Goal: Task Accomplishment & Management: Complete application form

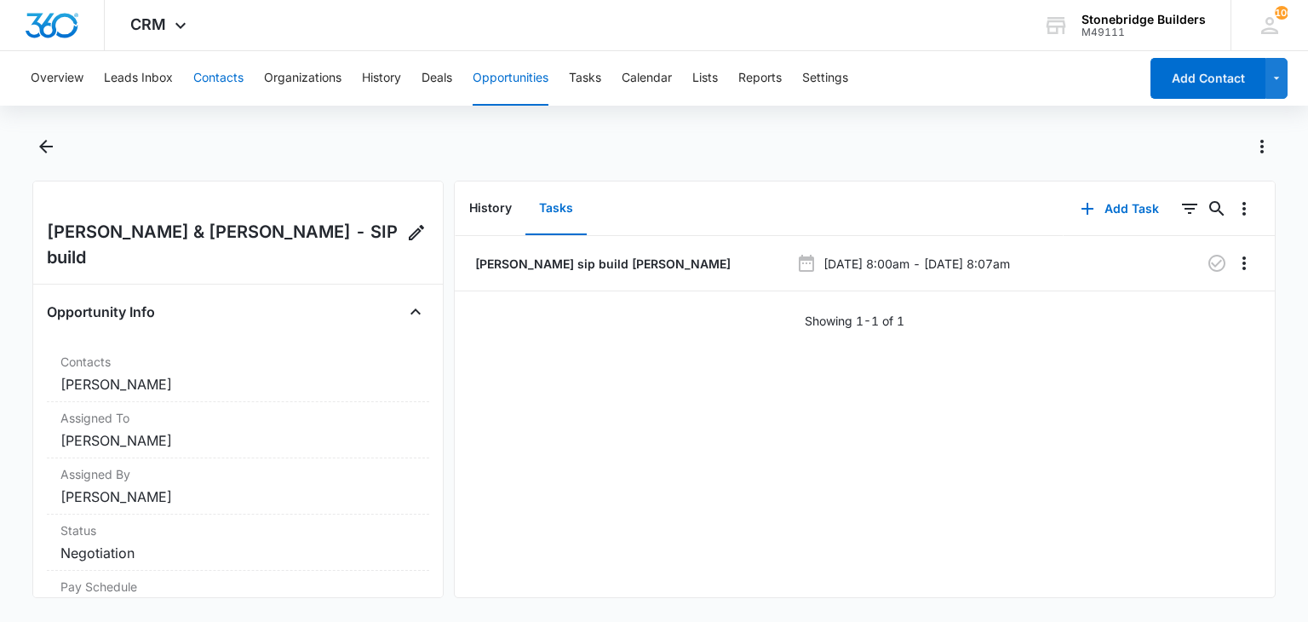
click at [225, 76] on button "Contacts" at bounding box center [218, 78] width 50 height 55
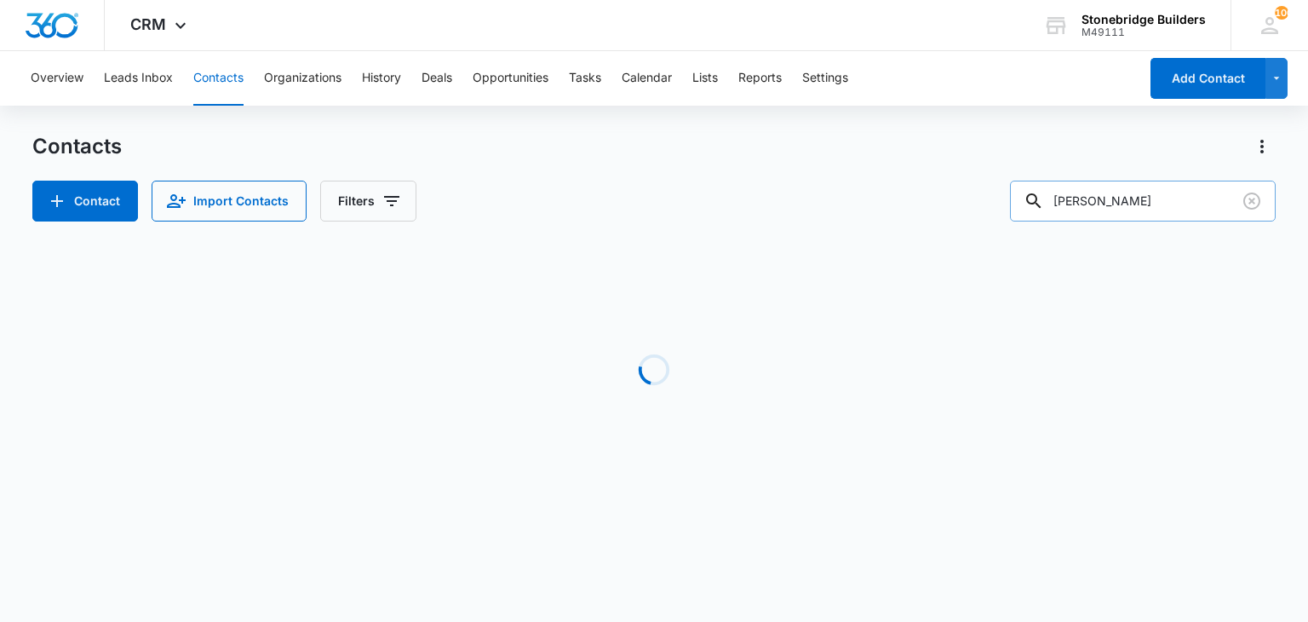
drag, startPoint x: 1179, startPoint y: 210, endPoint x: 1033, endPoint y: 204, distance: 145.8
click at [1033, 204] on input "freeman" at bounding box center [1143, 201] width 266 height 41
type input "ginny"
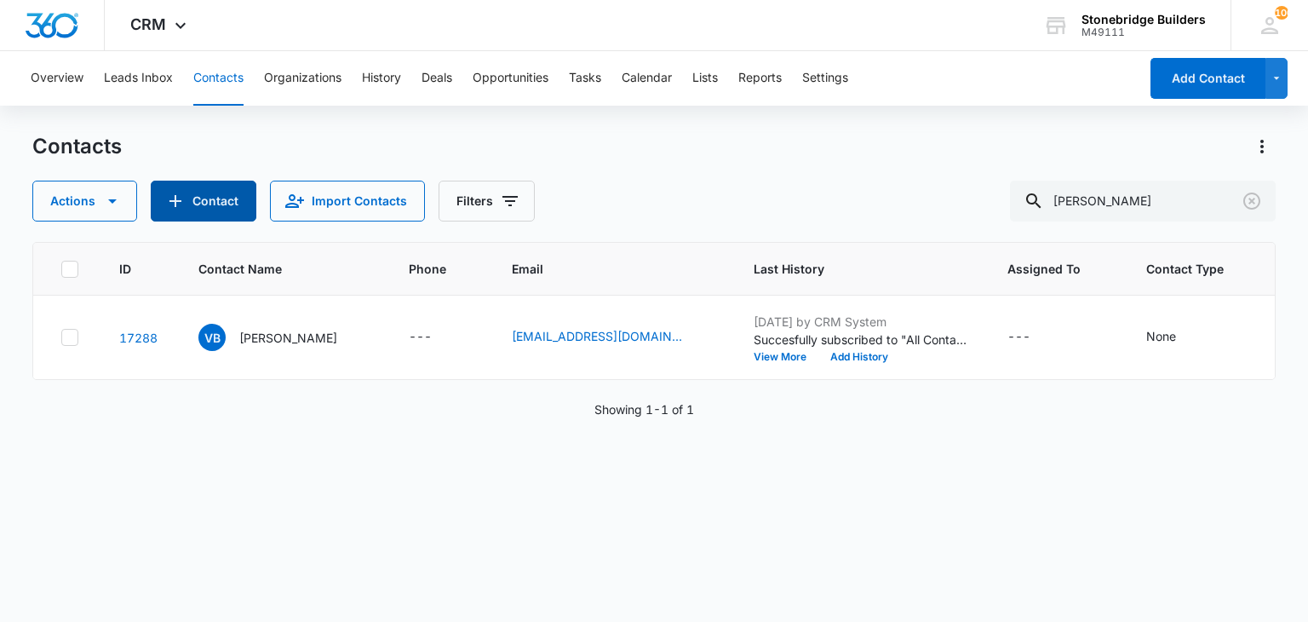
click at [196, 208] on button "Contact" at bounding box center [204, 201] width 106 height 41
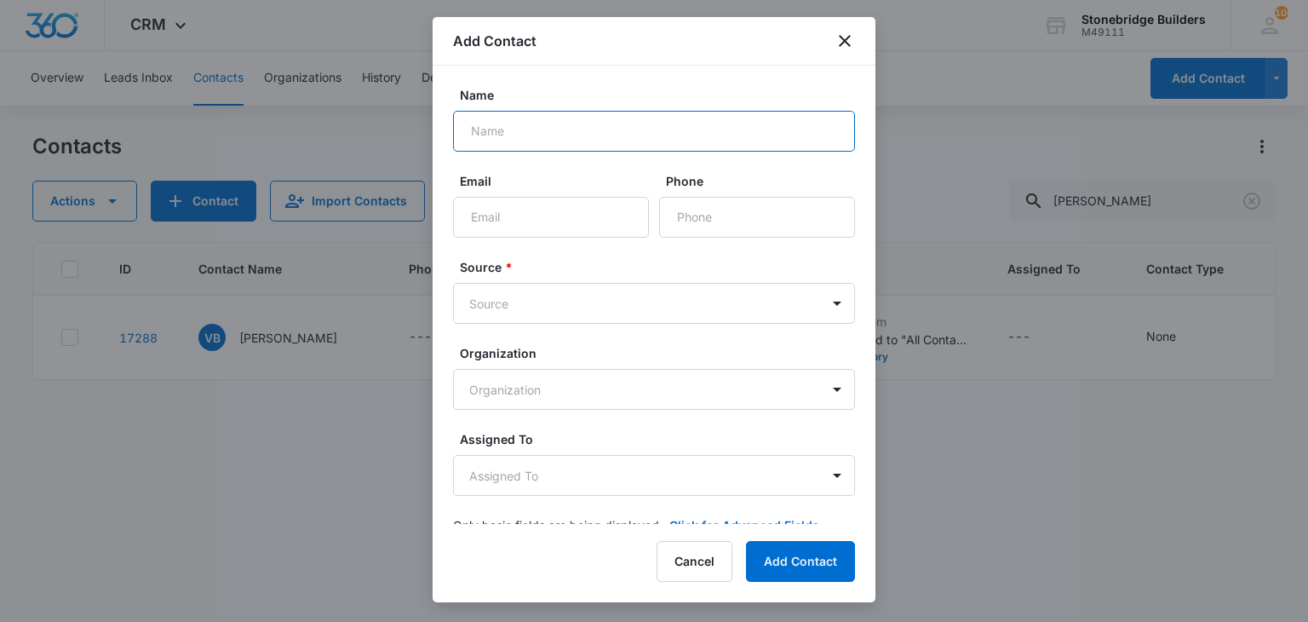
click at [529, 133] on input "Name" at bounding box center [654, 131] width 402 height 41
type input "Ginny Campbell"
paste input "gcampbell@knottlab.com"
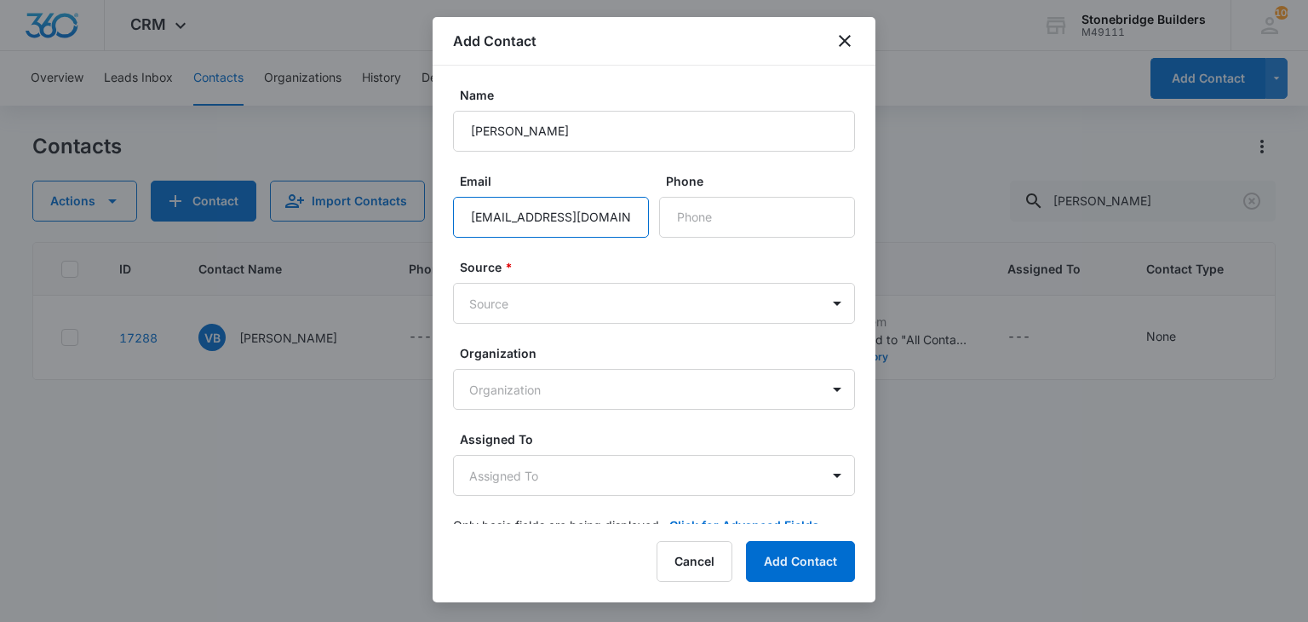
type input "gcampbell@knottlab.com"
click at [701, 220] on input "Phone" at bounding box center [757, 217] width 196 height 41
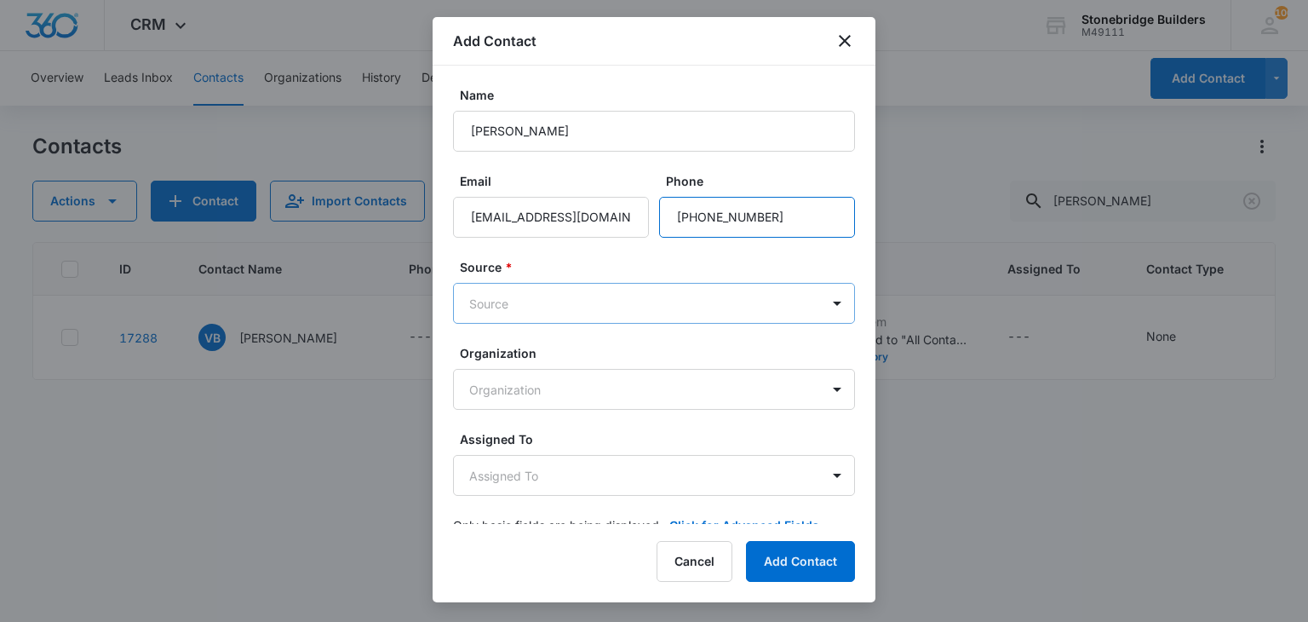
type input "(303) 870-9729"
click at [584, 290] on body "CRM Apps Reputation Websites Forms CRM Email Social Content Ads Intelligence Fi…" at bounding box center [654, 311] width 1308 height 622
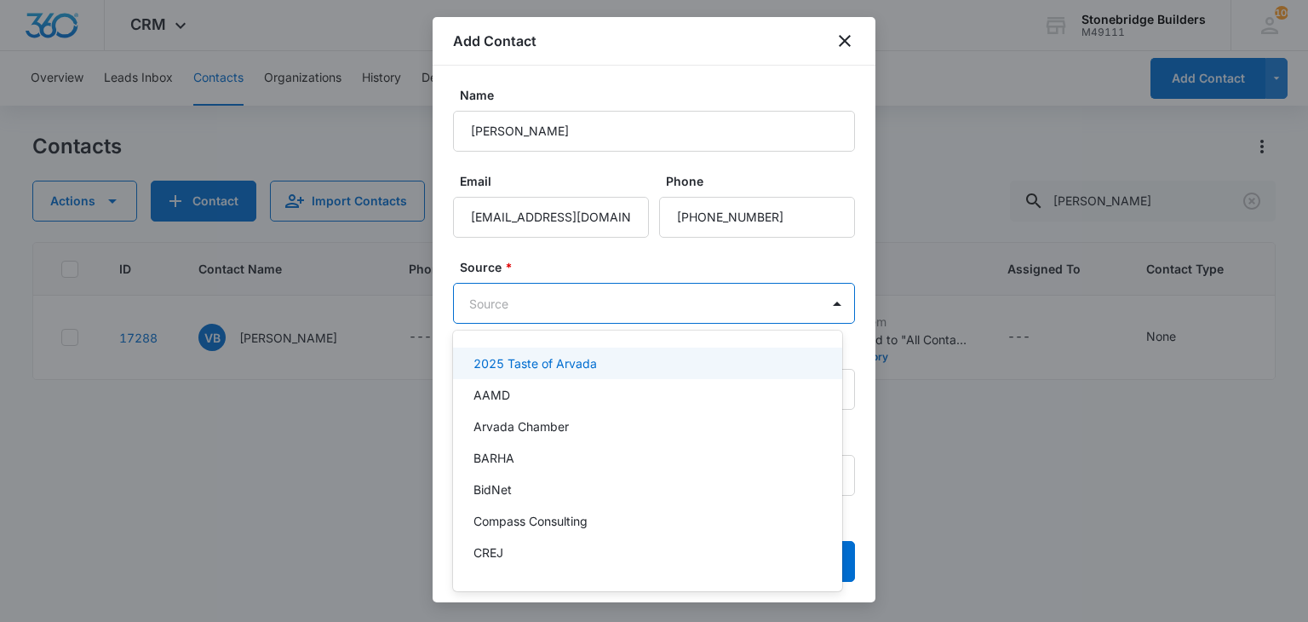
click at [576, 296] on div at bounding box center [654, 311] width 1308 height 622
click at [576, 296] on body "CRM Apps Reputation Websites Forms CRM Email Social Content Ads Intelligence Fi…" at bounding box center [654, 311] width 1308 height 622
click at [576, 296] on div at bounding box center [654, 311] width 1308 height 622
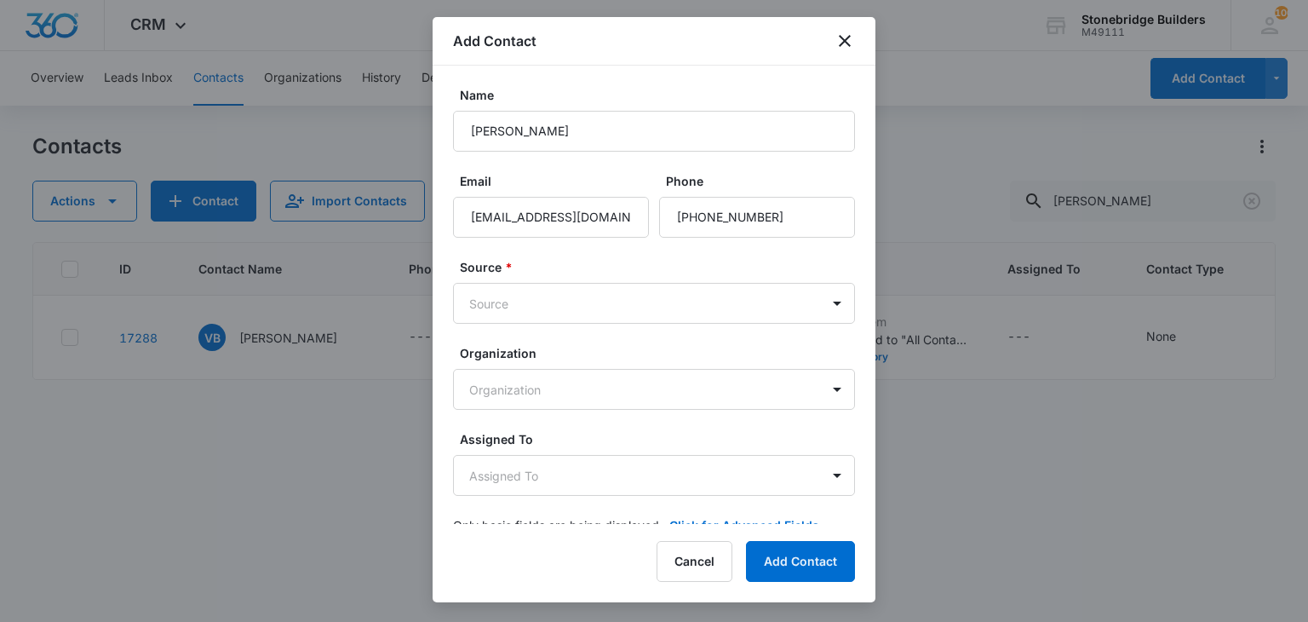
click at [576, 296] on body "CRM Apps Reputation Websites Forms CRM Email Social Content Ads Intelligence Fi…" at bounding box center [654, 311] width 1308 height 622
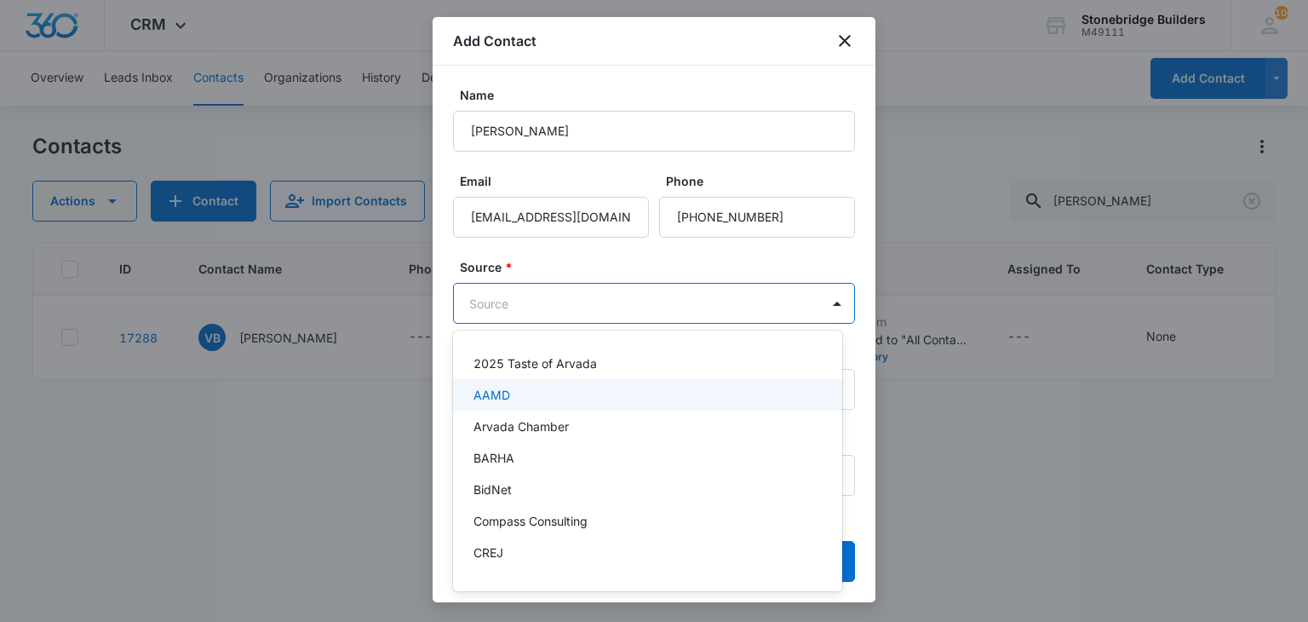
click at [559, 390] on div "AAMD" at bounding box center [646, 395] width 345 height 18
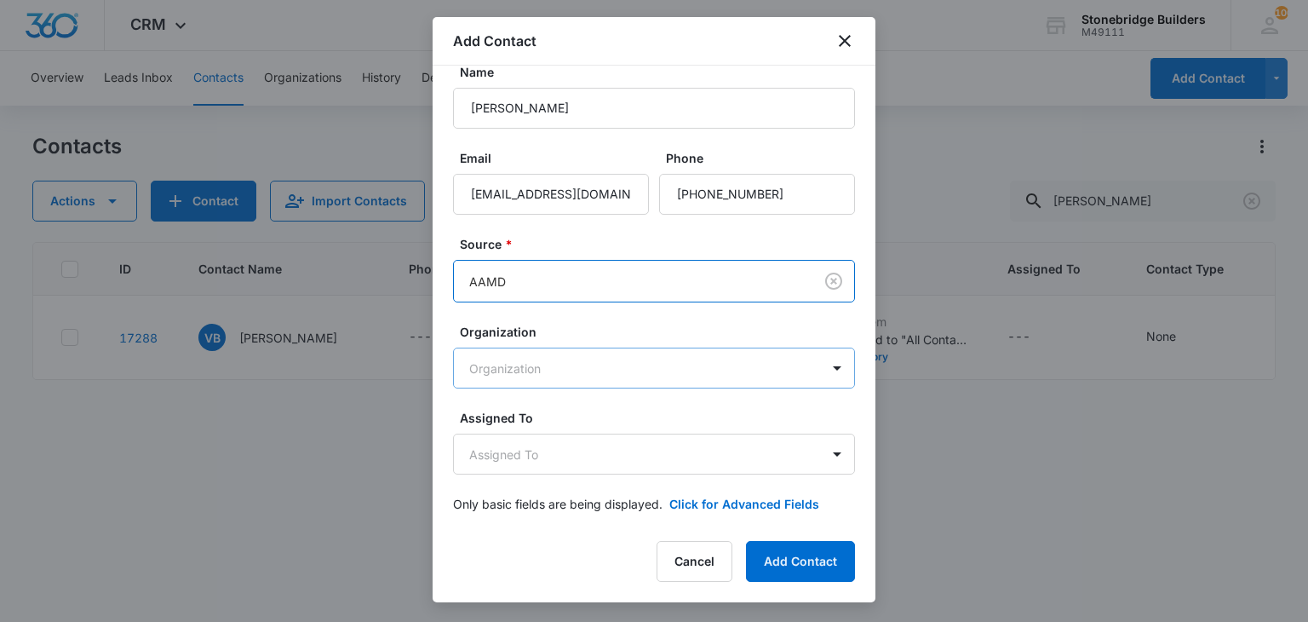
scroll to position [32, 0]
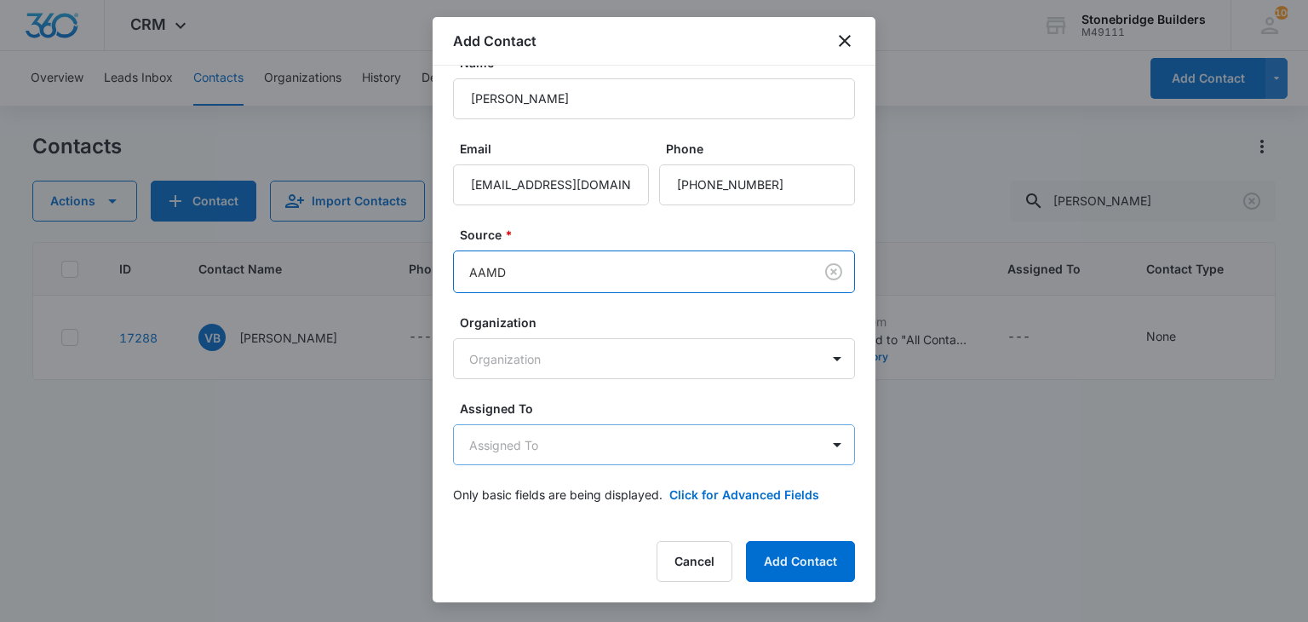
click at [560, 450] on body "CRM Apps Reputation Websites Forms CRM Email Social Content Ads Intelligence Fi…" at bounding box center [654, 311] width 1308 height 622
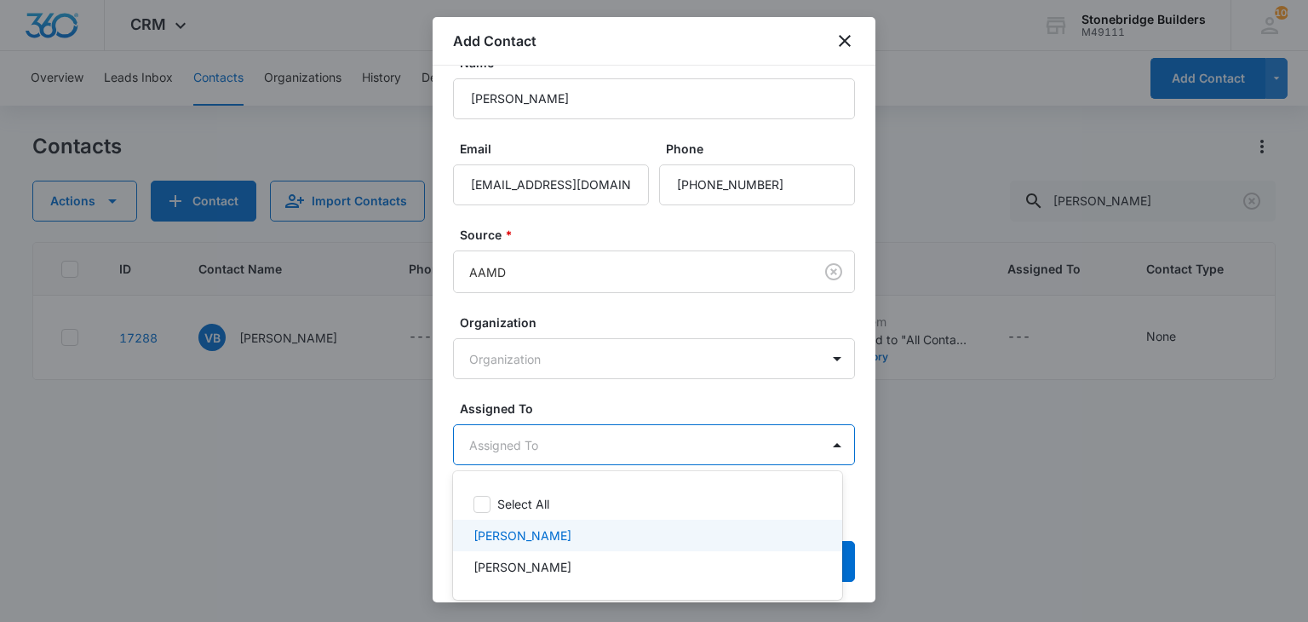
click at [569, 535] on div "[PERSON_NAME]" at bounding box center [646, 535] width 345 height 18
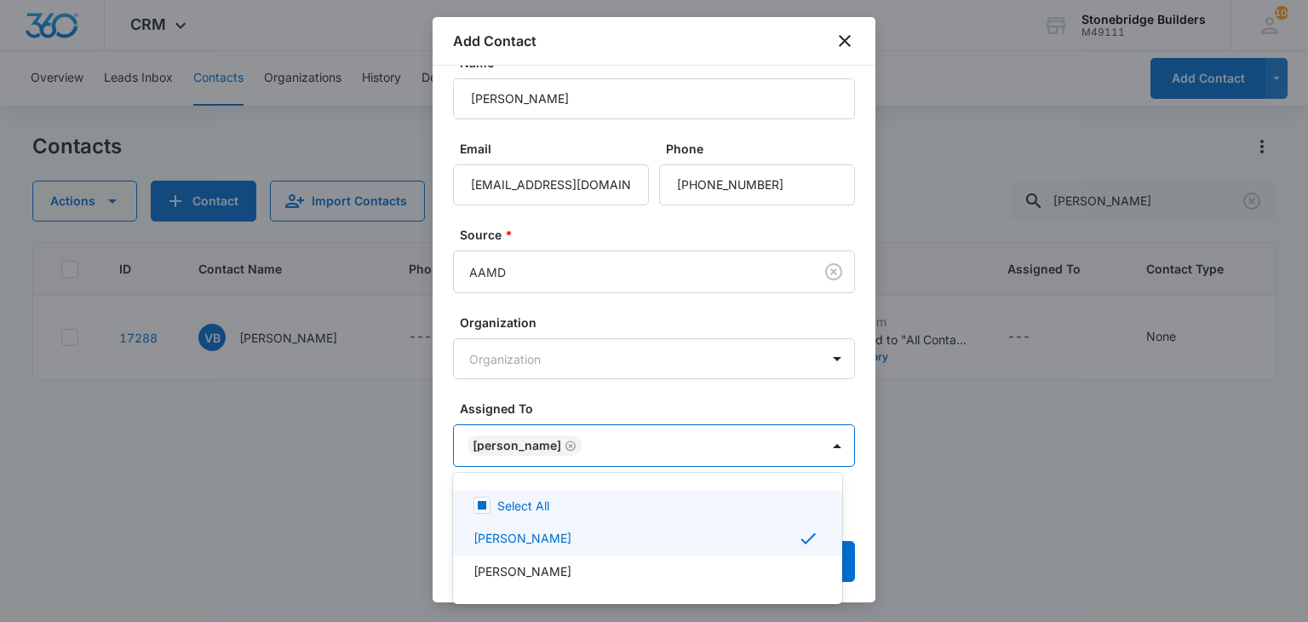
click at [594, 404] on div at bounding box center [654, 311] width 1308 height 622
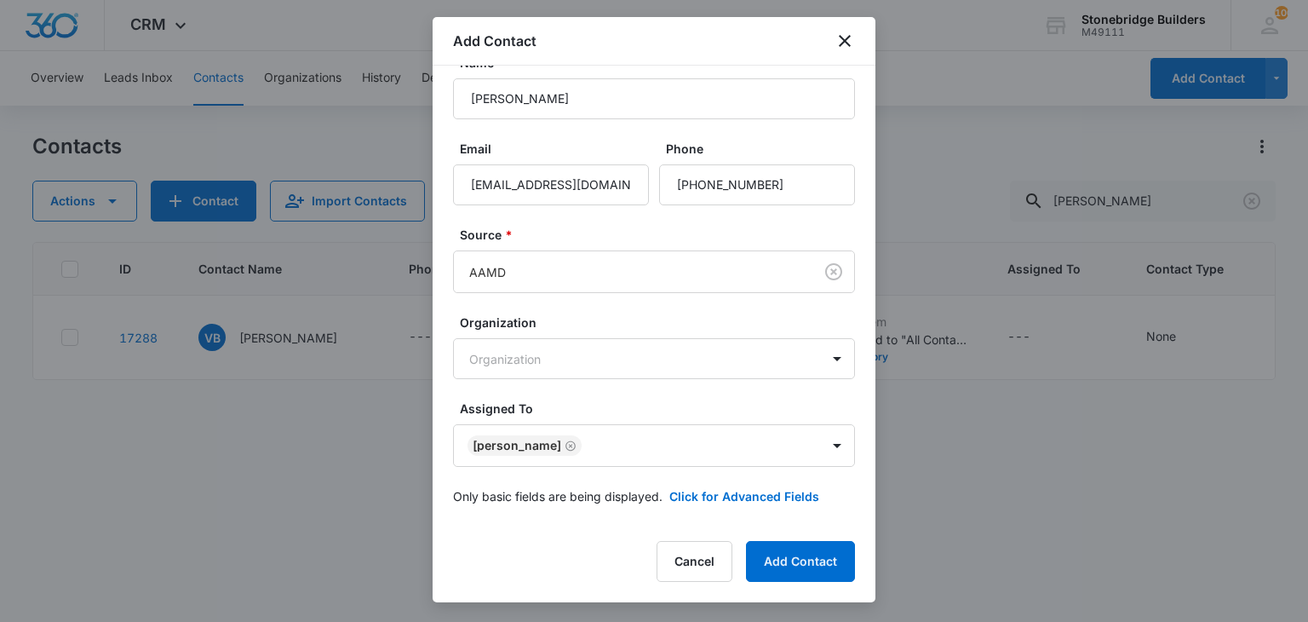
scroll to position [34, 0]
click at [739, 502] on button "Click for Advanced Fields" at bounding box center [745, 495] width 150 height 18
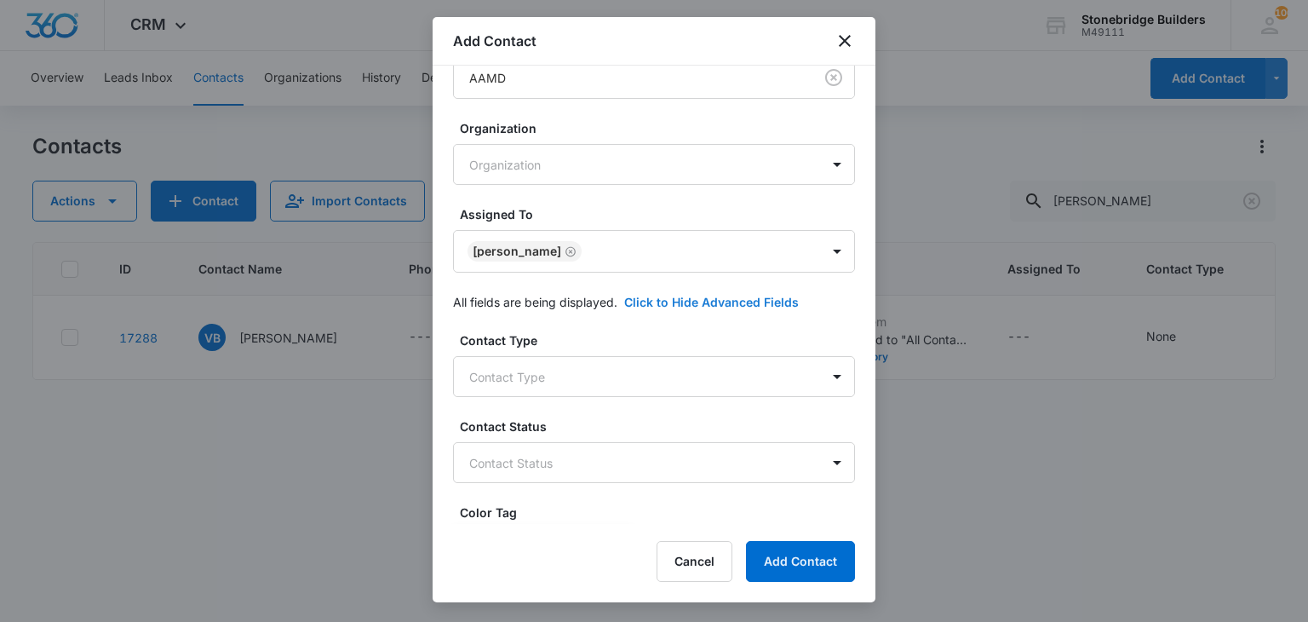
scroll to position [460, 0]
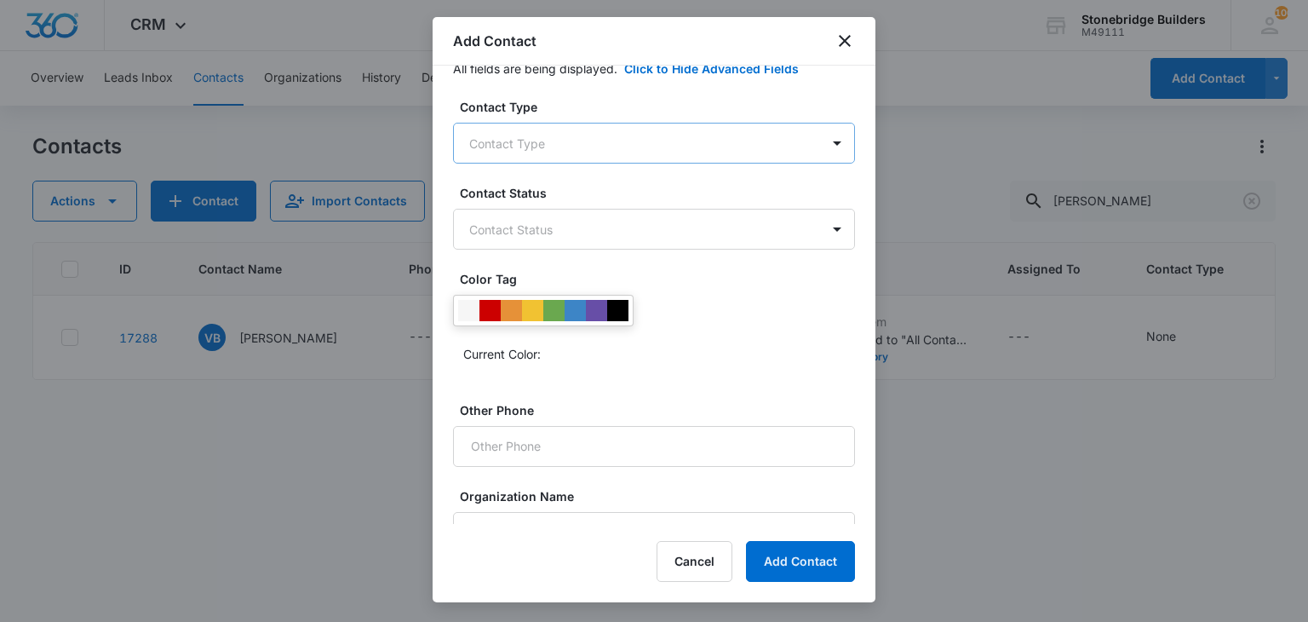
click at [559, 130] on body "CRM Apps Reputation Websites Forms CRM Email Social Content Ads Intelligence Fi…" at bounding box center [654, 311] width 1308 height 622
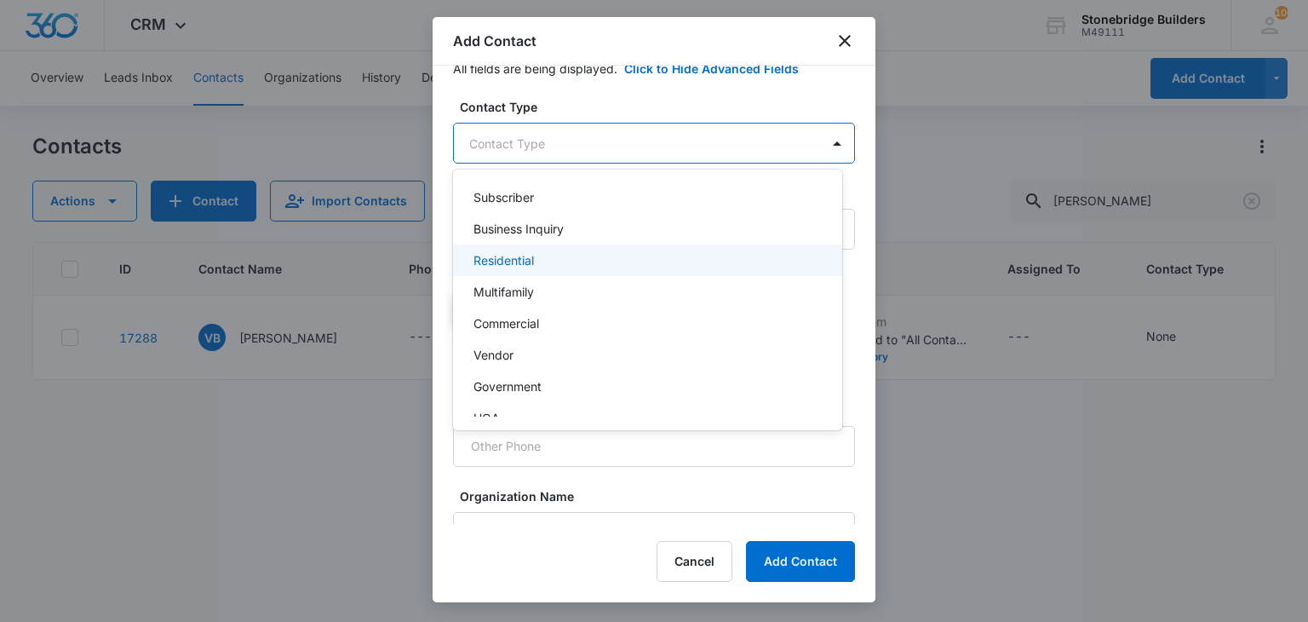
scroll to position [151, 0]
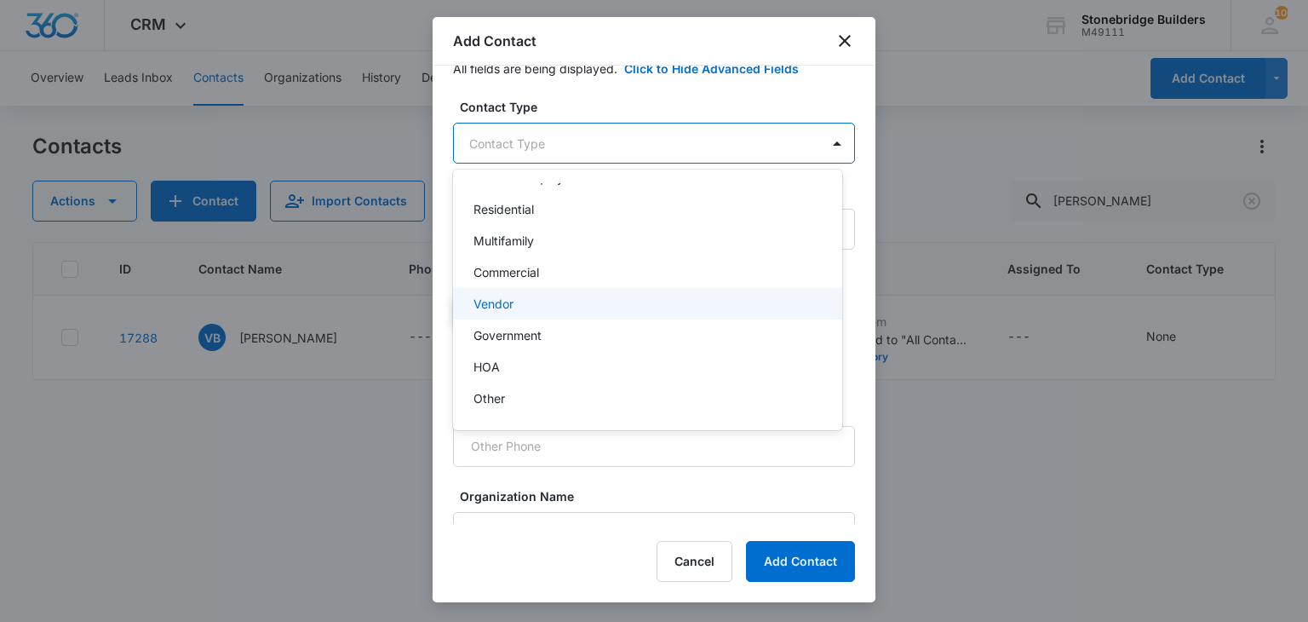
click at [538, 303] on div "Vendor" at bounding box center [646, 304] width 345 height 18
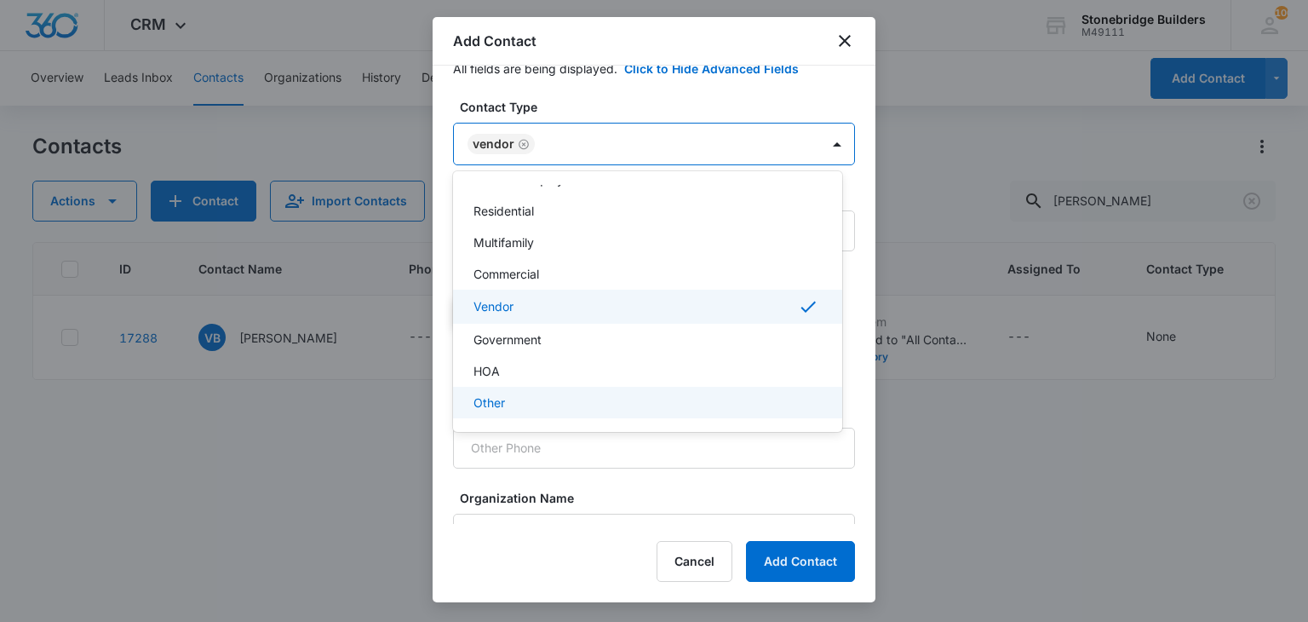
click at [825, 566] on div at bounding box center [654, 311] width 1308 height 622
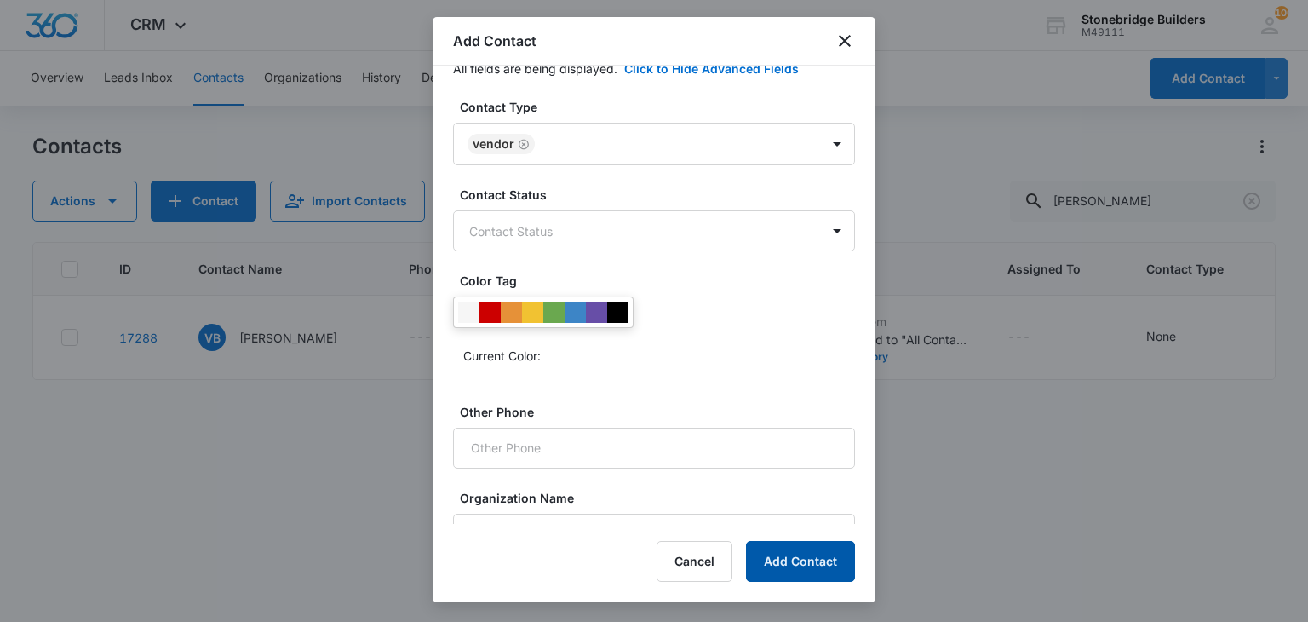
click at [819, 566] on button "Add Contact" at bounding box center [800, 561] width 109 height 41
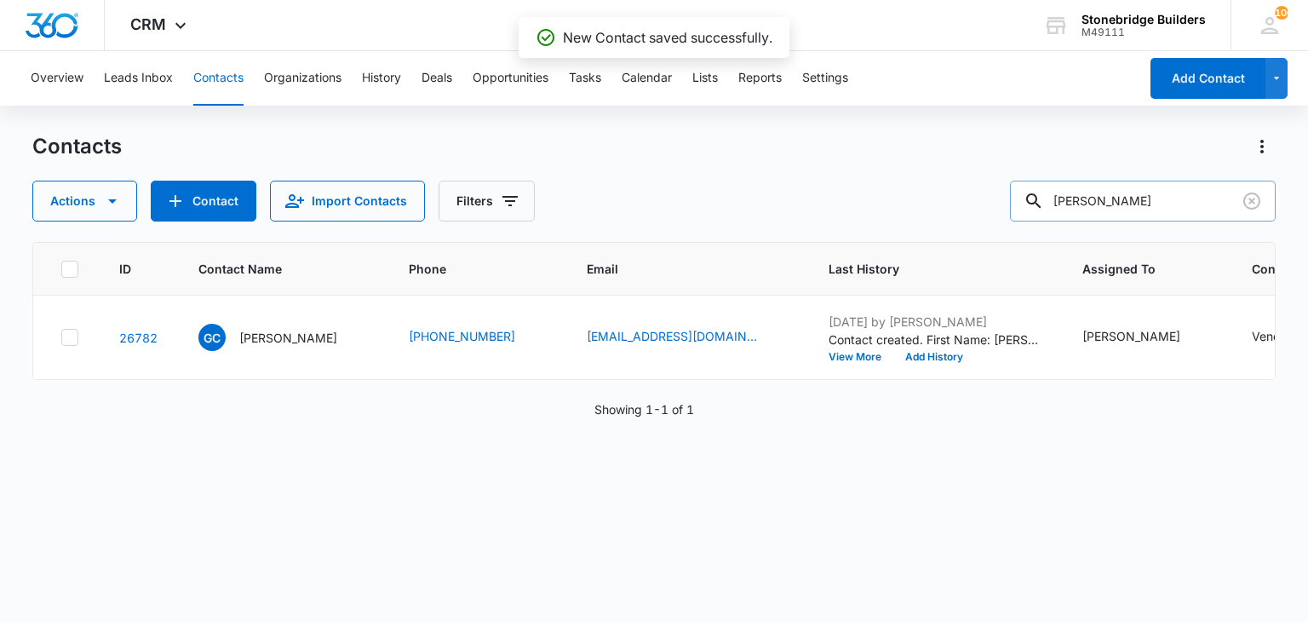
click at [1101, 189] on input "ginny" at bounding box center [1143, 201] width 266 height 41
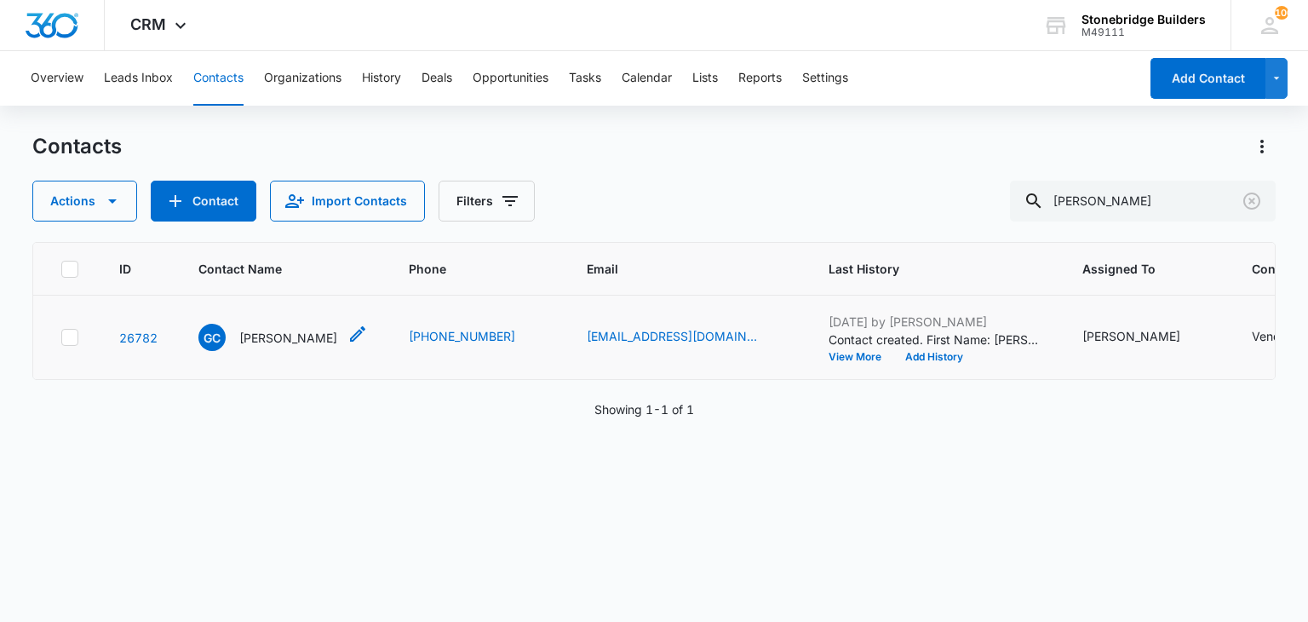
click at [269, 342] on p "Ginny Campbell" at bounding box center [288, 338] width 98 height 18
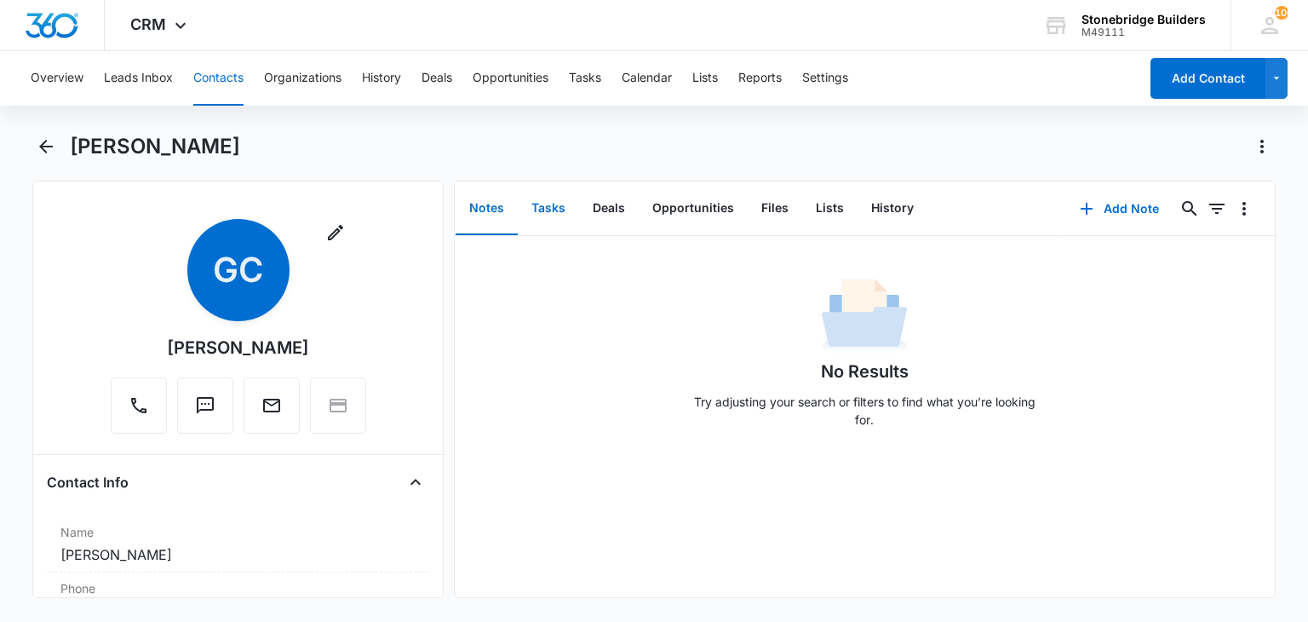
click at [555, 198] on button "Tasks" at bounding box center [548, 208] width 61 height 53
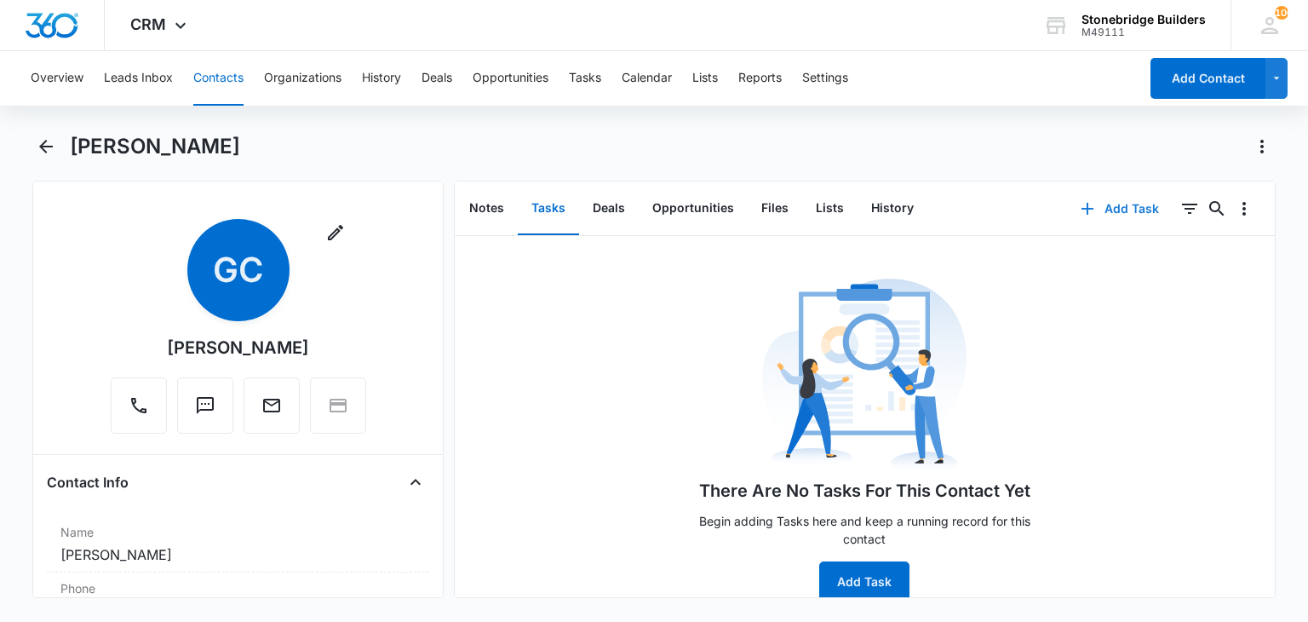
click at [1118, 212] on button "Add Task" at bounding box center [1120, 208] width 112 height 41
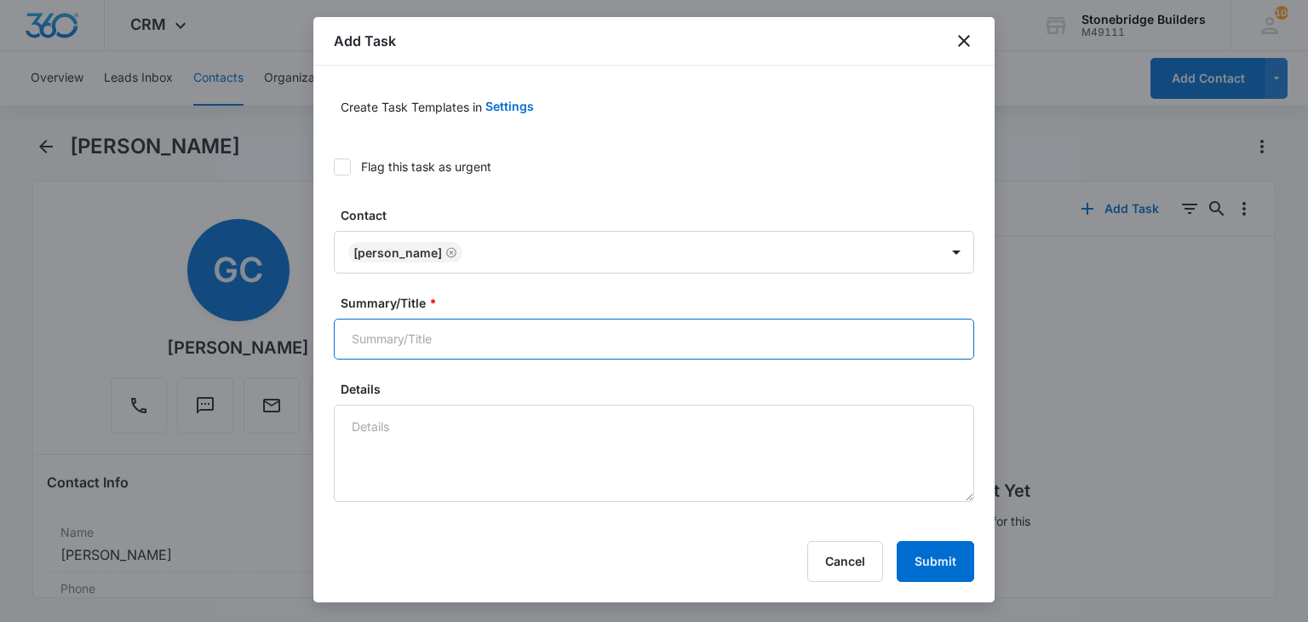
click at [408, 324] on input "Summary/Title *" at bounding box center [654, 339] width 641 height 41
type input "Ginny Campbell check in"
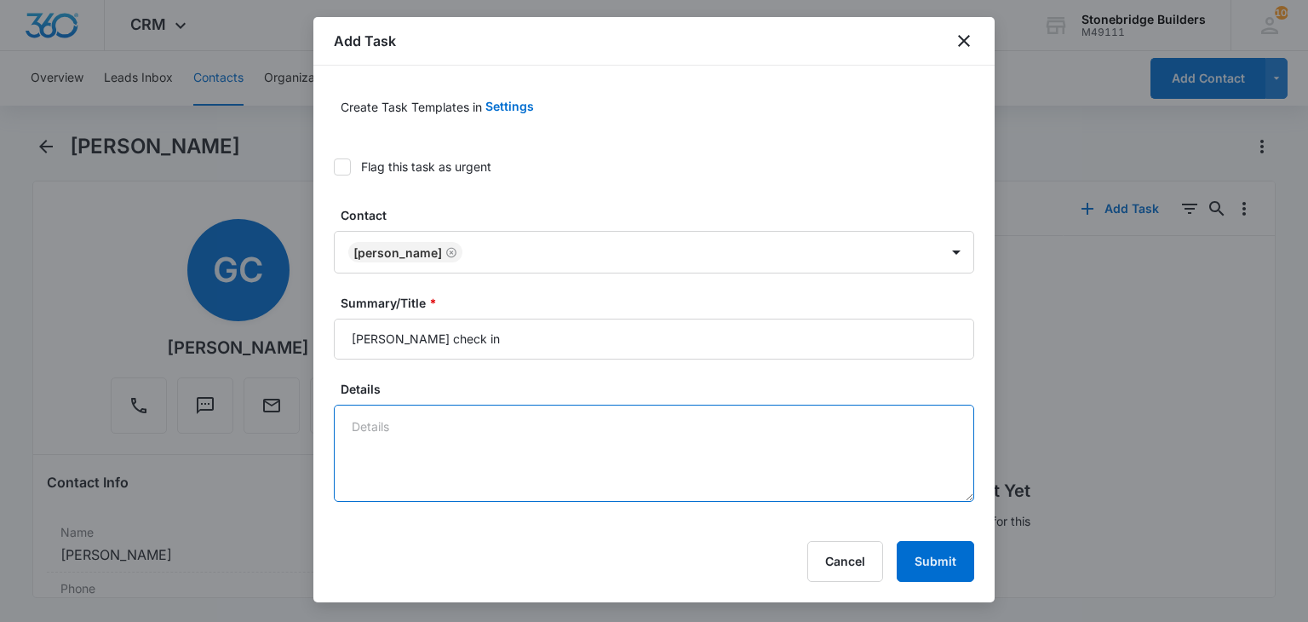
click at [423, 420] on textarea "Details" at bounding box center [654, 453] width 641 height 97
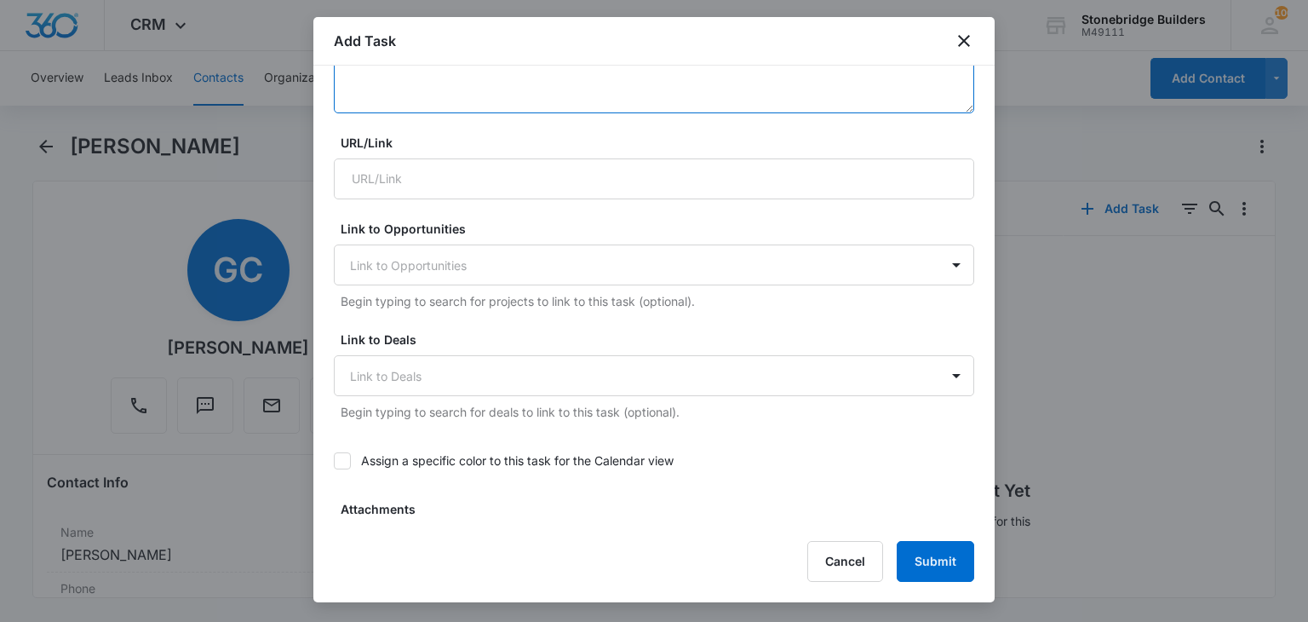
scroll to position [511, 0]
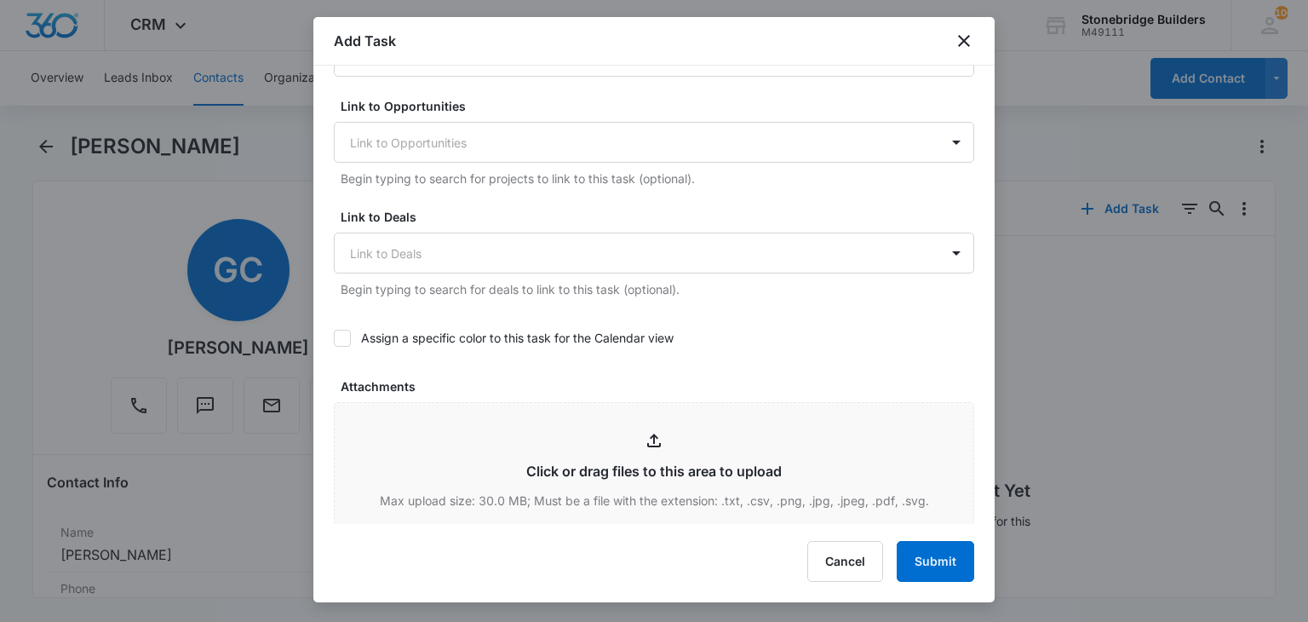
type textarea "10/14 had breakfast - maybe do lunch and learn for multifamily"
click at [338, 338] on icon at bounding box center [342, 338] width 10 height 8
click at [334, 338] on input "Assign a specific color to this task for the Calendar view" at bounding box center [334, 338] width 0 height 0
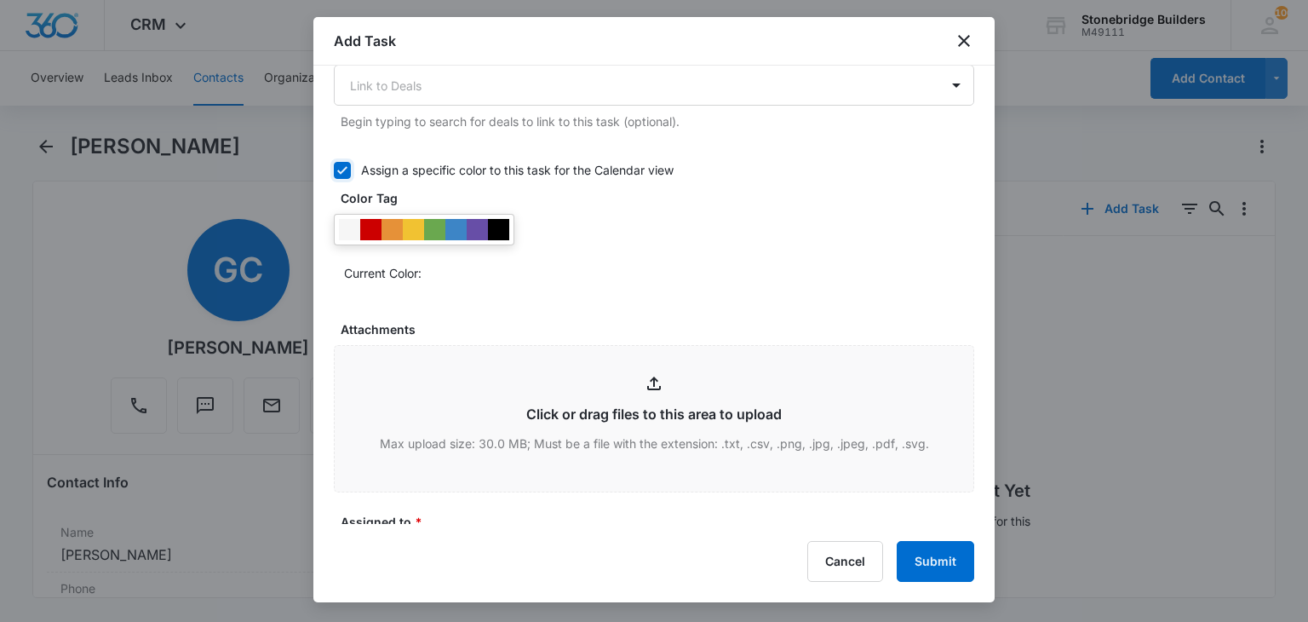
scroll to position [681, 0]
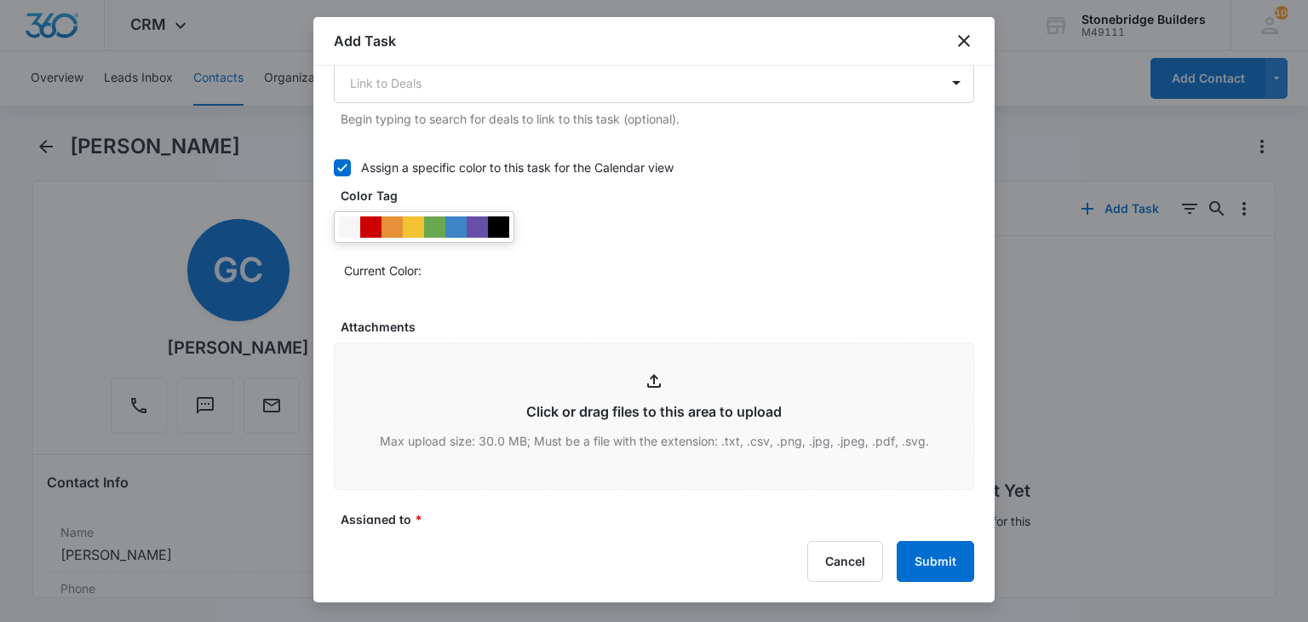
click at [375, 214] on div at bounding box center [424, 227] width 181 height 32
click at [374, 219] on div at bounding box center [370, 226] width 21 height 21
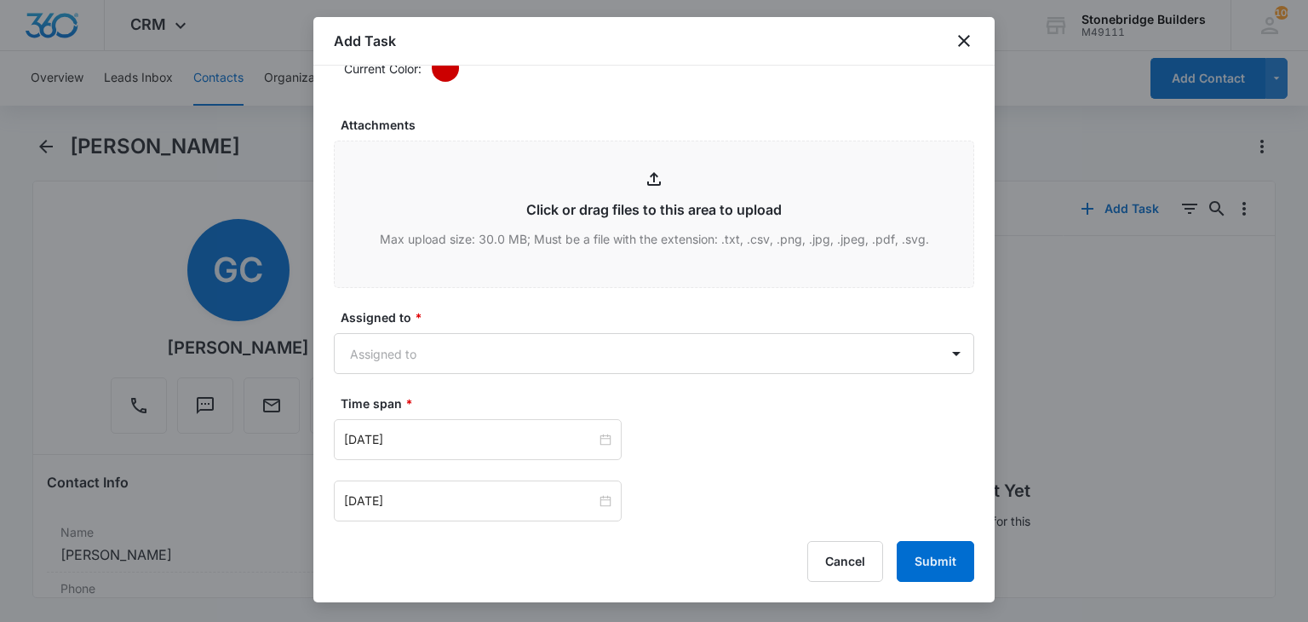
scroll to position [937, 0]
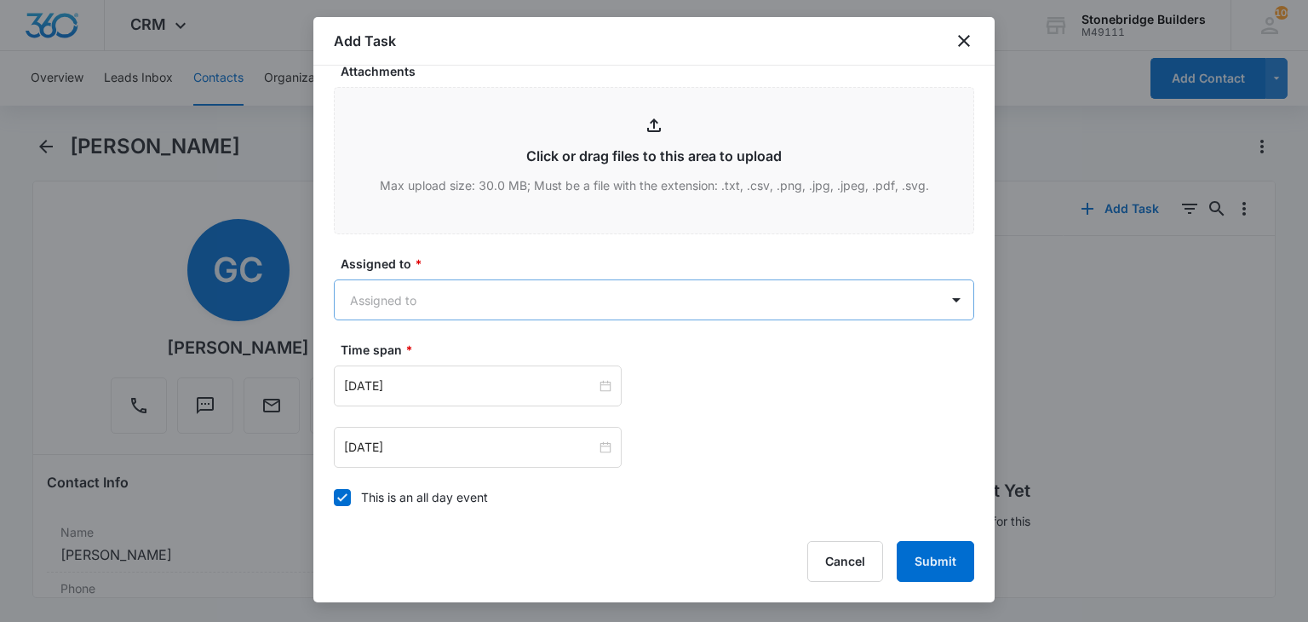
click at [447, 300] on body "CRM Apps Reputation Websites Forms CRM Email Social Content Ads Intelligence Fi…" at bounding box center [654, 311] width 1308 height 622
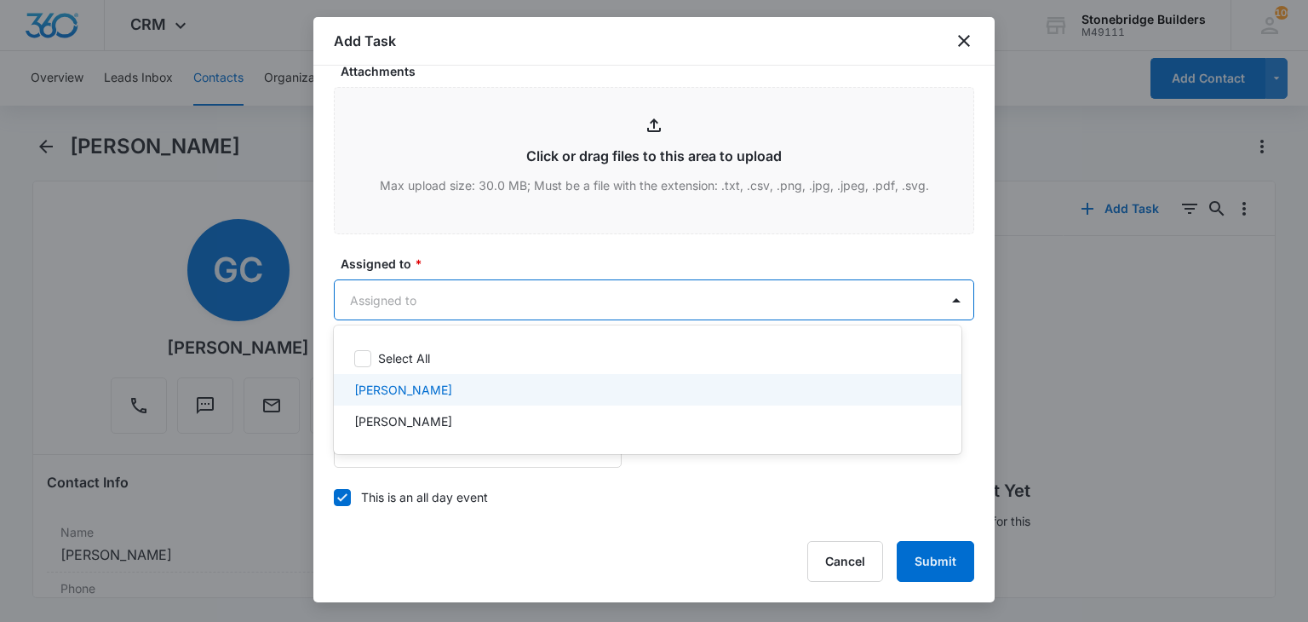
click at [428, 413] on p "[PERSON_NAME]" at bounding box center [403, 421] width 98 height 18
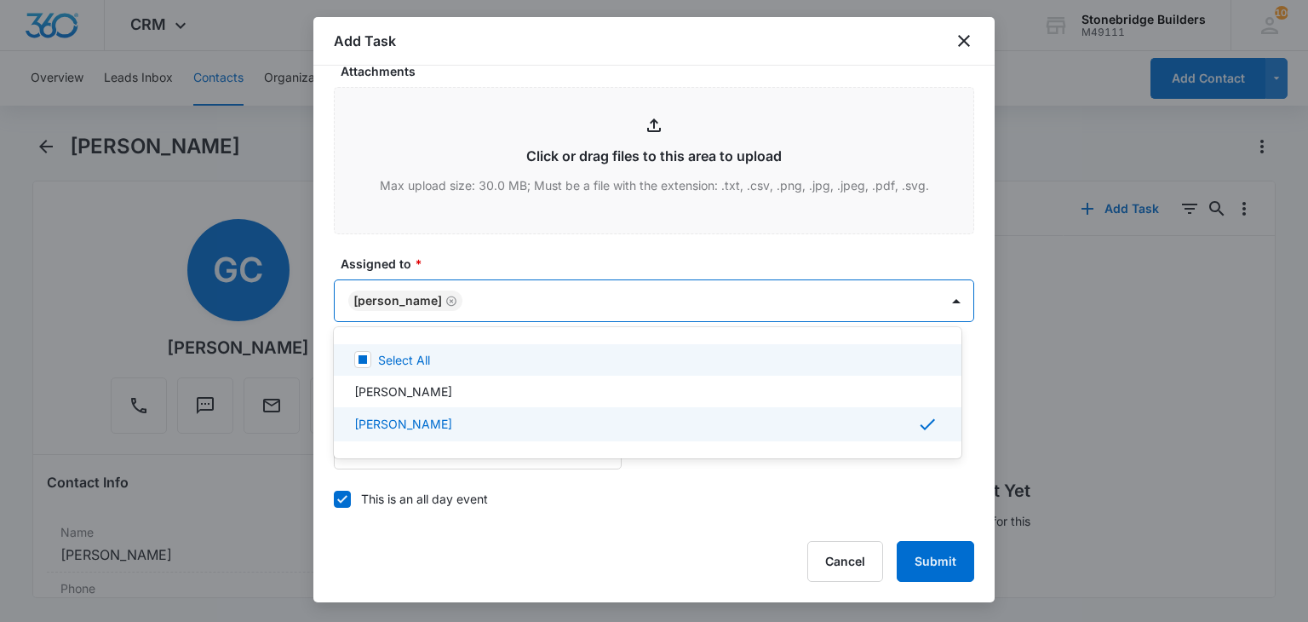
click at [537, 267] on div at bounding box center [654, 311] width 1308 height 622
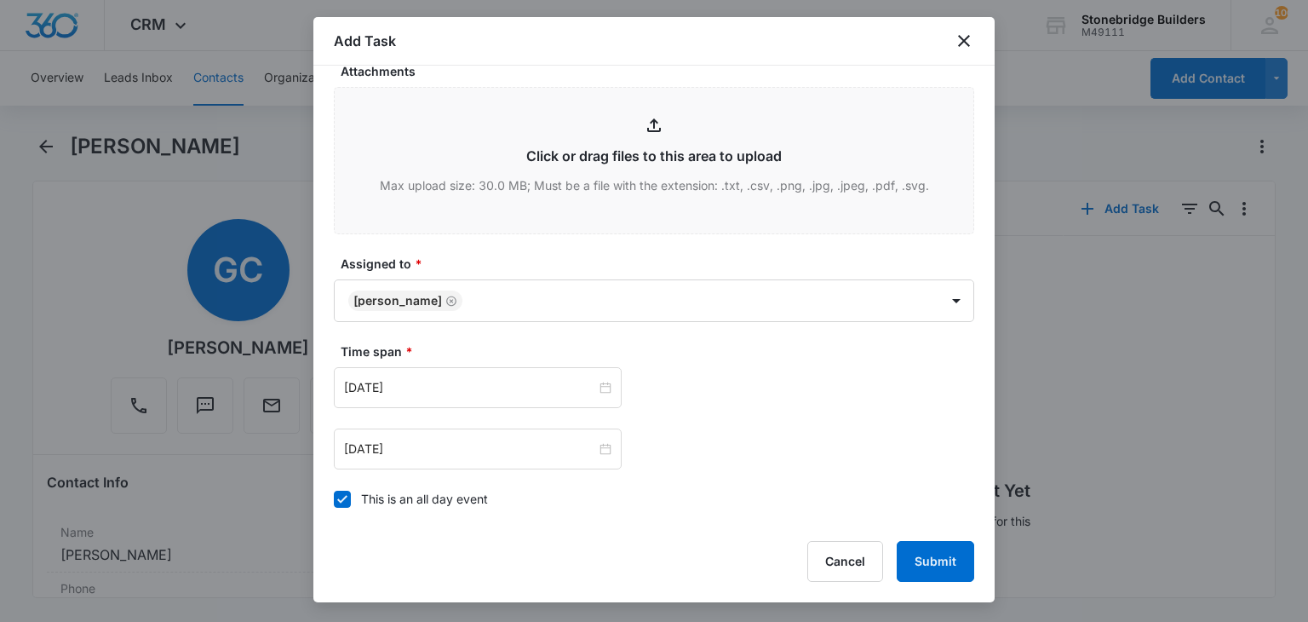
click at [343, 492] on icon at bounding box center [342, 499] width 15 height 15
click at [334, 499] on input "This is an all day event" at bounding box center [334, 499] width 0 height 0
type input "[DATE]"
type input "12:00 am"
type input "[DATE]"
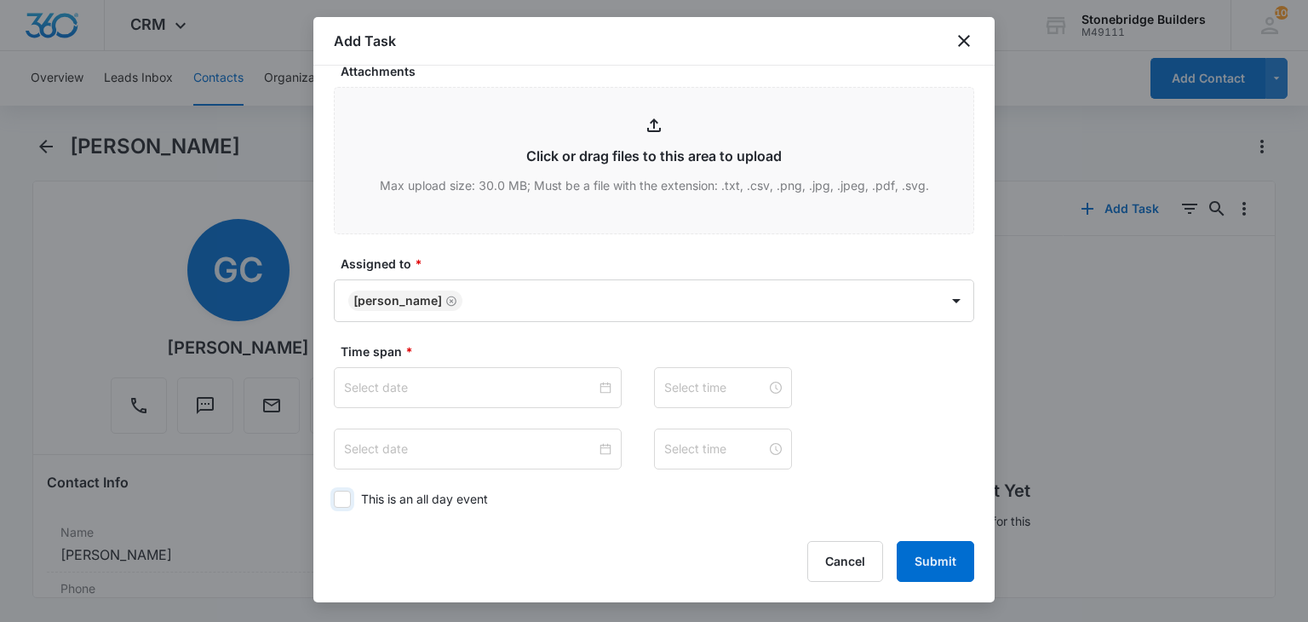
type input "12:00 am"
click at [377, 391] on input "[DATE]" at bounding box center [470, 387] width 252 height 19
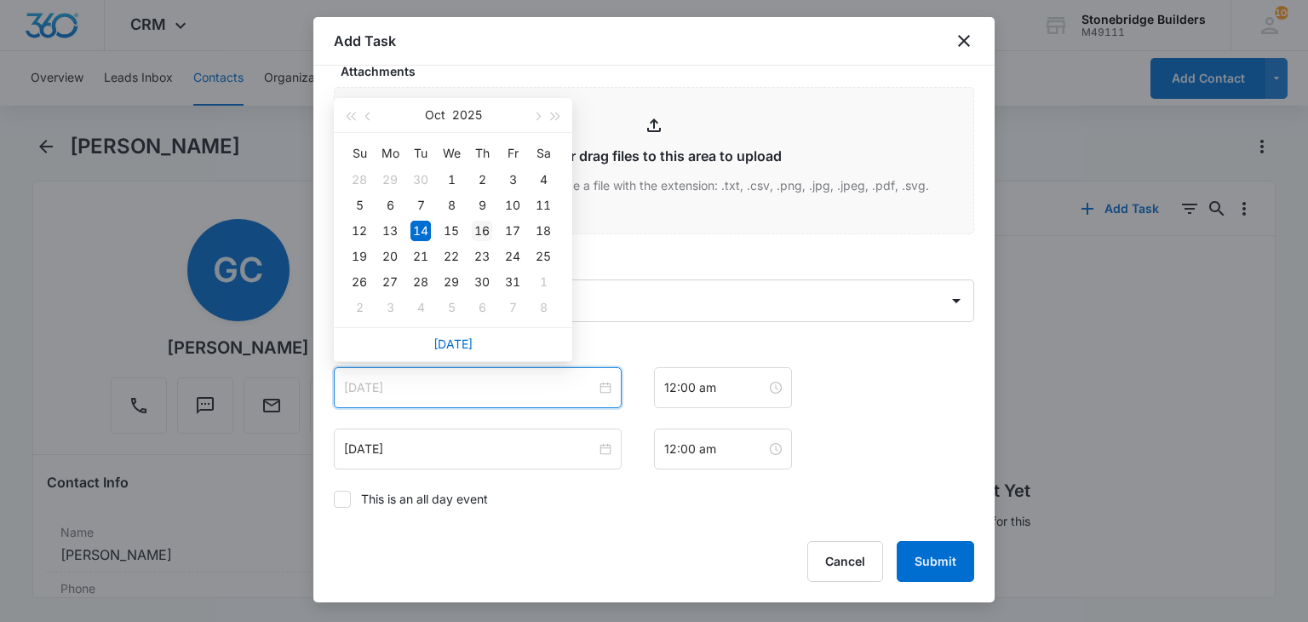
type input "Oct 16, 2025"
click at [488, 233] on div "16" at bounding box center [482, 231] width 20 height 20
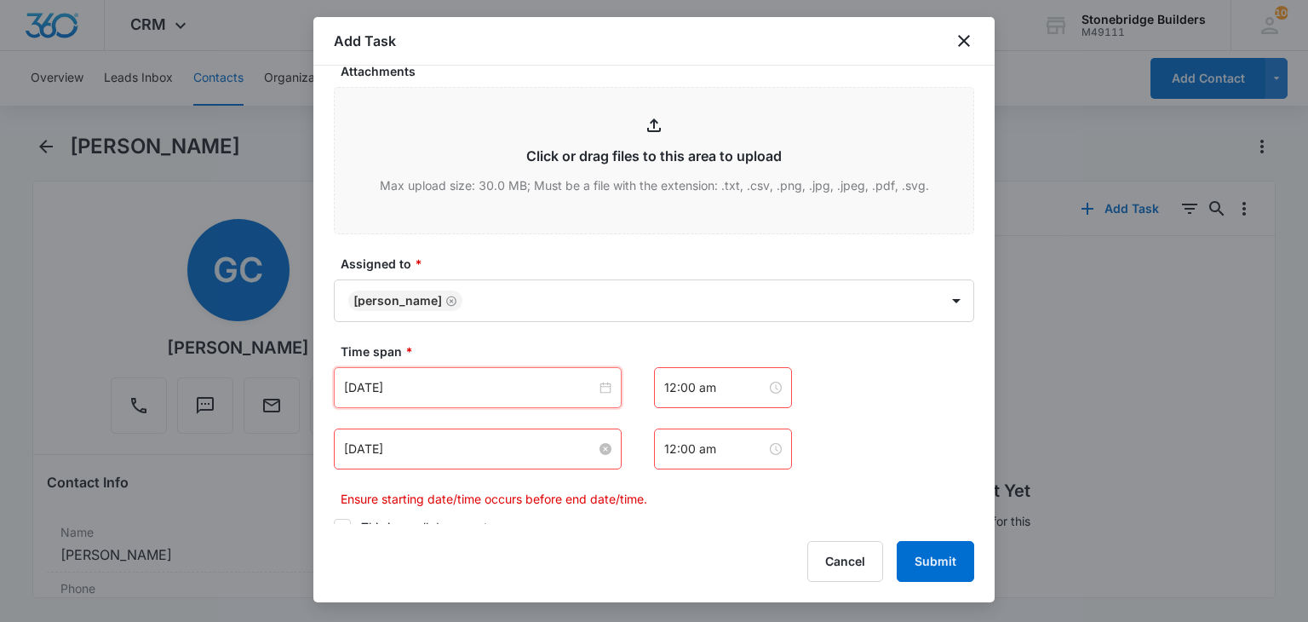
click at [383, 446] on input "[DATE]" at bounding box center [470, 449] width 252 height 19
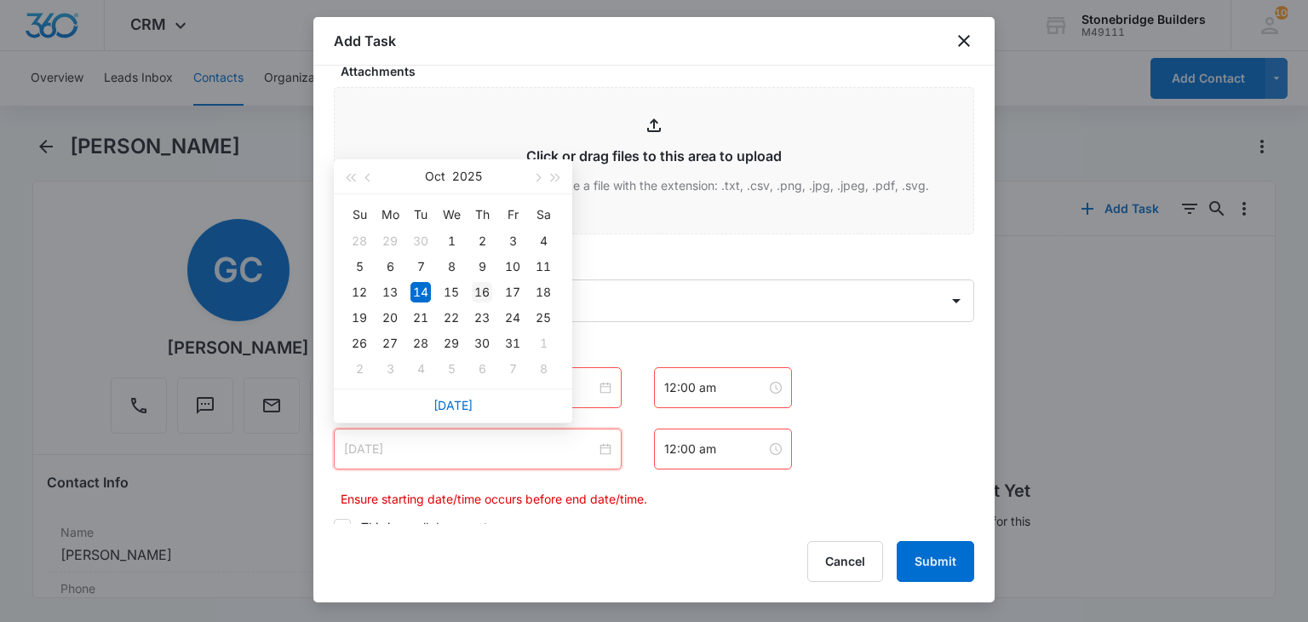
type input "Oct 16, 2025"
click at [491, 301] on div "16" at bounding box center [482, 292] width 20 height 20
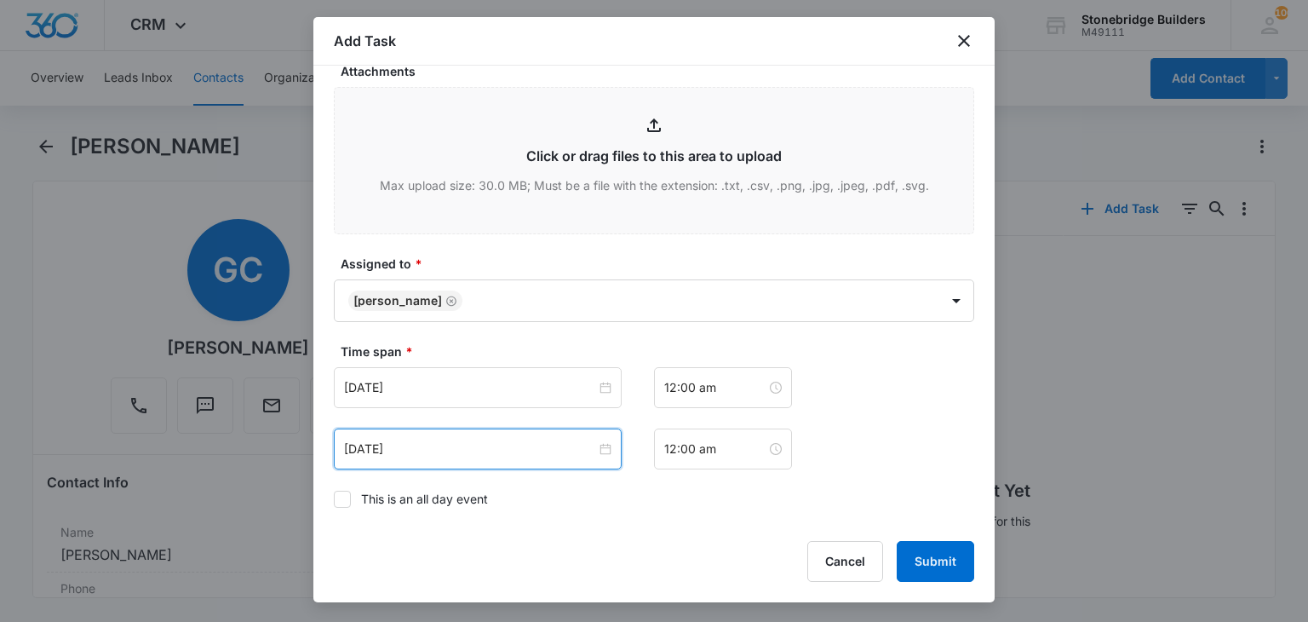
scroll to position [1107, 0]
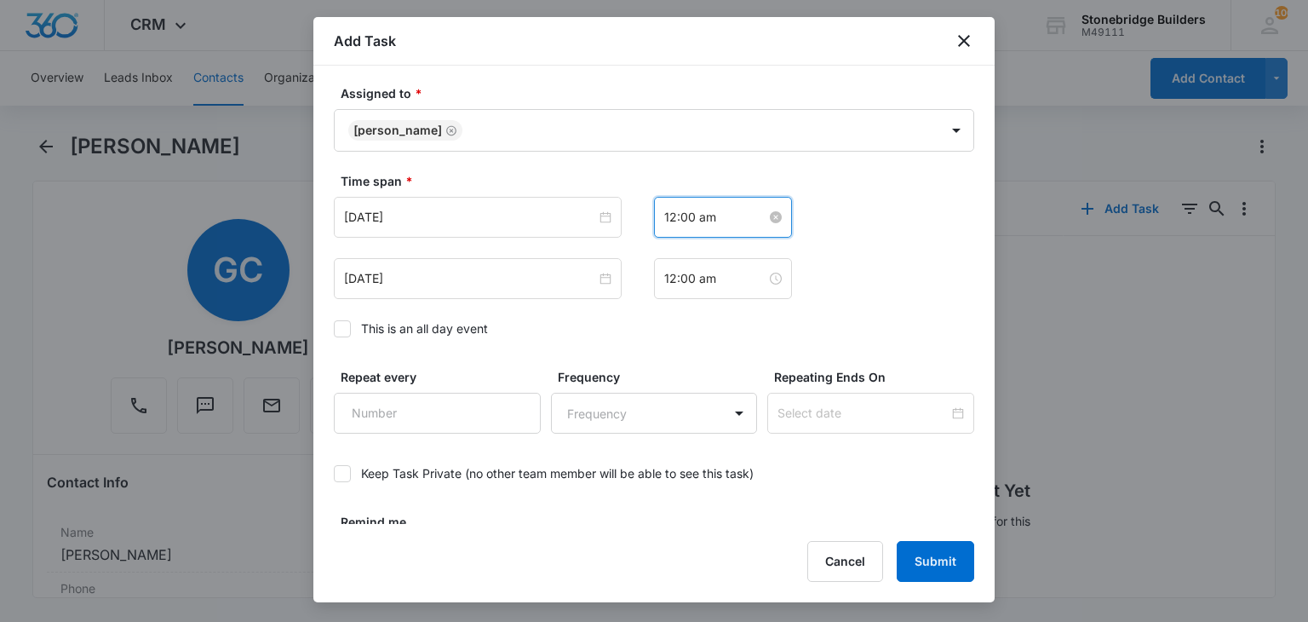
click at [664, 218] on input "12:00 am" at bounding box center [715, 217] width 102 height 19
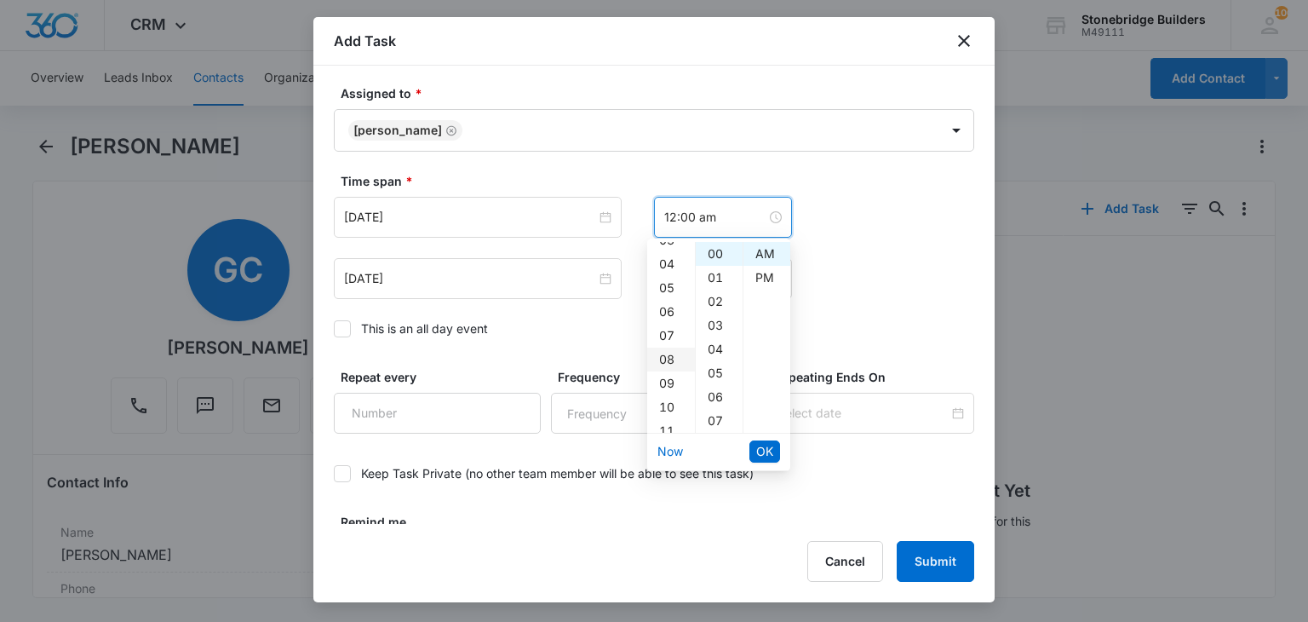
click at [657, 357] on div "08" at bounding box center [671, 360] width 48 height 24
type input "8:00 am"
click at [761, 442] on span "OK" at bounding box center [764, 451] width 17 height 19
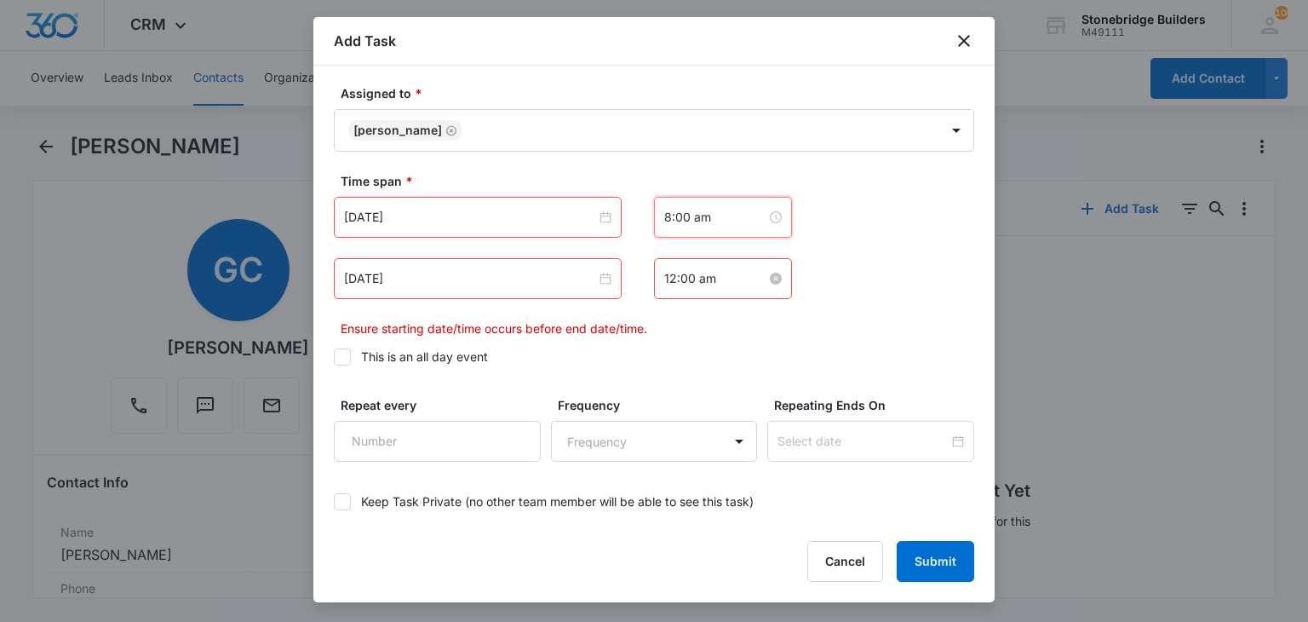
click at [670, 279] on input "12:00 am" at bounding box center [715, 278] width 102 height 19
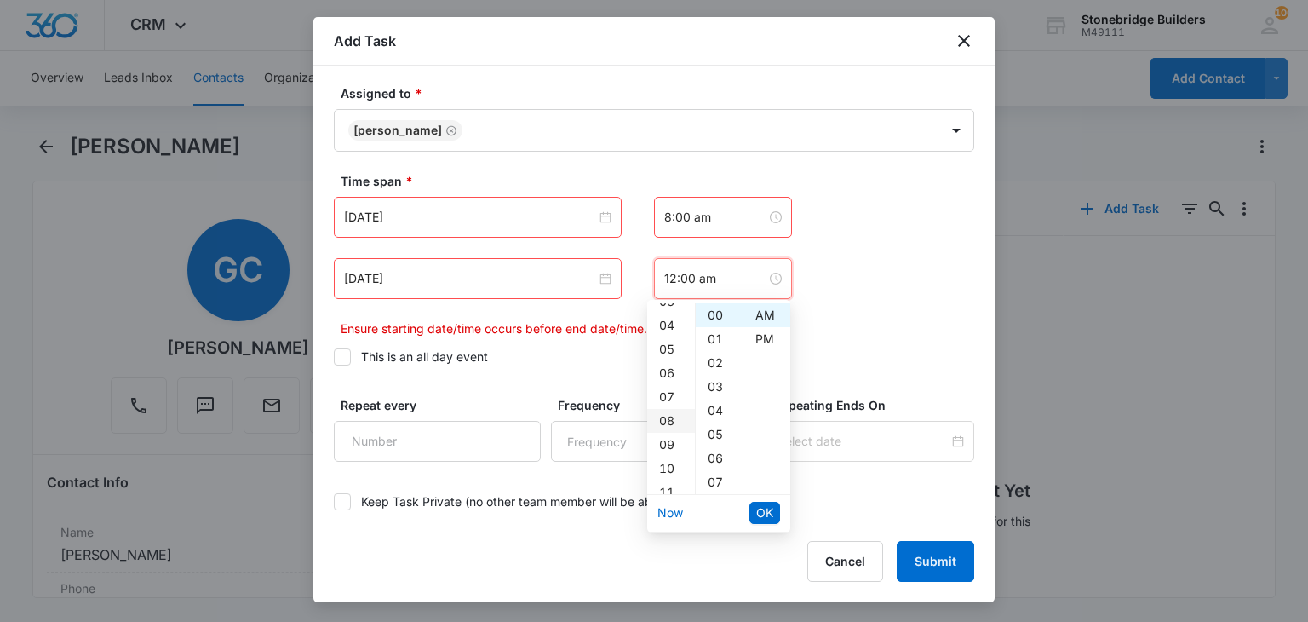
click at [668, 413] on div "08" at bounding box center [671, 421] width 48 height 24
click at [714, 478] on div "07" at bounding box center [719, 482] width 47 height 24
type input "8:07 am"
click at [770, 509] on span "OK" at bounding box center [764, 512] width 17 height 19
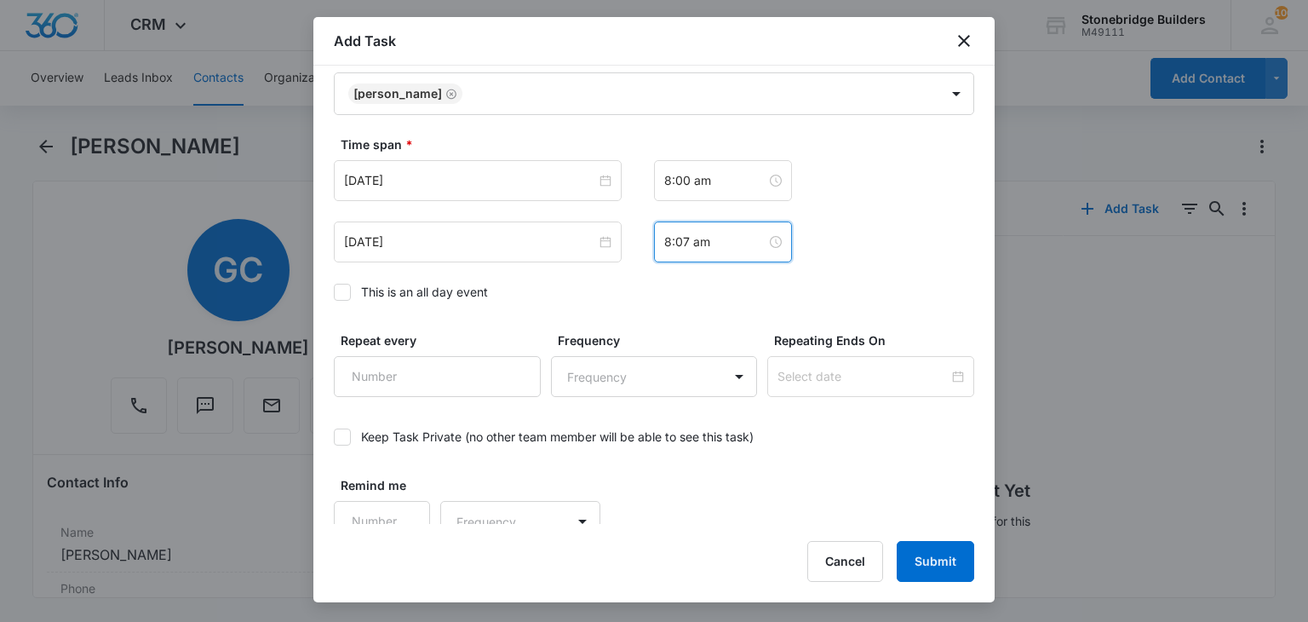
scroll to position [1160, 0]
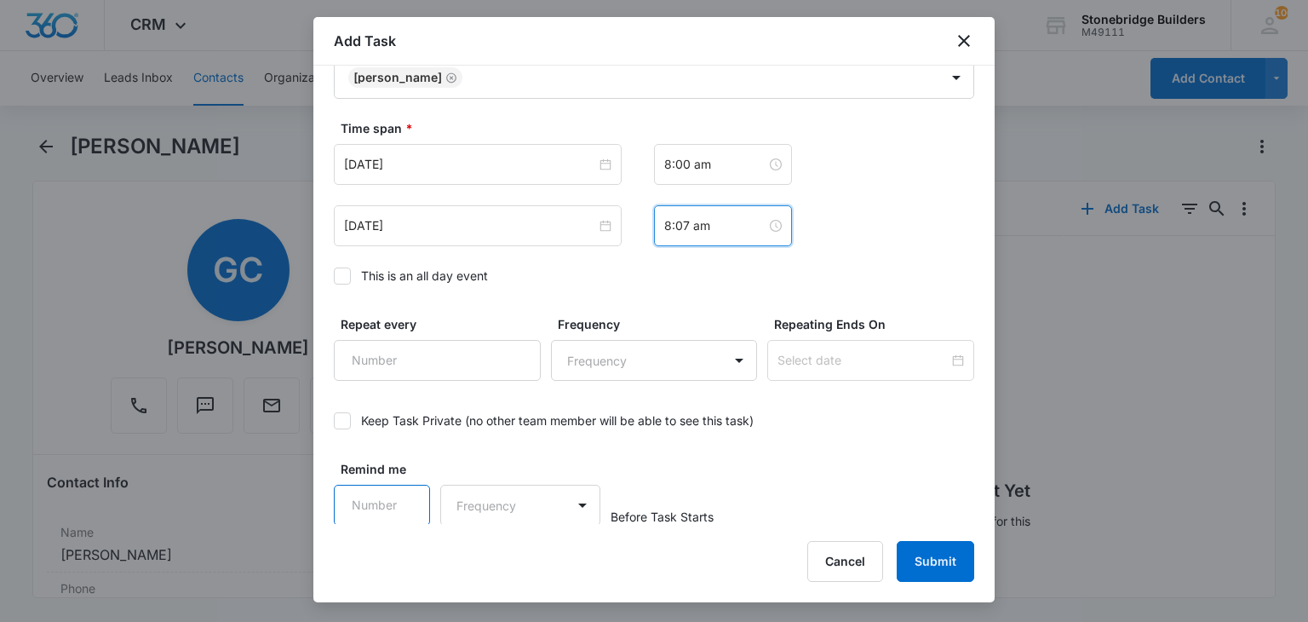
click at [377, 500] on input "Remind me" at bounding box center [382, 505] width 96 height 41
type input "15"
click at [510, 509] on body "CRM Apps Reputation Websites Forms CRM Email Social Content Ads Intelligence Fi…" at bounding box center [654, 311] width 1308 height 622
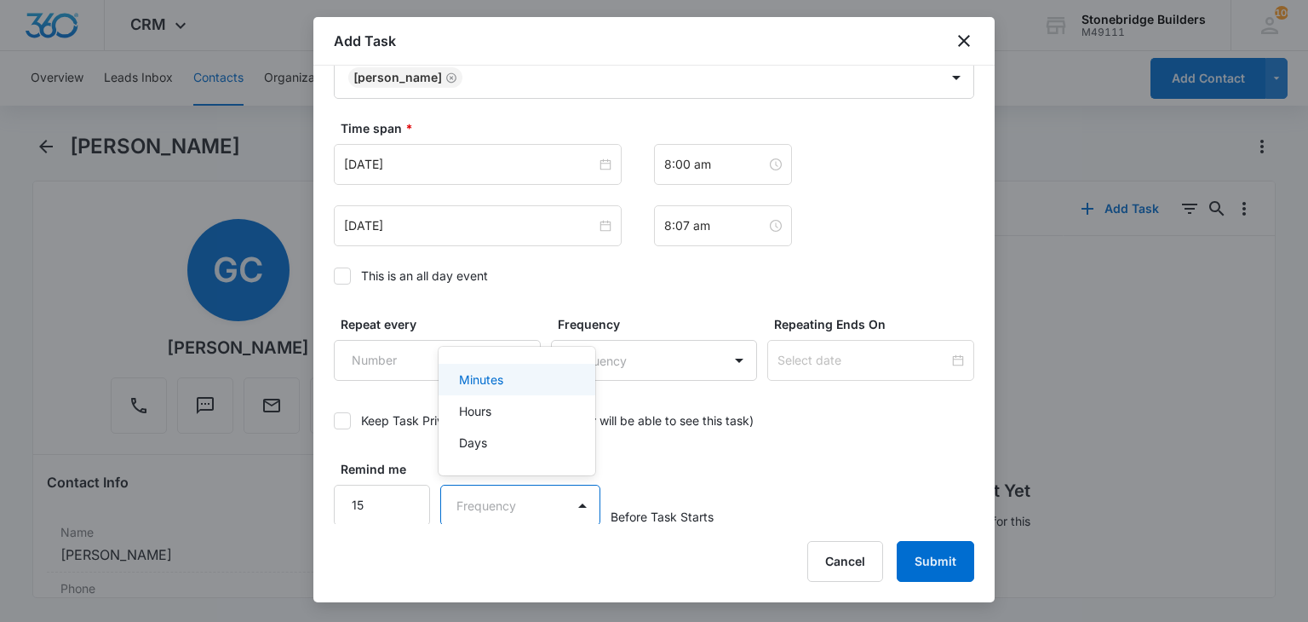
click at [497, 384] on p "Minutes" at bounding box center [481, 380] width 44 height 18
click at [961, 538] on div "Add Task Create Task Templates in Settings Flag this task as urgent Contact Gin…" at bounding box center [653, 309] width 681 height 585
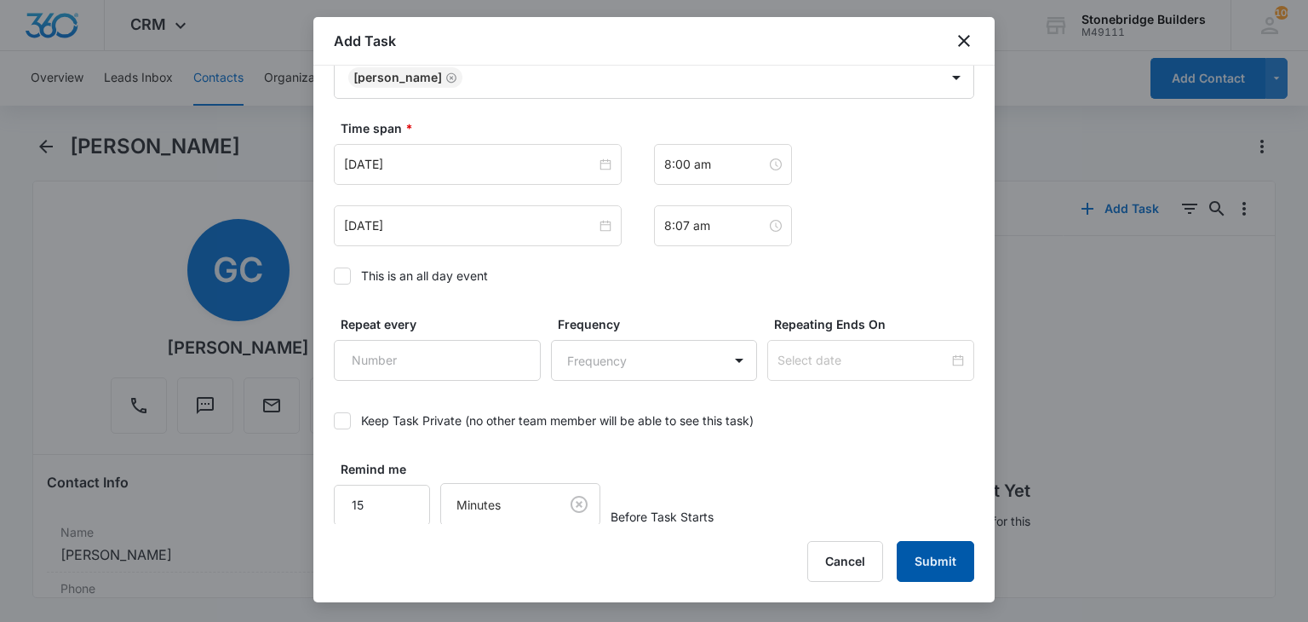
click at [951, 549] on button "Submit" at bounding box center [936, 561] width 78 height 41
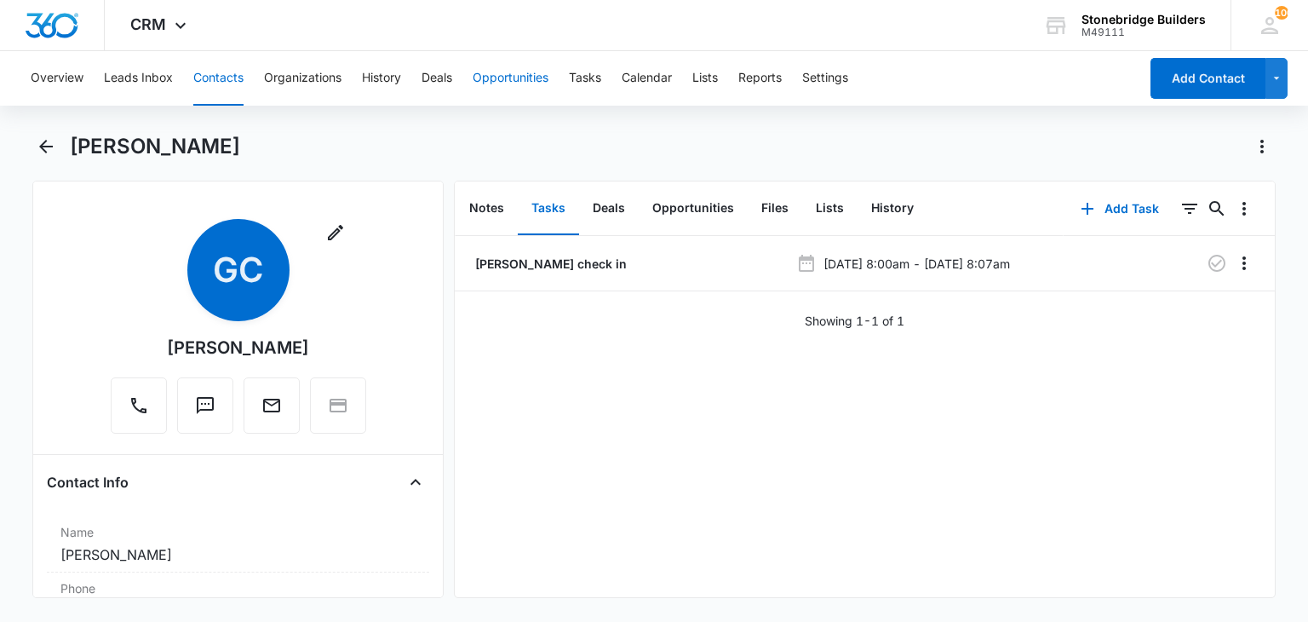
click at [487, 80] on button "Opportunities" at bounding box center [511, 78] width 76 height 55
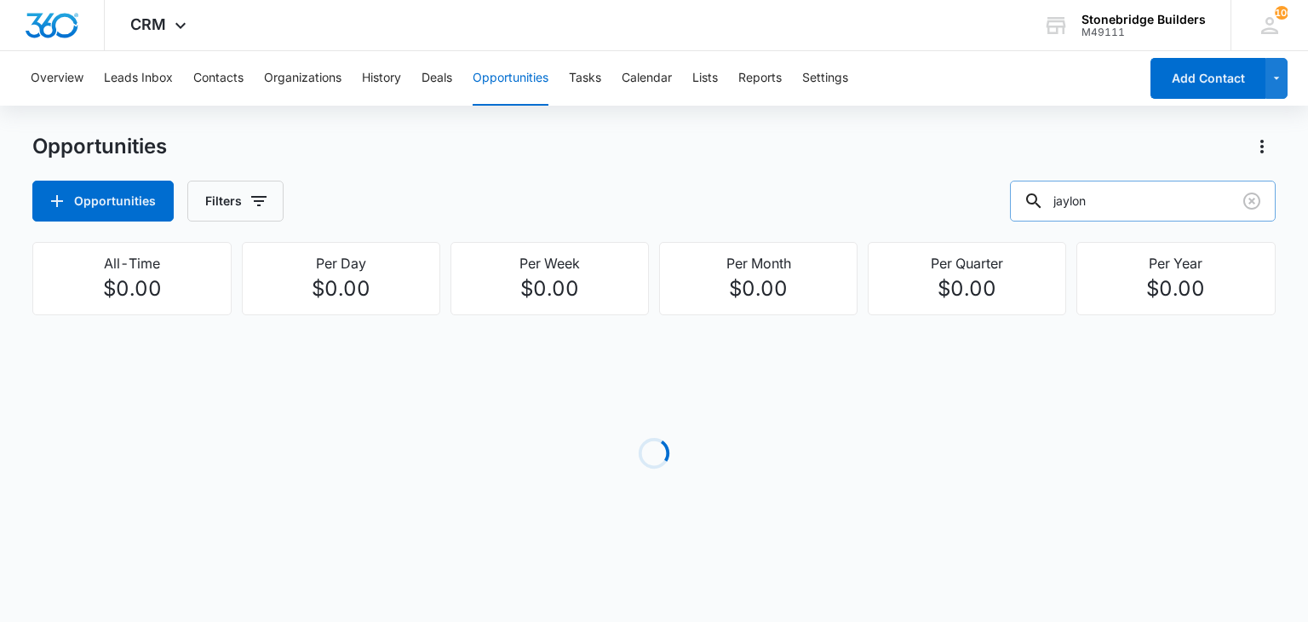
click at [1099, 197] on input "jaylon" at bounding box center [1143, 201] width 266 height 41
type input "deck"
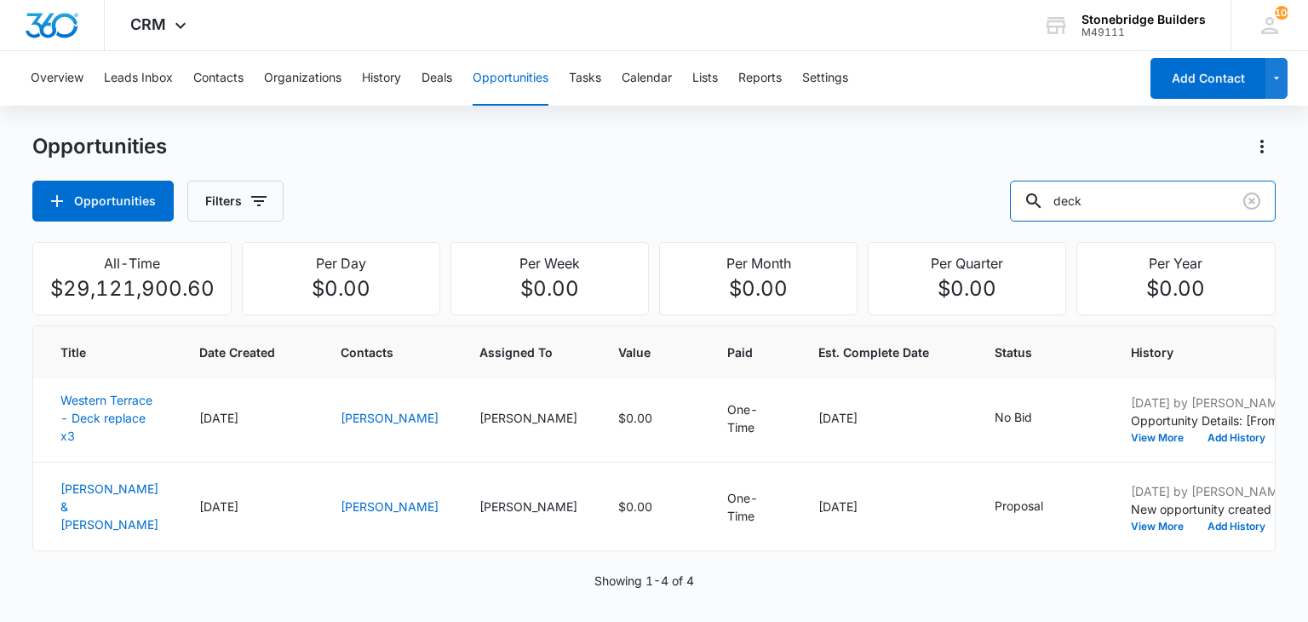
scroll to position [337, 0]
click at [210, 76] on button "Contacts" at bounding box center [218, 78] width 50 height 55
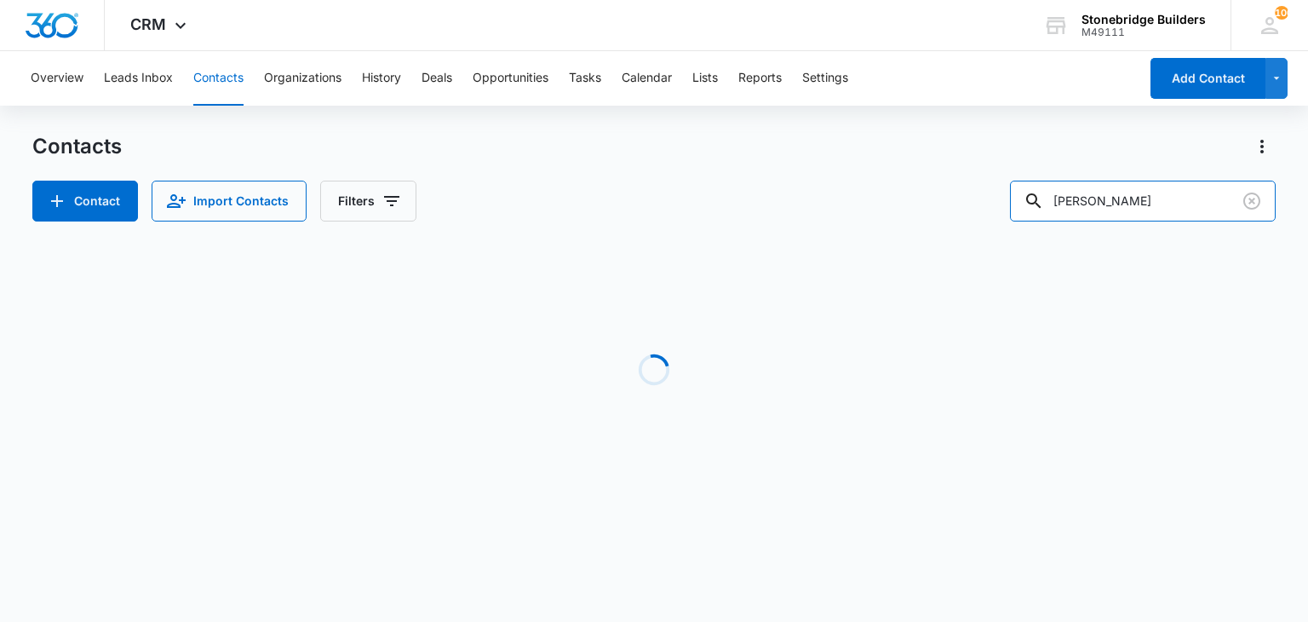
drag, startPoint x: 1136, startPoint y: 206, endPoint x: 981, endPoint y: 200, distance: 155.2
click at [981, 200] on div "Contact Import Contacts Filters sherill" at bounding box center [653, 201] width 1243 height 41
type input "acuna"
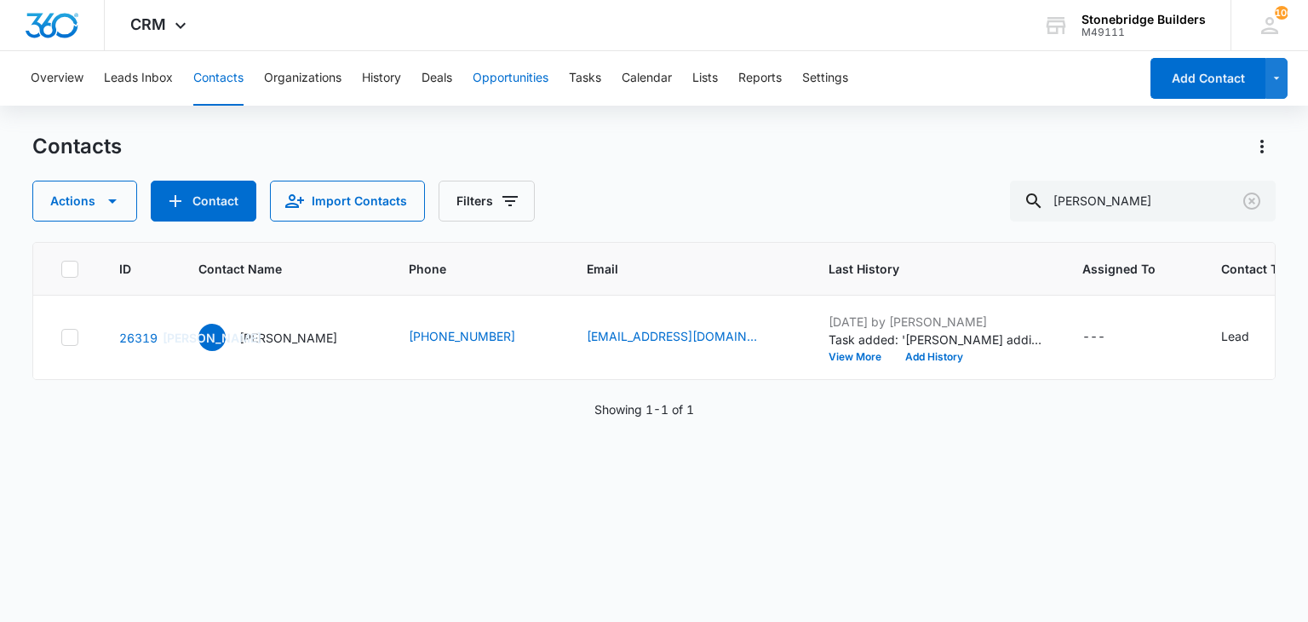
click at [518, 72] on button "Opportunities" at bounding box center [511, 78] width 76 height 55
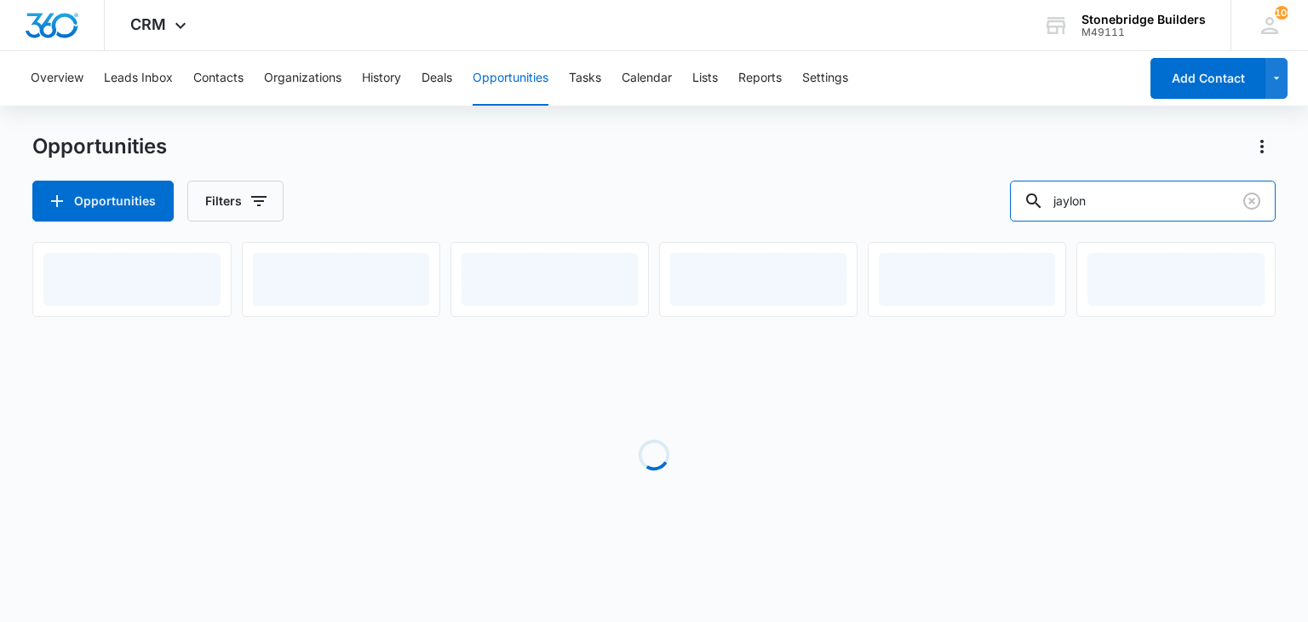
drag, startPoint x: 1113, startPoint y: 204, endPoint x: 979, endPoint y: 189, distance: 134.6
click at [980, 189] on div "Opportunities Filters jaylon" at bounding box center [653, 201] width 1243 height 41
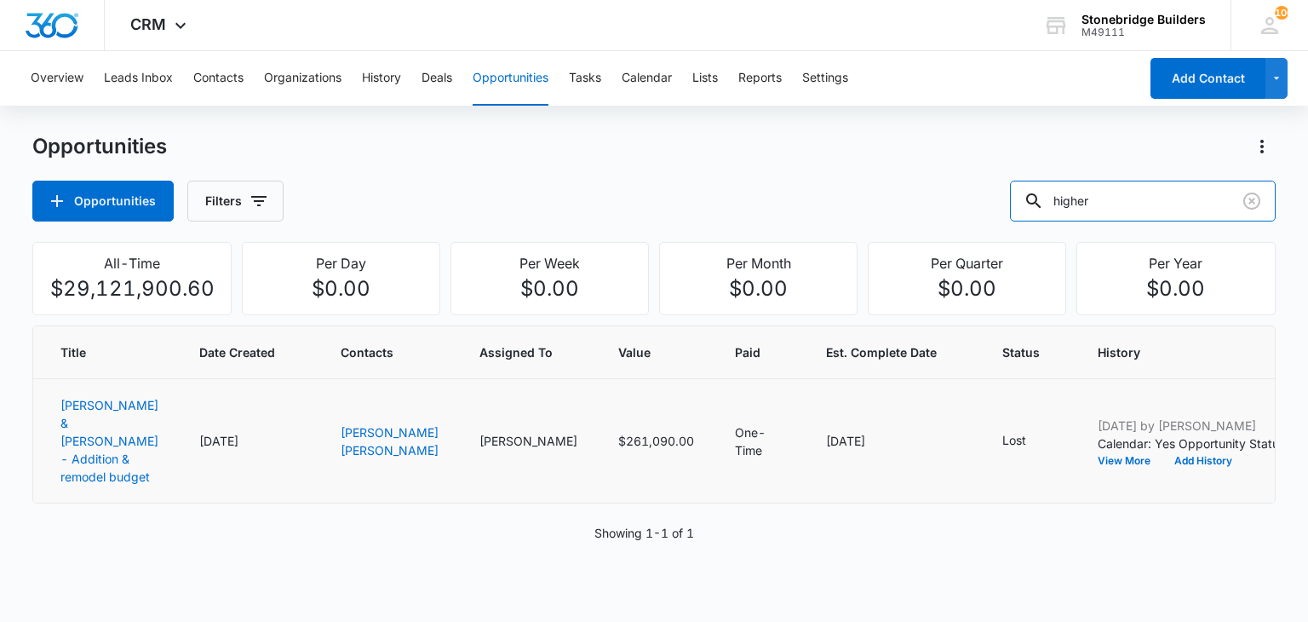
type input "higher"
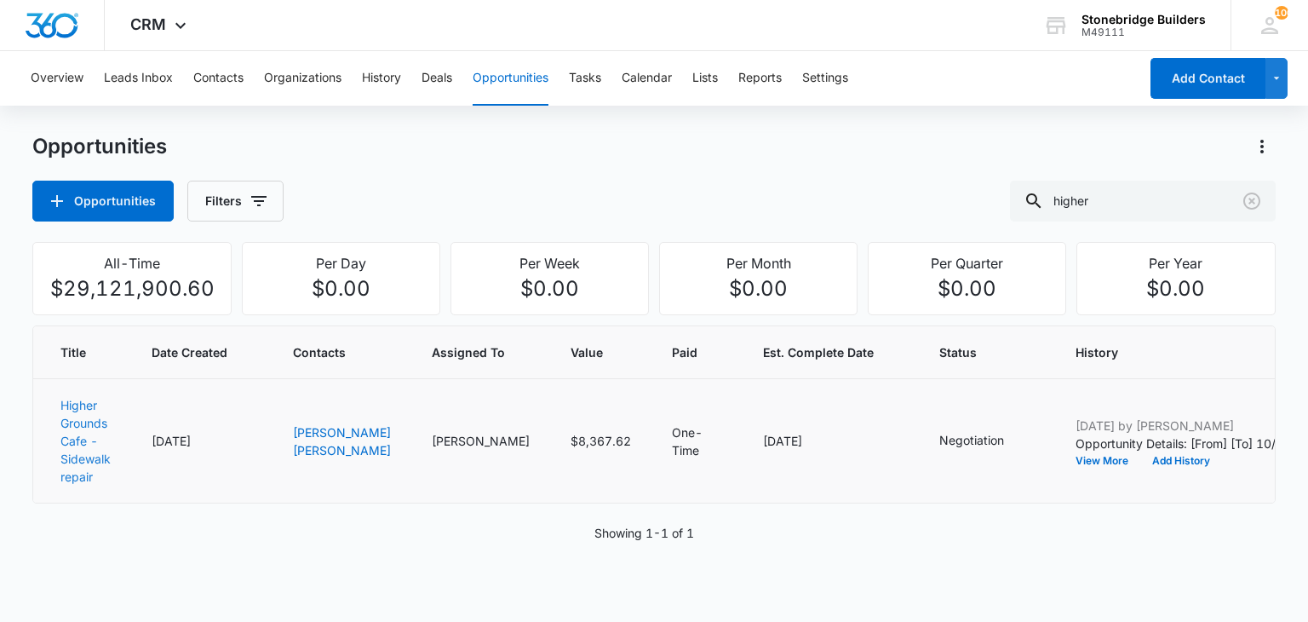
click at [77, 434] on link "Higher Grounds Cafe - Sidewalk repair" at bounding box center [85, 441] width 50 height 86
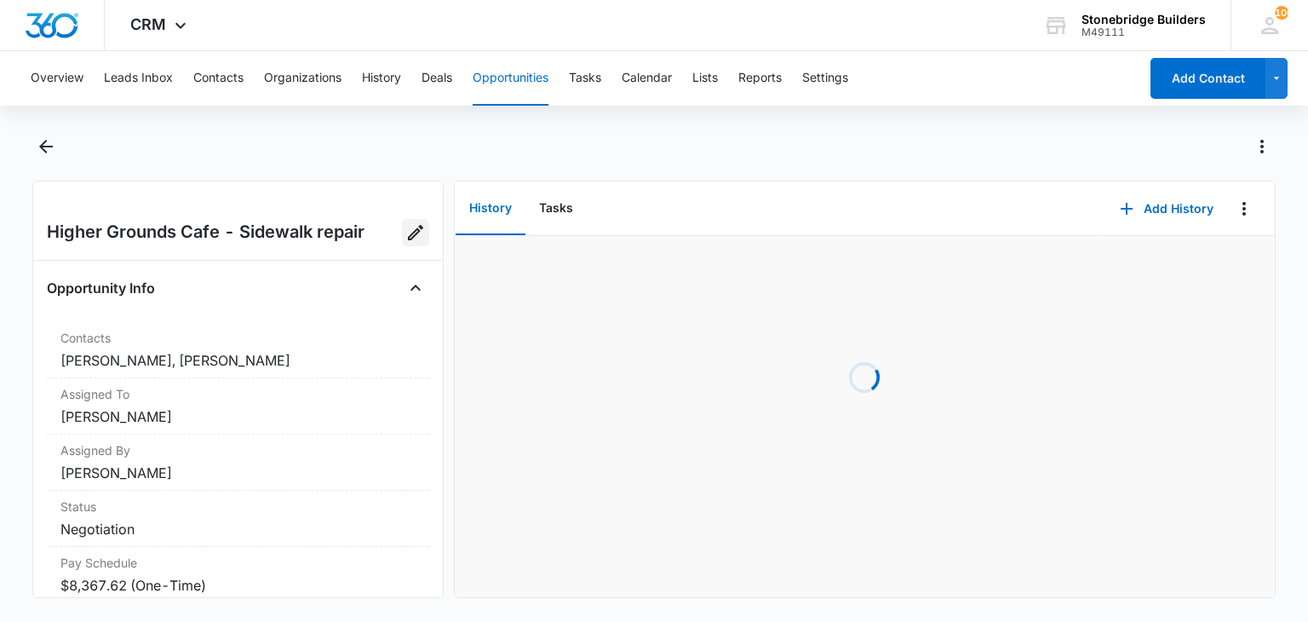
click at [402, 244] on button "Edit Opportunity" at bounding box center [415, 232] width 27 height 27
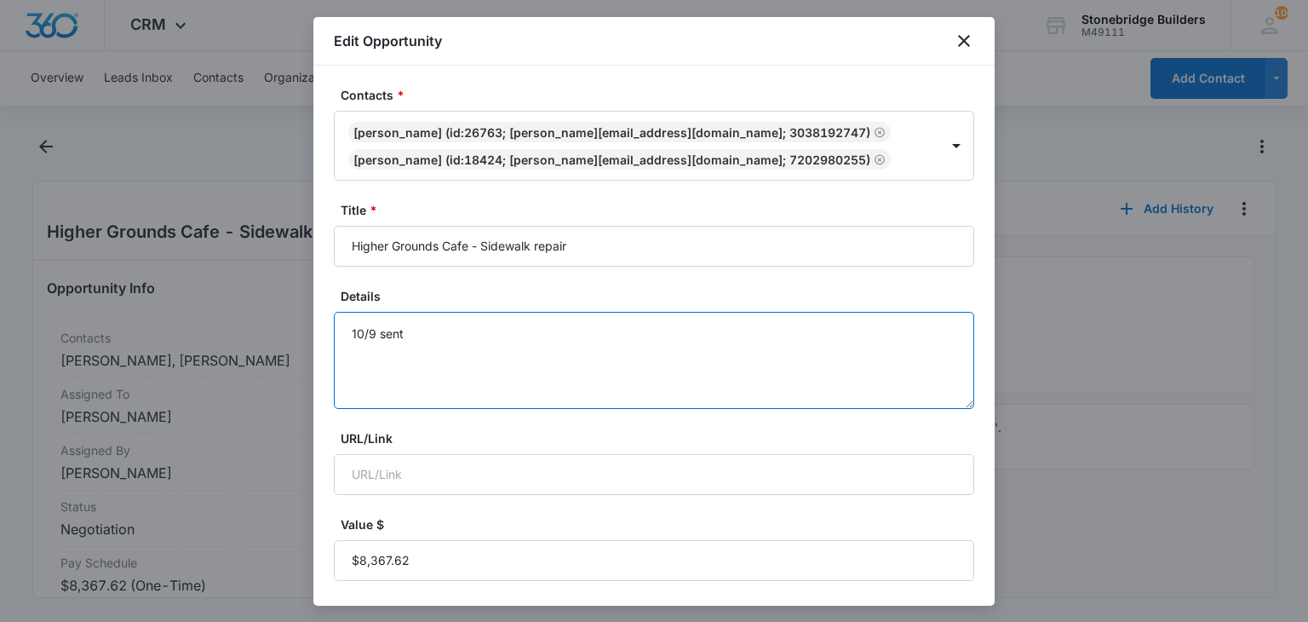
click at [442, 325] on textarea "10/9 sent" at bounding box center [654, 360] width 641 height 97
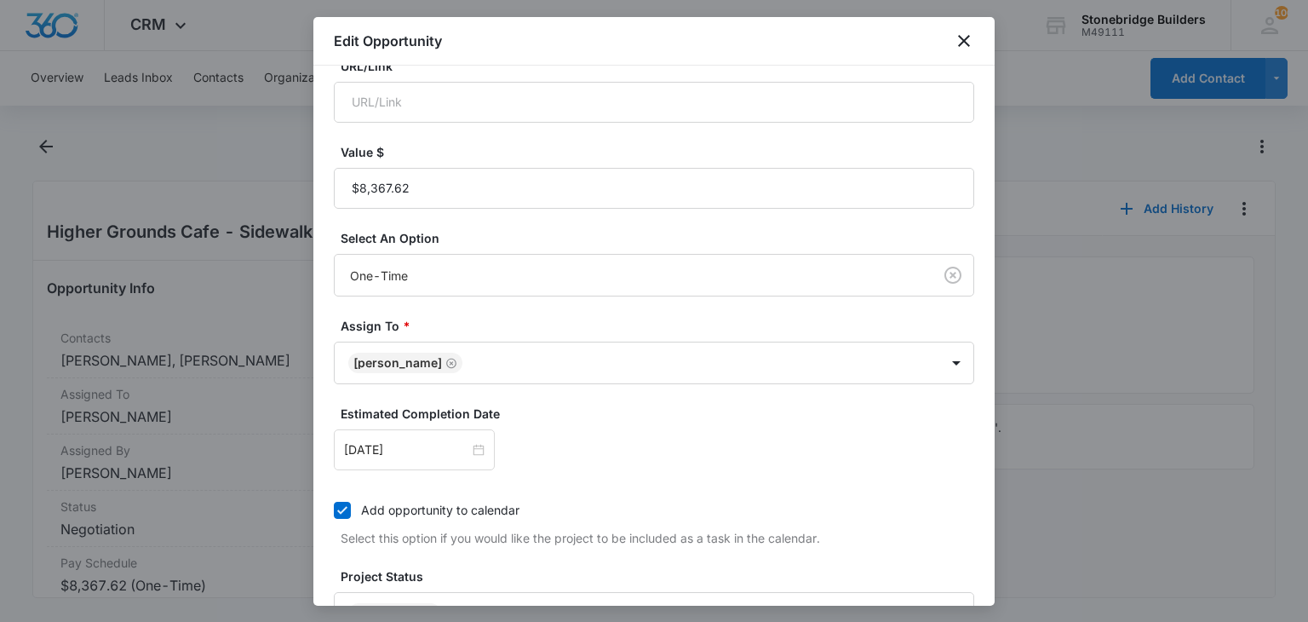
scroll to position [511, 0]
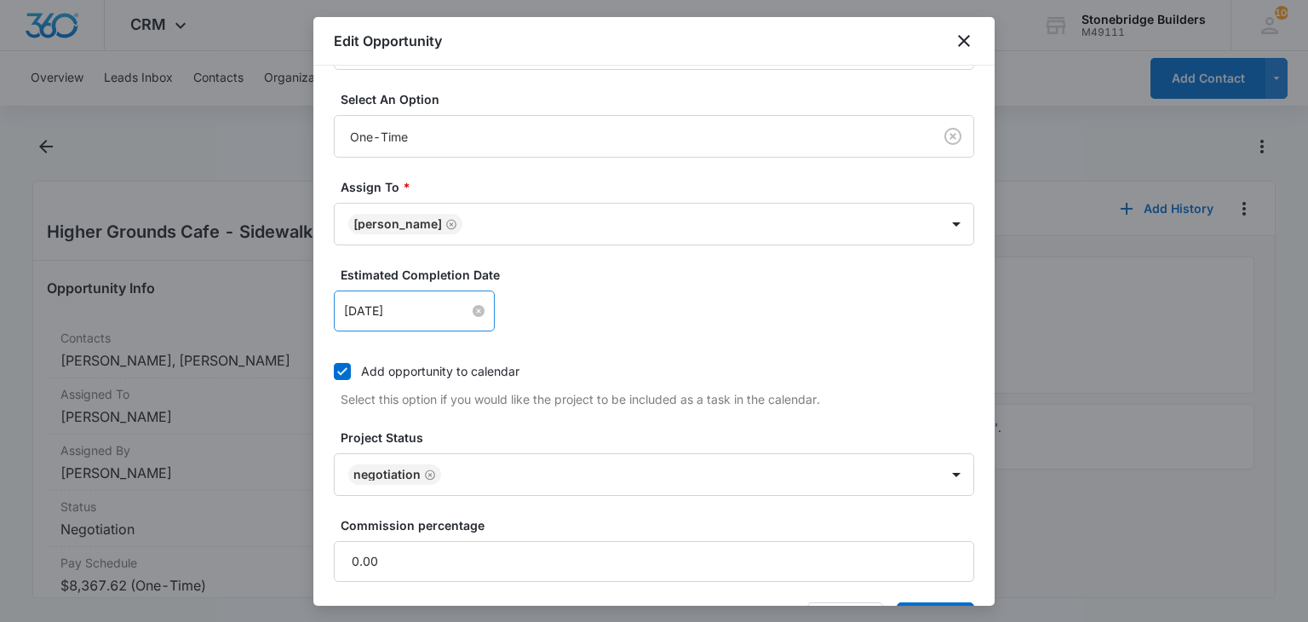
type textarea "10/9 sent 10/14 revise request"
click at [379, 308] on input "Oct 10, 2025" at bounding box center [406, 311] width 125 height 19
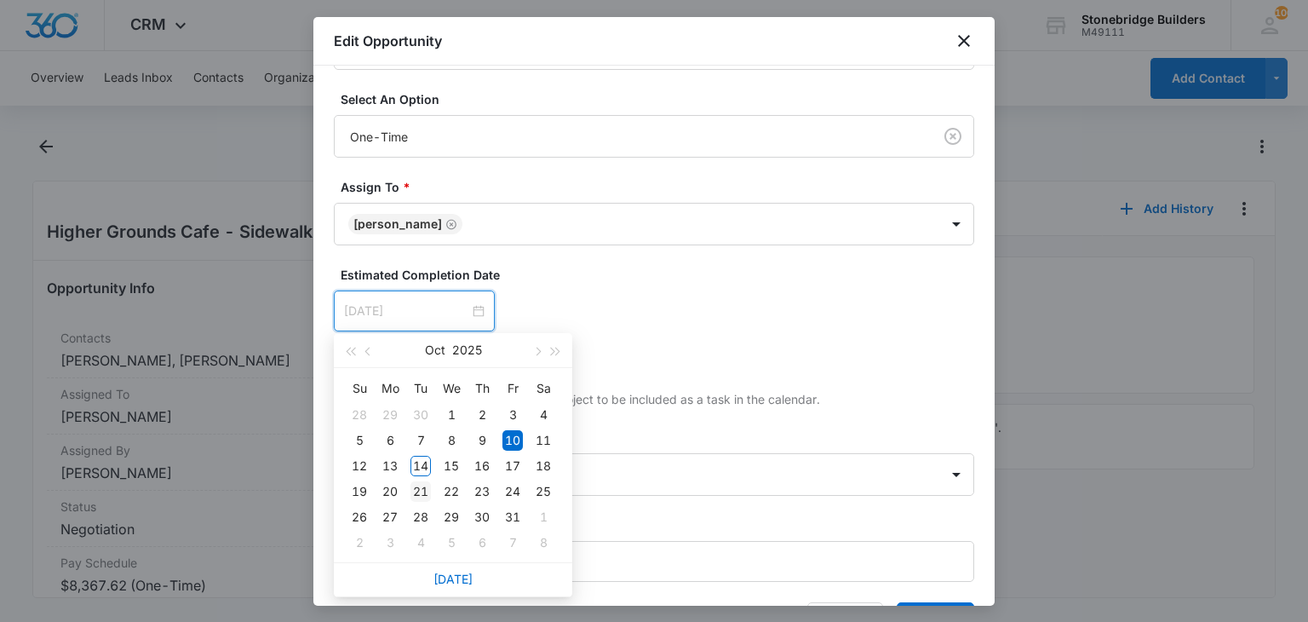
type input "[DATE]"
click at [421, 492] on div "21" at bounding box center [421, 491] width 20 height 20
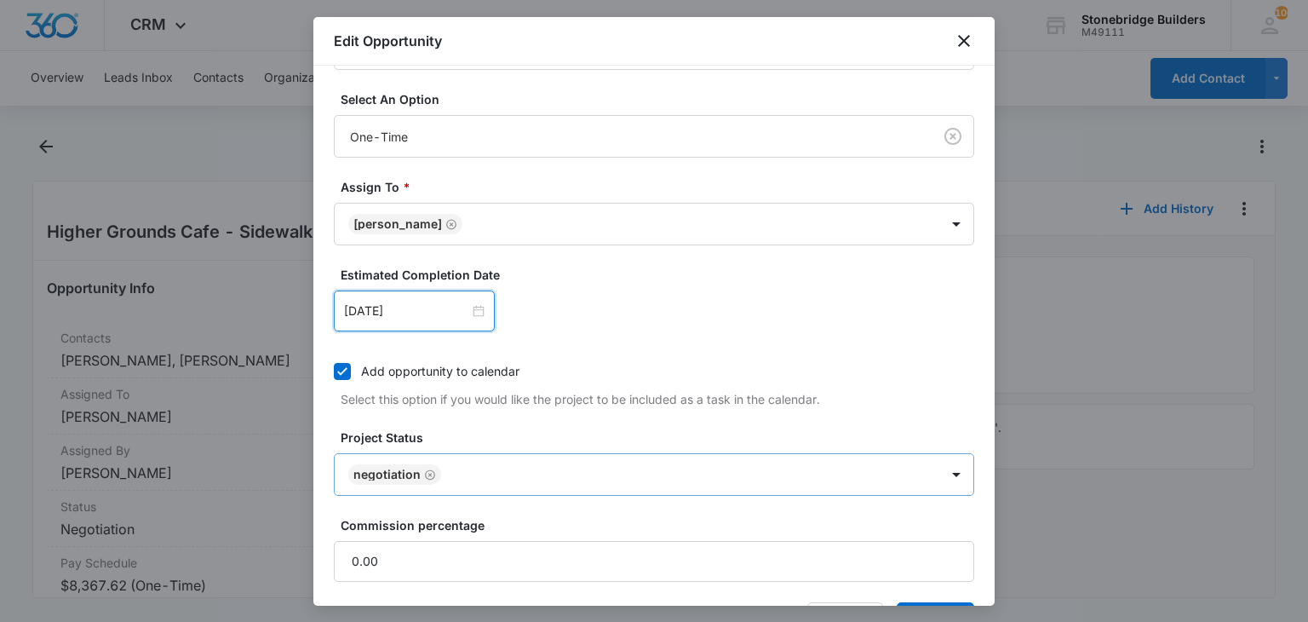
click at [428, 474] on icon "Remove Negotiation" at bounding box center [430, 475] width 12 height 13
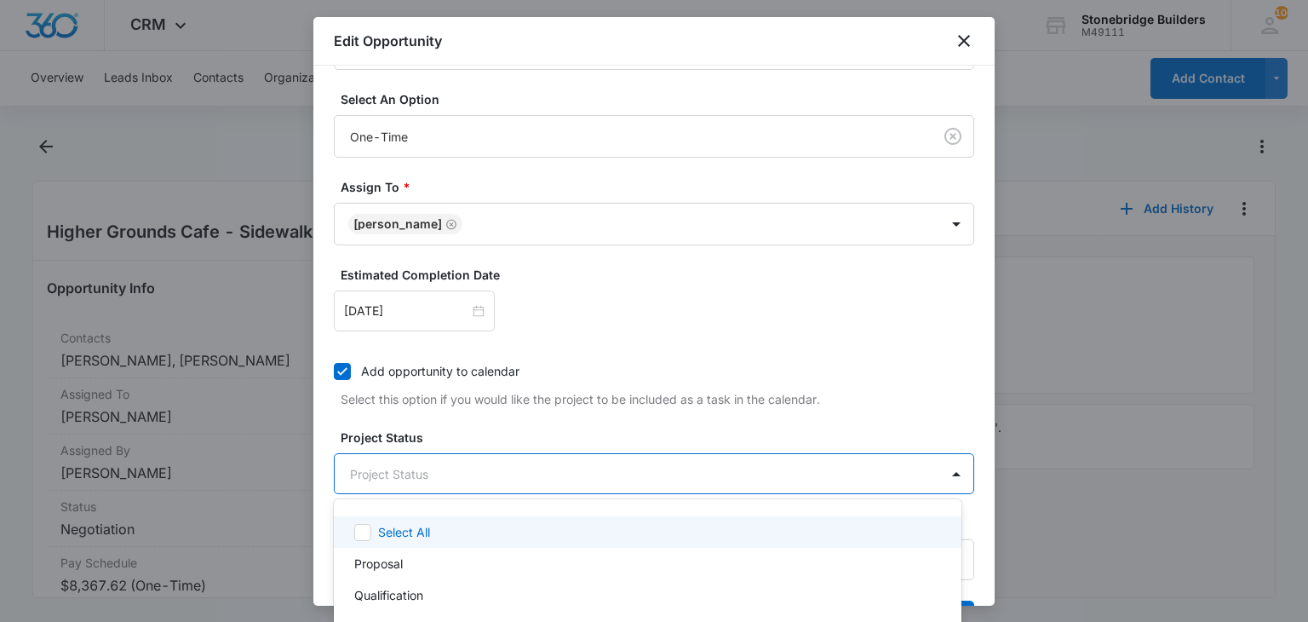
click at [442, 474] on body "CRM Apps Reputation Websites Forms CRM Email Social Content Ads Intelligence Fi…" at bounding box center [654, 311] width 1308 height 622
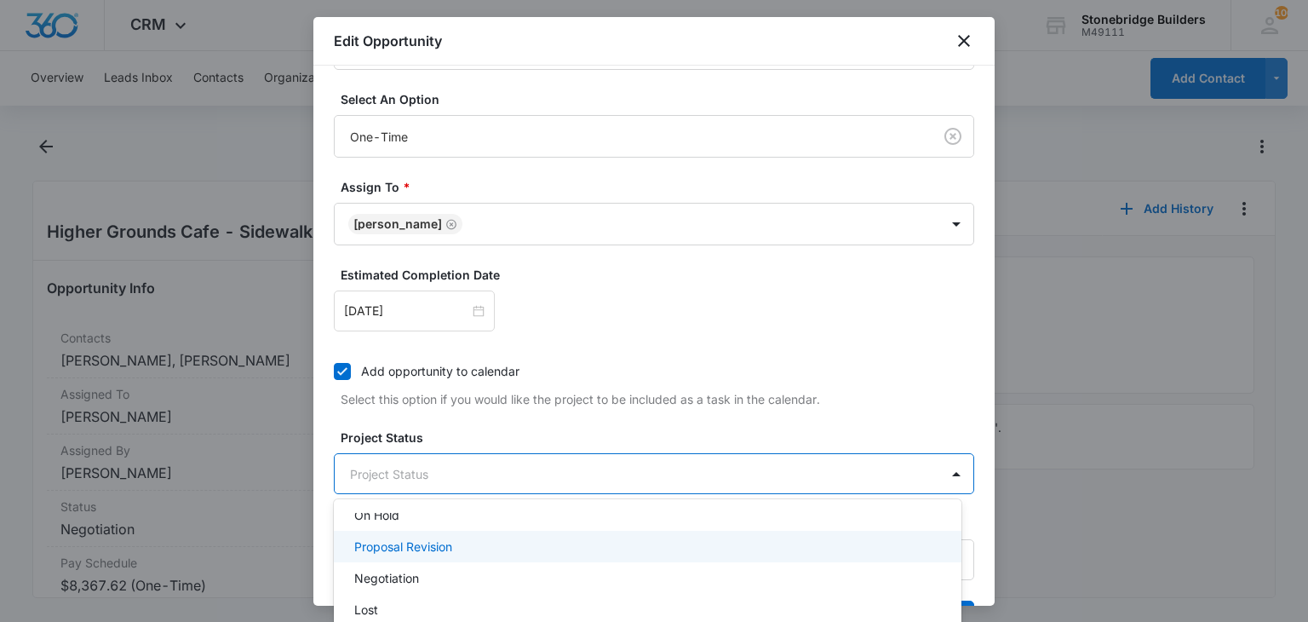
click at [428, 543] on p "Proposal Revision" at bounding box center [403, 547] width 98 height 18
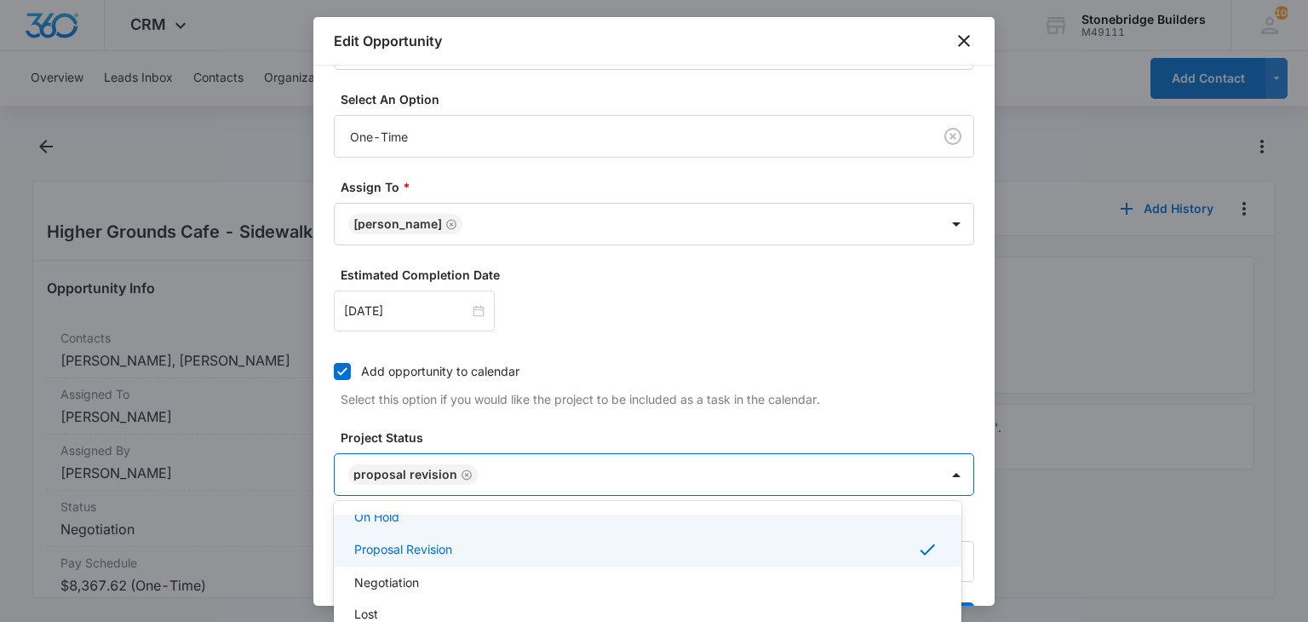
click at [486, 434] on div at bounding box center [654, 311] width 1308 height 622
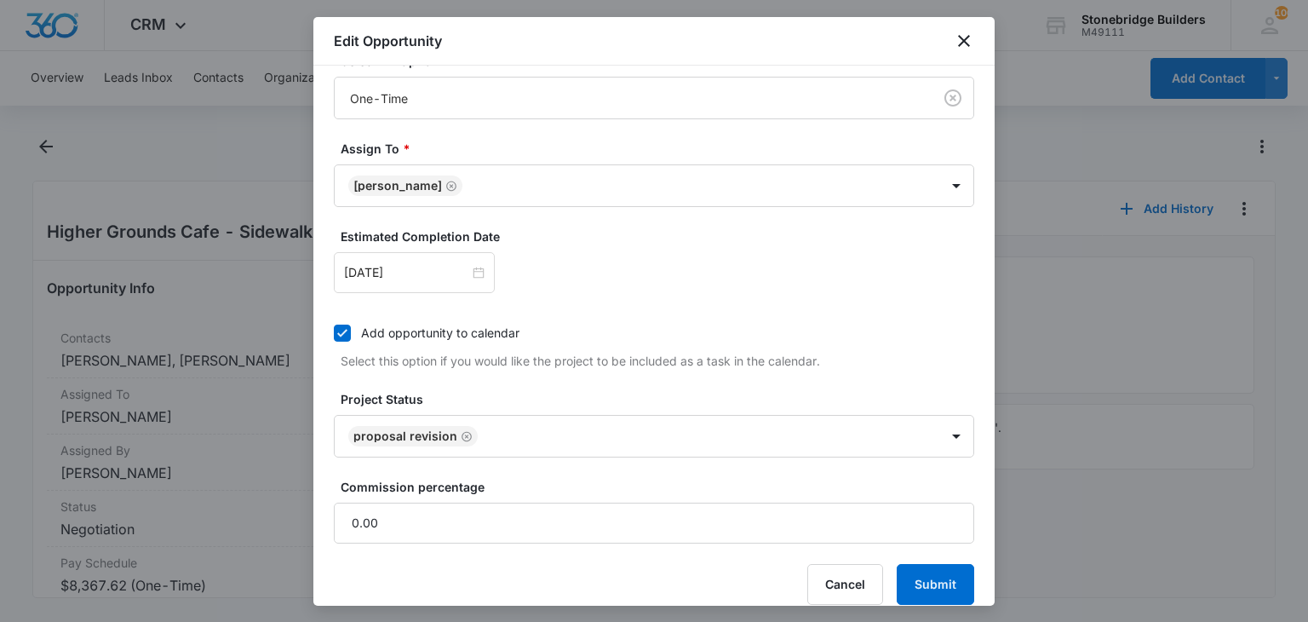
scroll to position [567, 0]
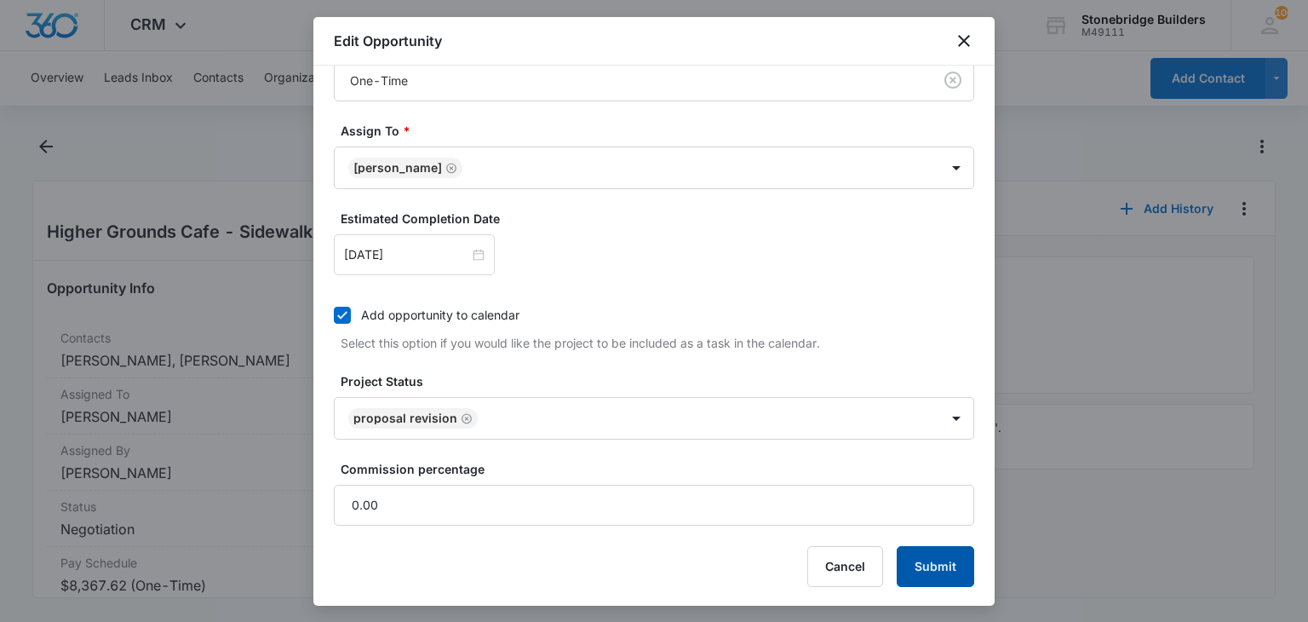
click at [897, 547] on button "Submit" at bounding box center [936, 566] width 78 height 41
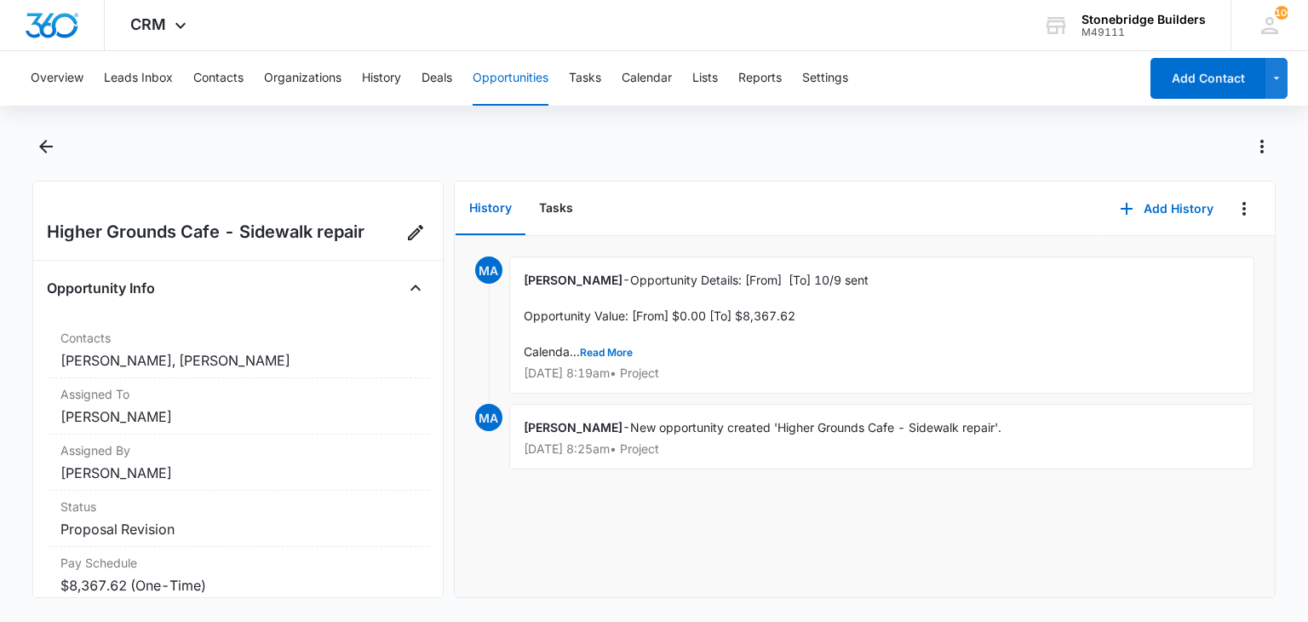
click at [491, 71] on button "Opportunities" at bounding box center [511, 78] width 76 height 55
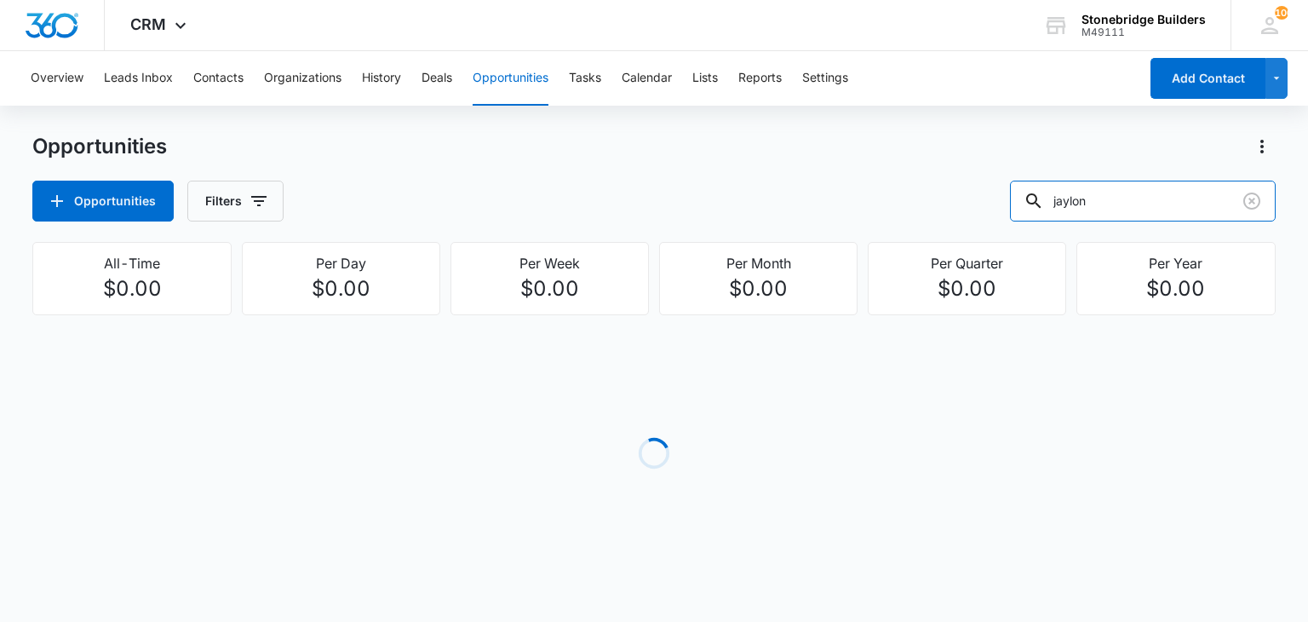
drag, startPoint x: 1113, startPoint y: 185, endPoint x: 1032, endPoint y: 177, distance: 80.4
click at [1033, 178] on div "Opportunities Opportunities Filters jaylon" at bounding box center [653, 177] width 1243 height 89
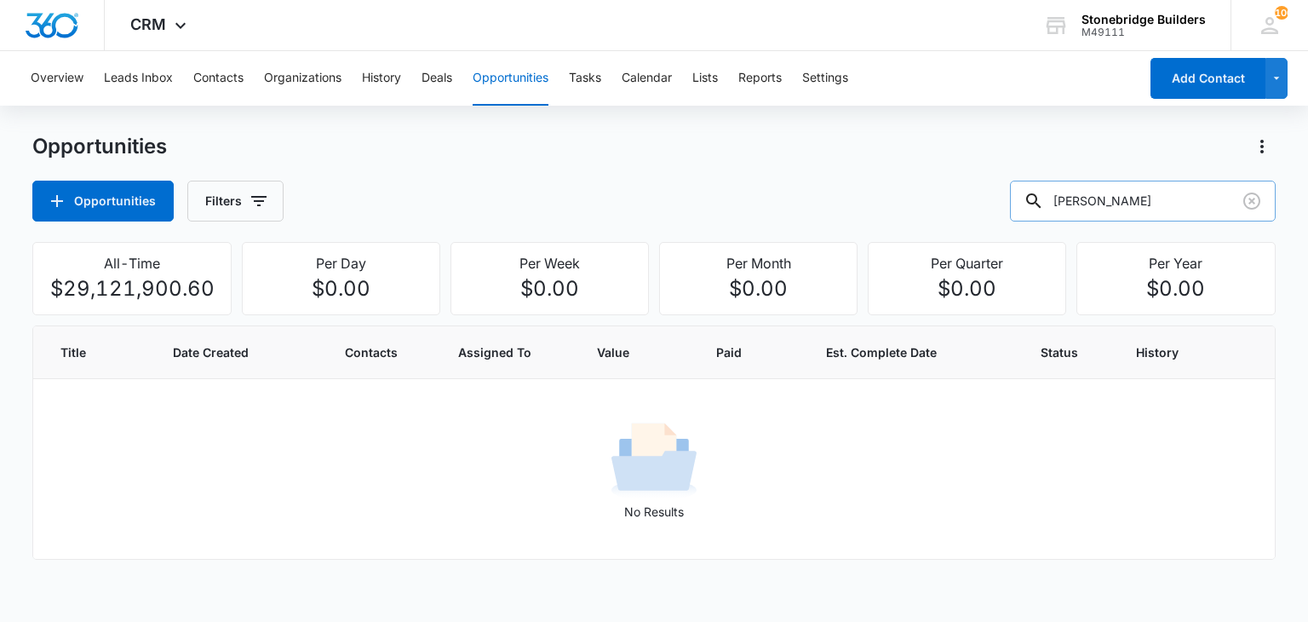
click at [1081, 204] on input "rhinda" at bounding box center [1143, 201] width 266 height 41
type input "rhonda"
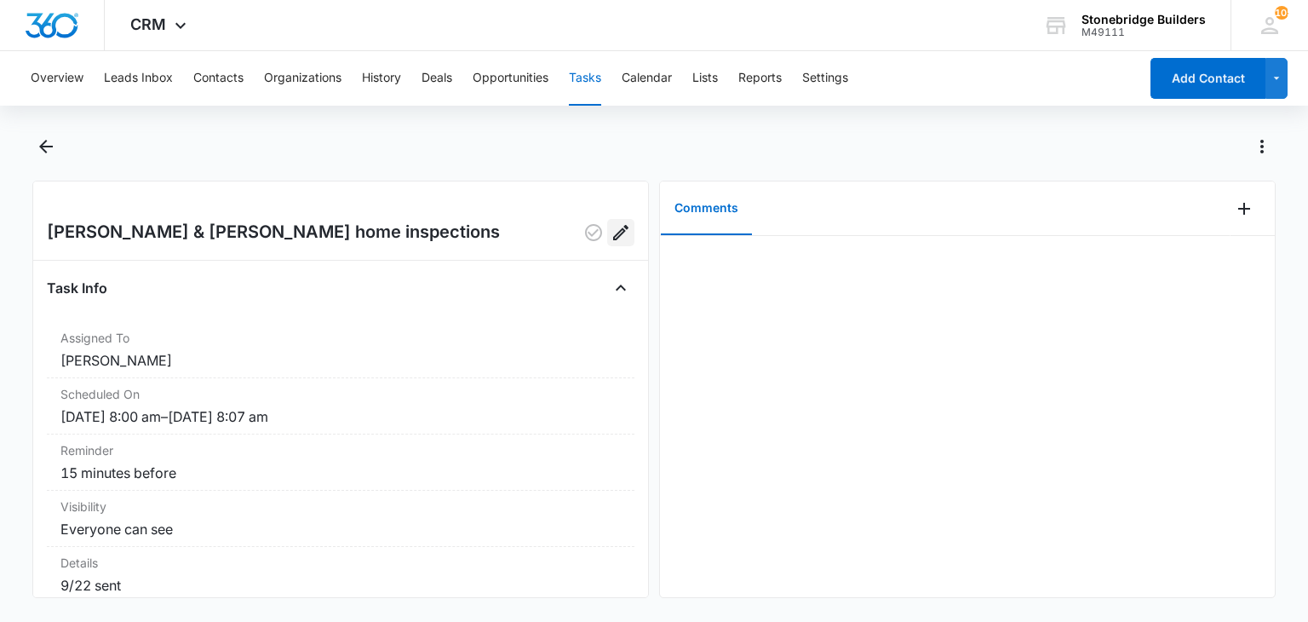
click at [611, 236] on icon "Edit" at bounding box center [621, 232] width 20 height 20
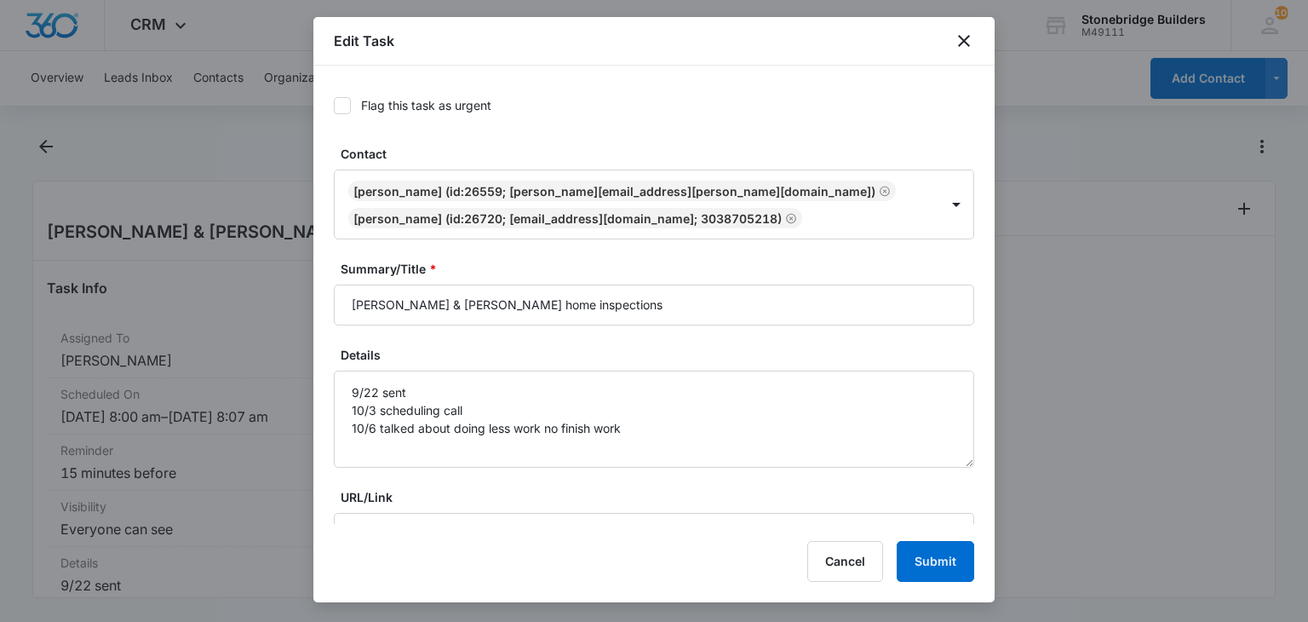
type input "Oct 13, 2025"
type input "8:00 am"
type input "Oct 13, 2025"
type input "8:07 am"
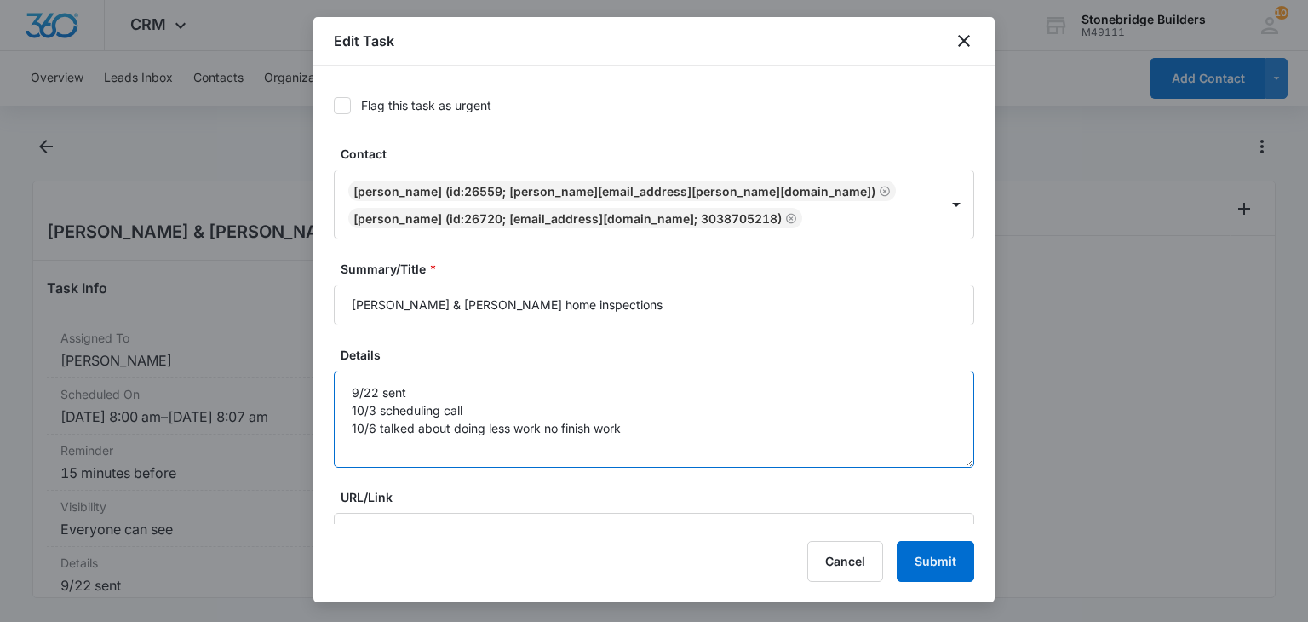
click at [664, 429] on textarea "9/22 sent 10/3 scheduling call 10/6 talked about doing less work no finish work" at bounding box center [654, 419] width 641 height 97
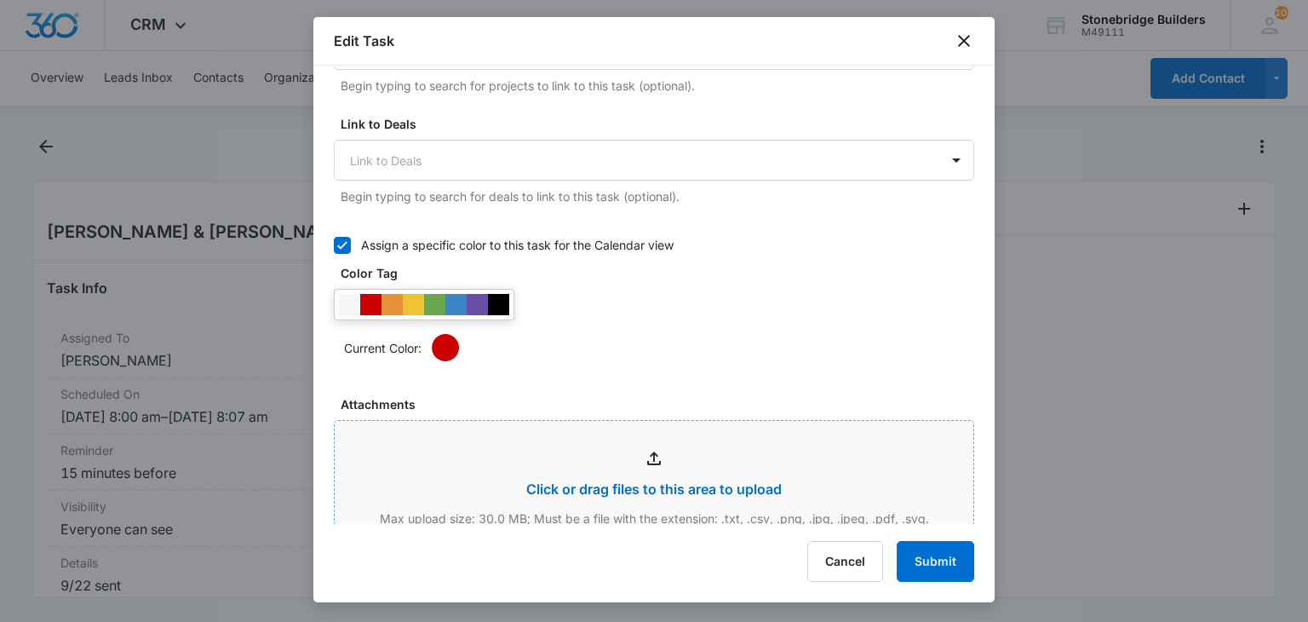
scroll to position [937, 0]
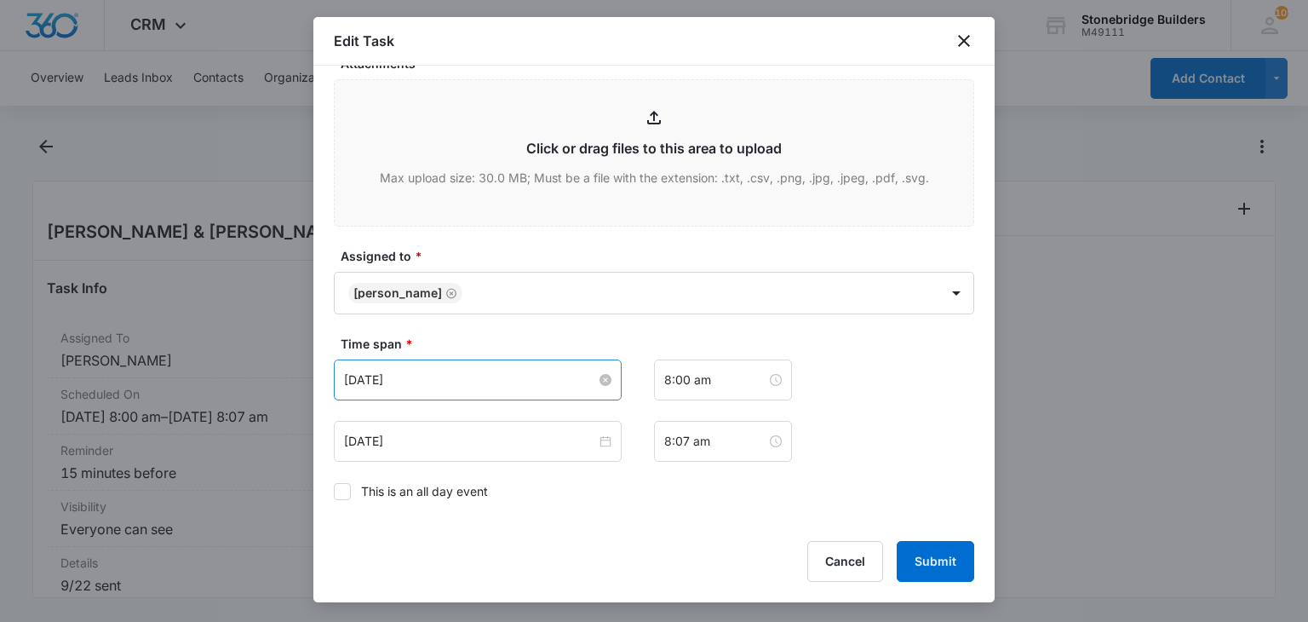
type textarea "9/22 sent 10/3 scheduling call 10/6 talked about doing less work no finish work…"
click at [379, 371] on input "Oct 13, 2025" at bounding box center [470, 380] width 252 height 19
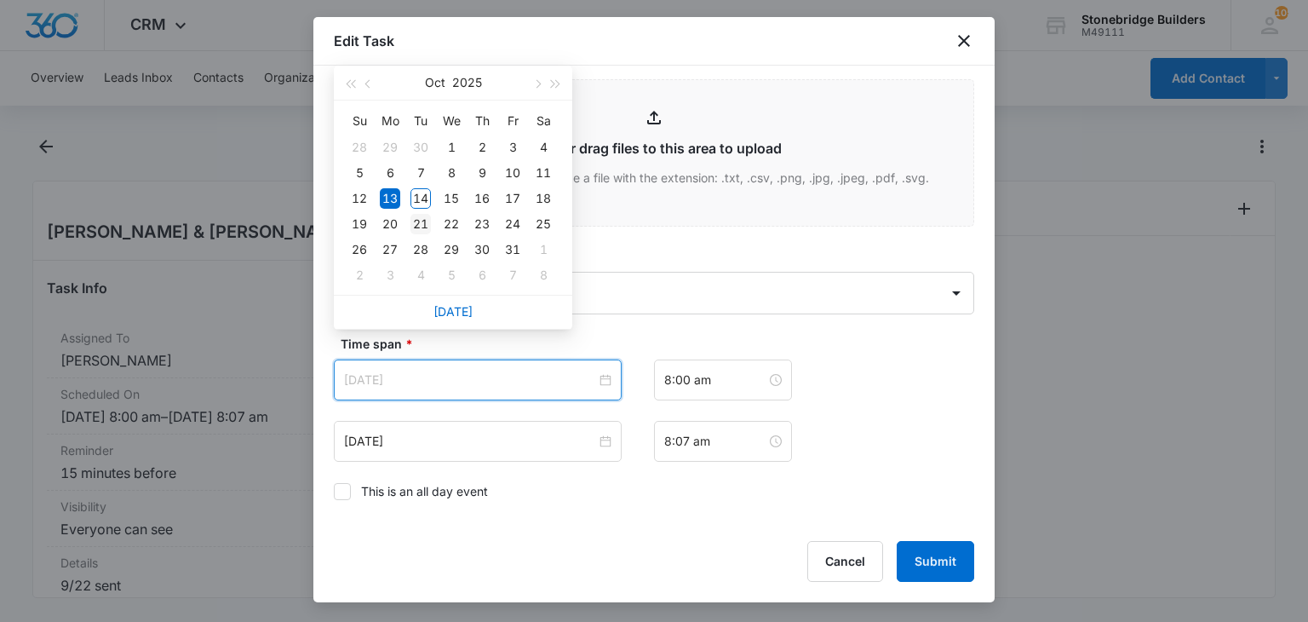
type input "Oct 21, 2025"
click at [429, 219] on div "21" at bounding box center [421, 224] width 20 height 20
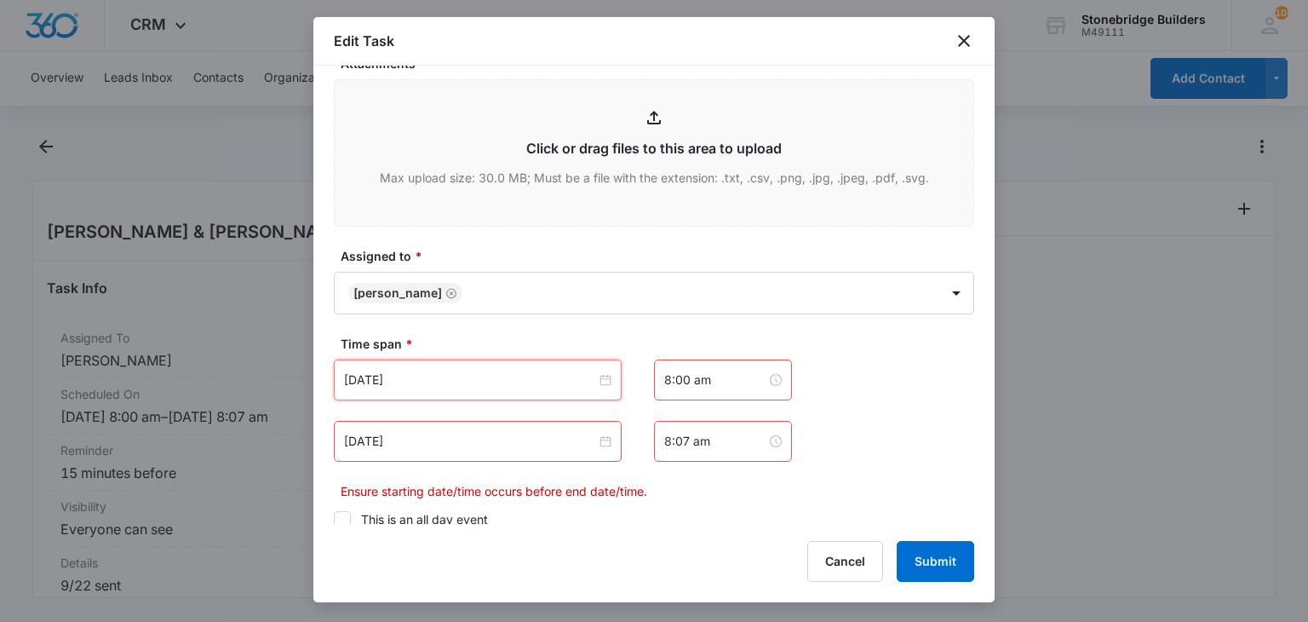
click at [376, 421] on div "Oct 13, 2025" at bounding box center [478, 441] width 288 height 41
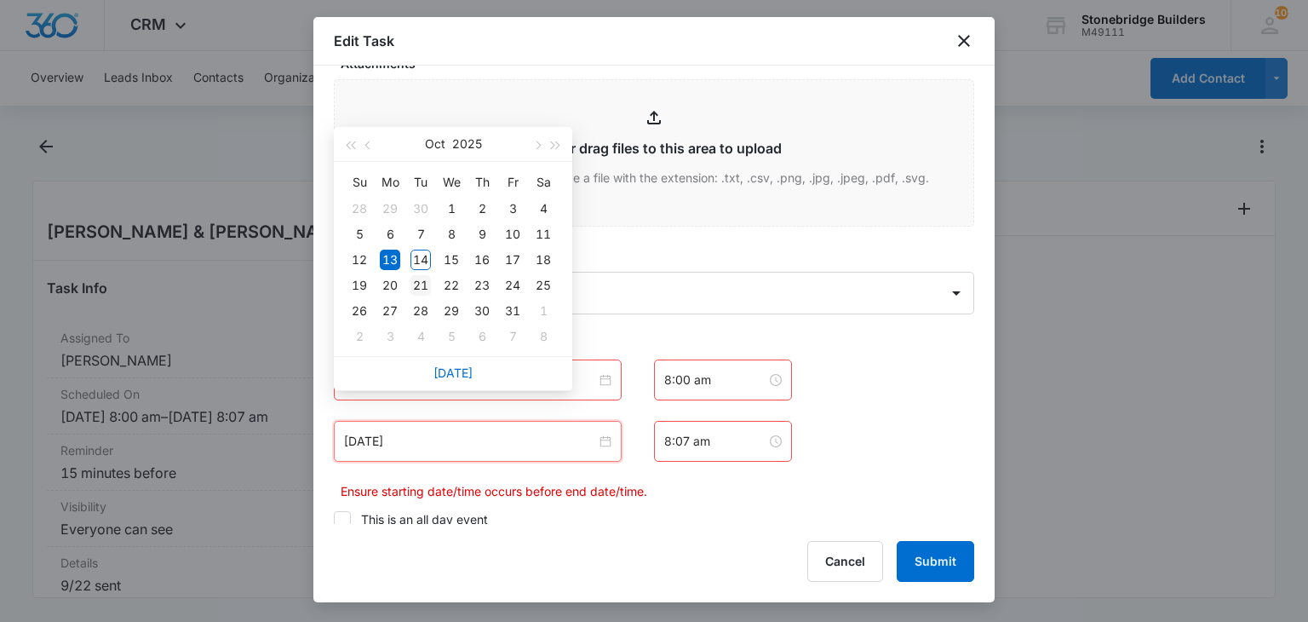
type input "Oct 21, 2025"
click at [418, 285] on div "21" at bounding box center [421, 285] width 20 height 20
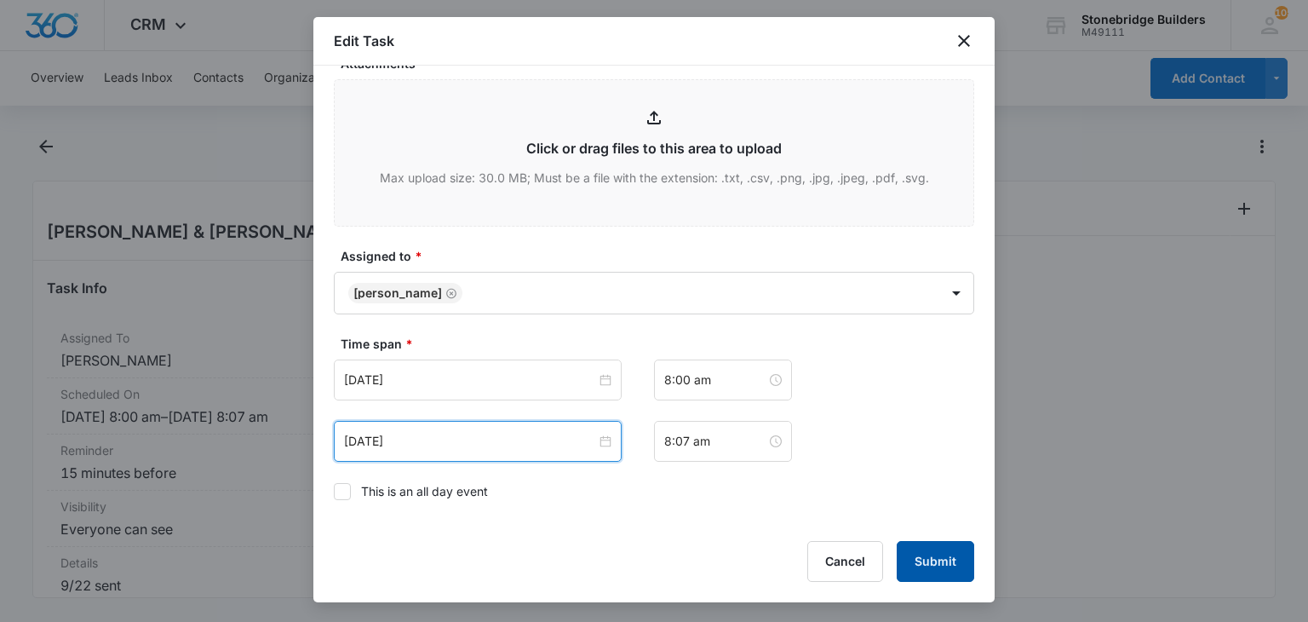
click at [926, 548] on button "Submit" at bounding box center [936, 561] width 78 height 41
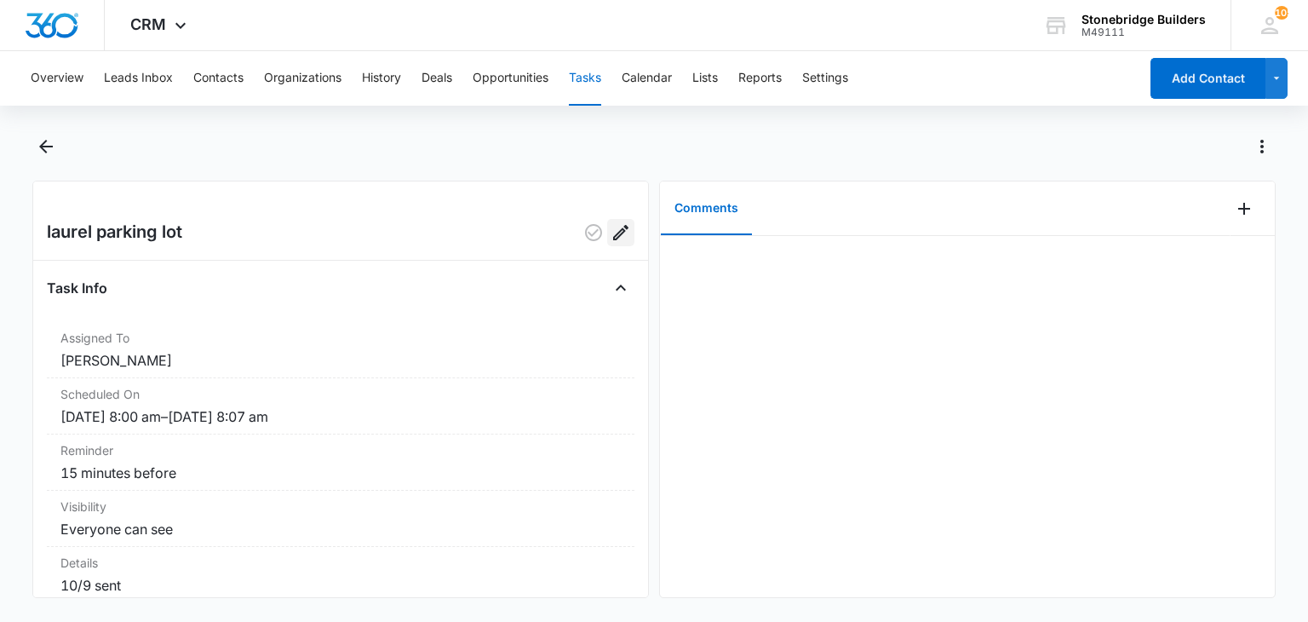
click at [607, 244] on button "Edit" at bounding box center [620, 232] width 27 height 27
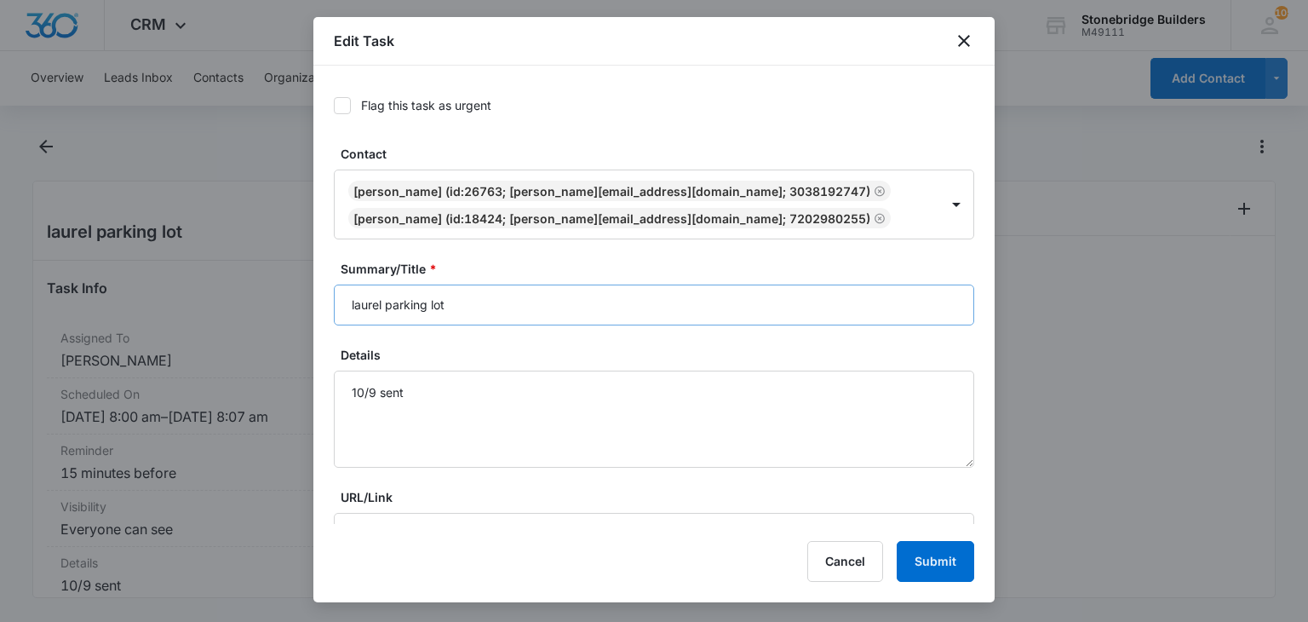
type input "Oct 14, 2025"
type input "8:00 am"
type input "Oct 14, 2025"
type input "8:07 am"
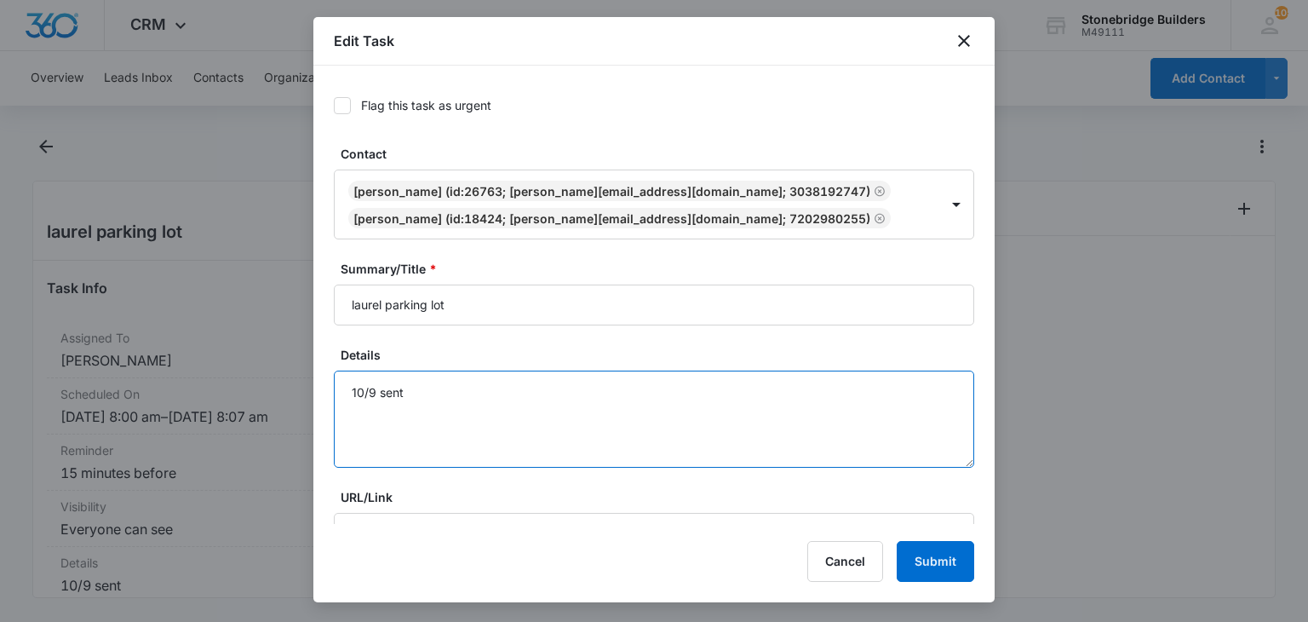
click at [407, 388] on textarea "10/9 sent" at bounding box center [654, 419] width 641 height 97
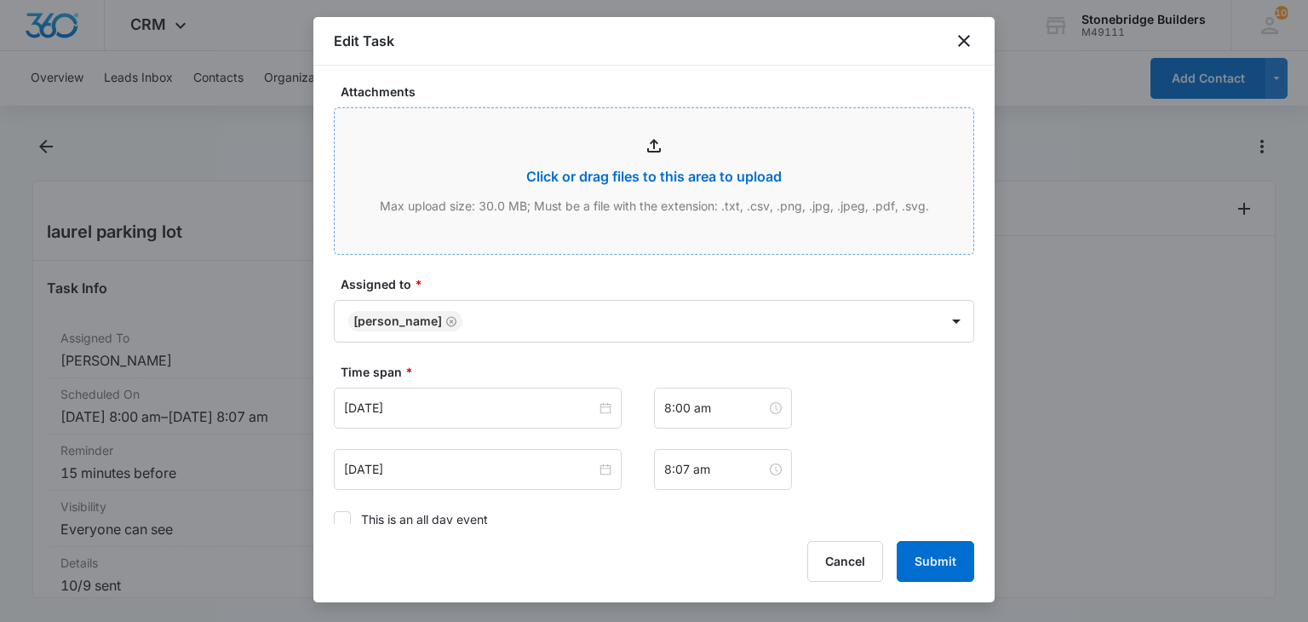
scroll to position [1128, 0]
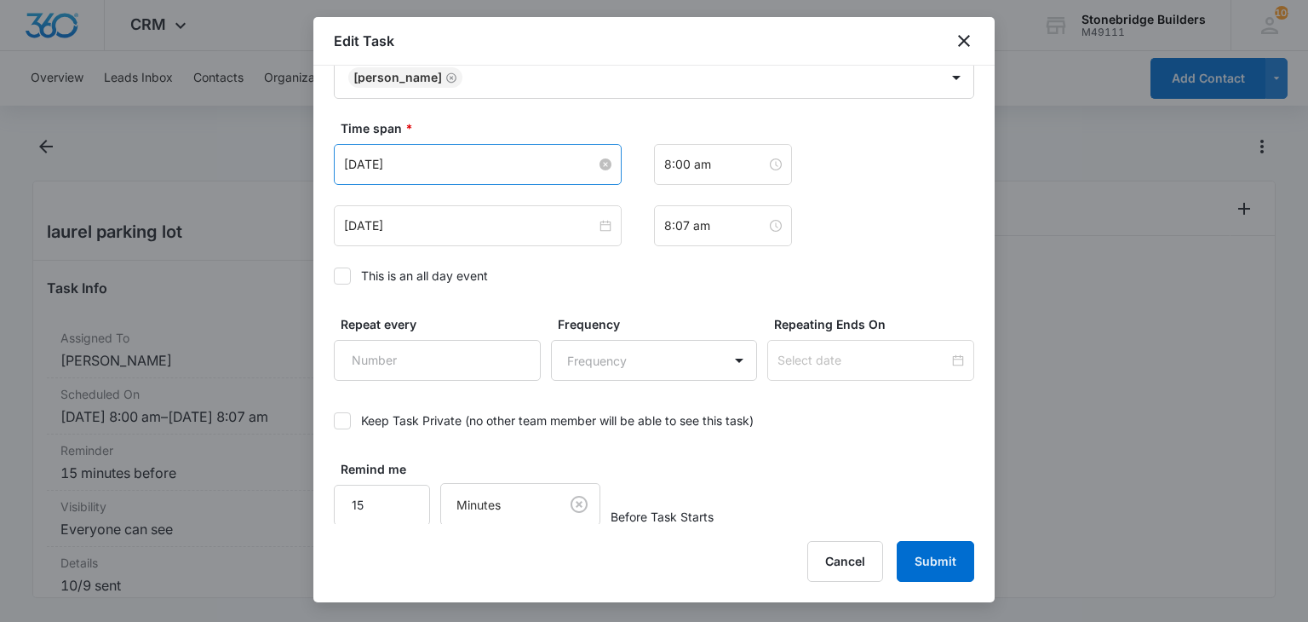
type textarea "10/9 sent 10/13 verbal for approval - Raul needs to send paperwork needs"
click at [378, 163] on input "Oct 14, 2025" at bounding box center [470, 164] width 252 height 19
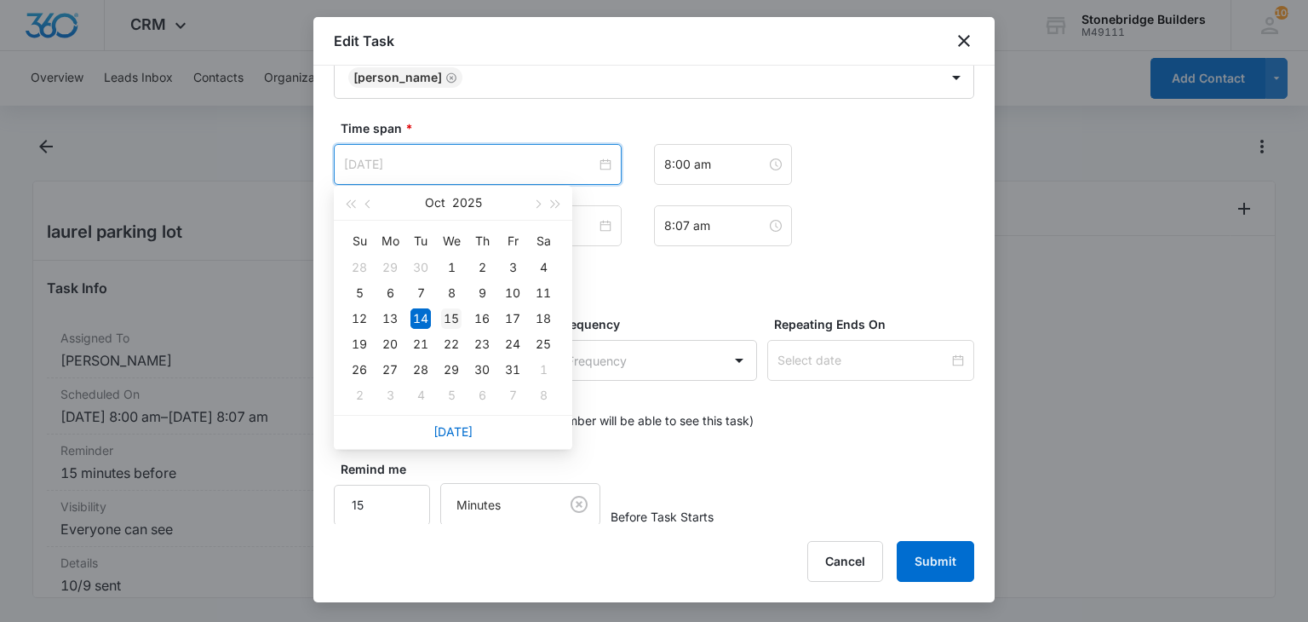
type input "Oct 15, 2025"
click at [451, 313] on div "15" at bounding box center [451, 318] width 20 height 20
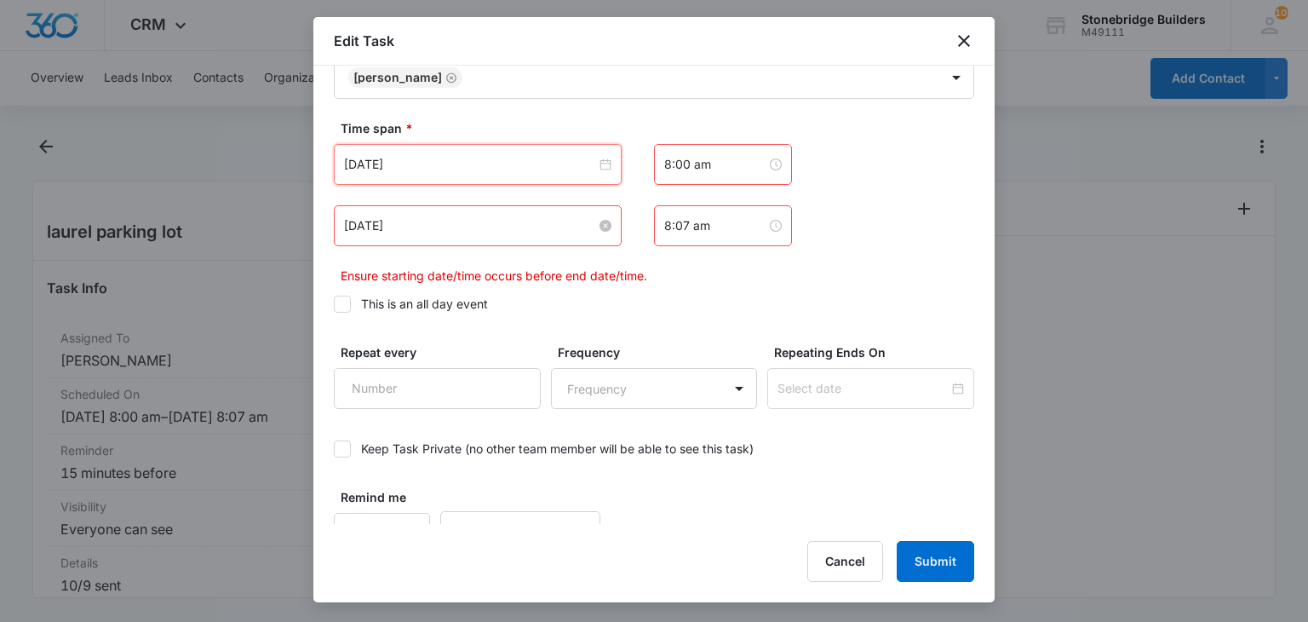
click at [375, 219] on input "Oct 14, 2025" at bounding box center [470, 225] width 252 height 19
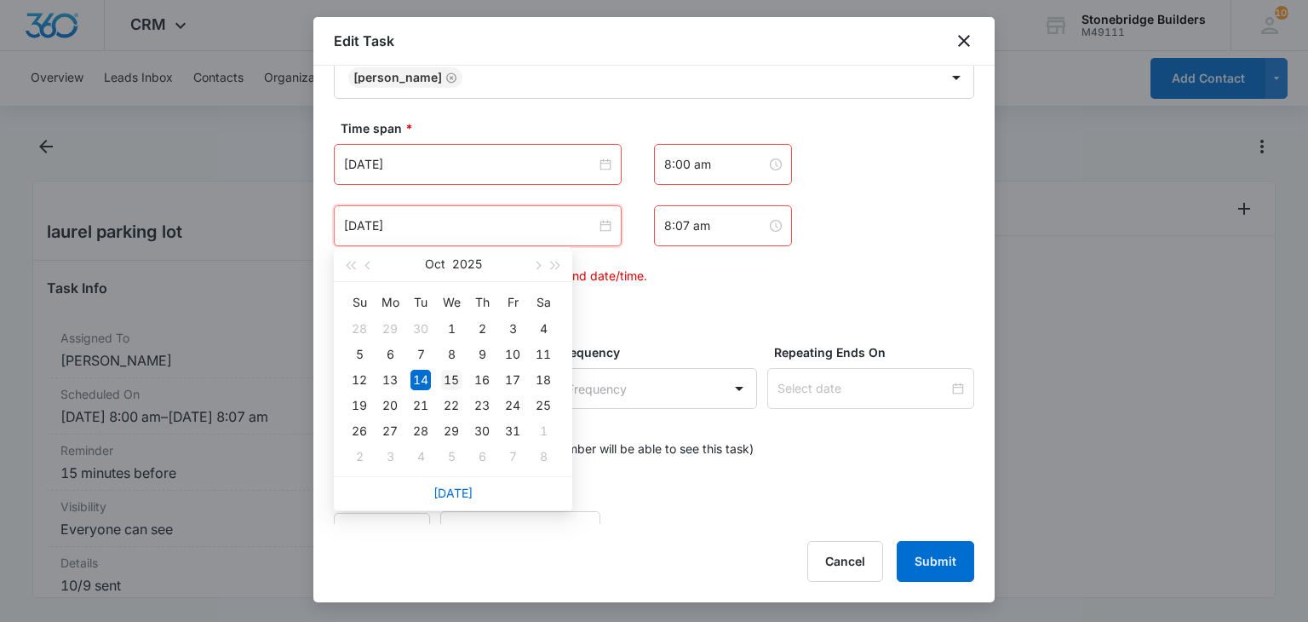
type input "Oct 15, 2025"
click at [451, 378] on div "15" at bounding box center [451, 380] width 20 height 20
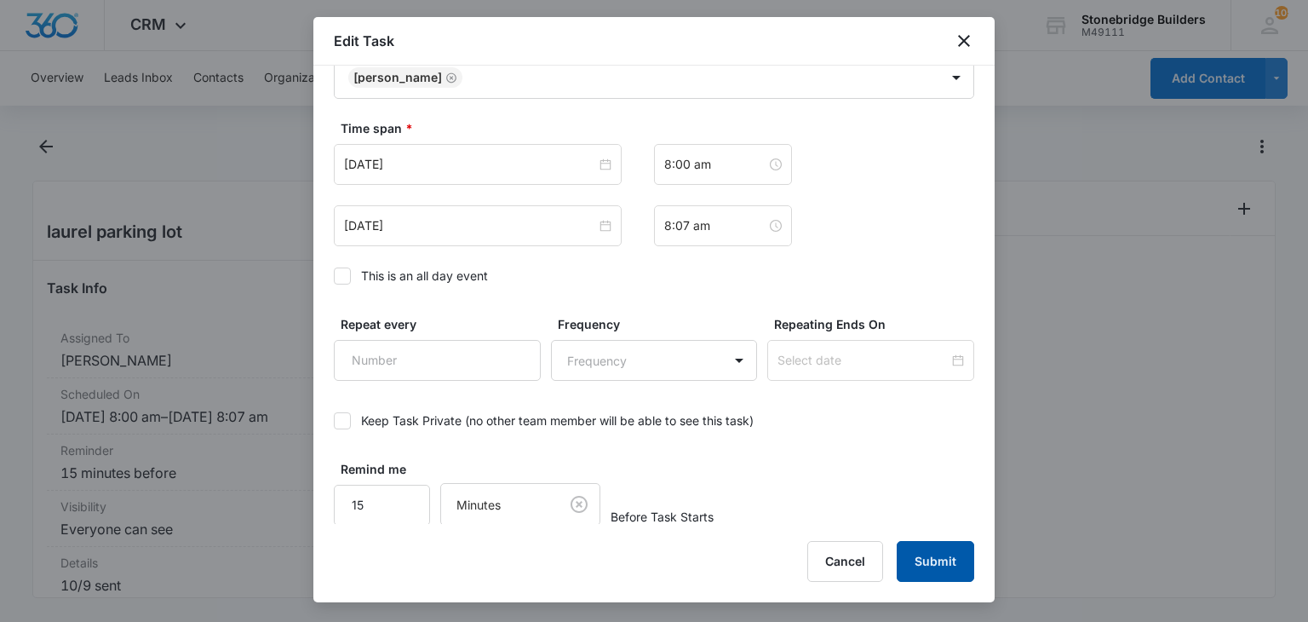
click at [918, 549] on button "Submit" at bounding box center [936, 561] width 78 height 41
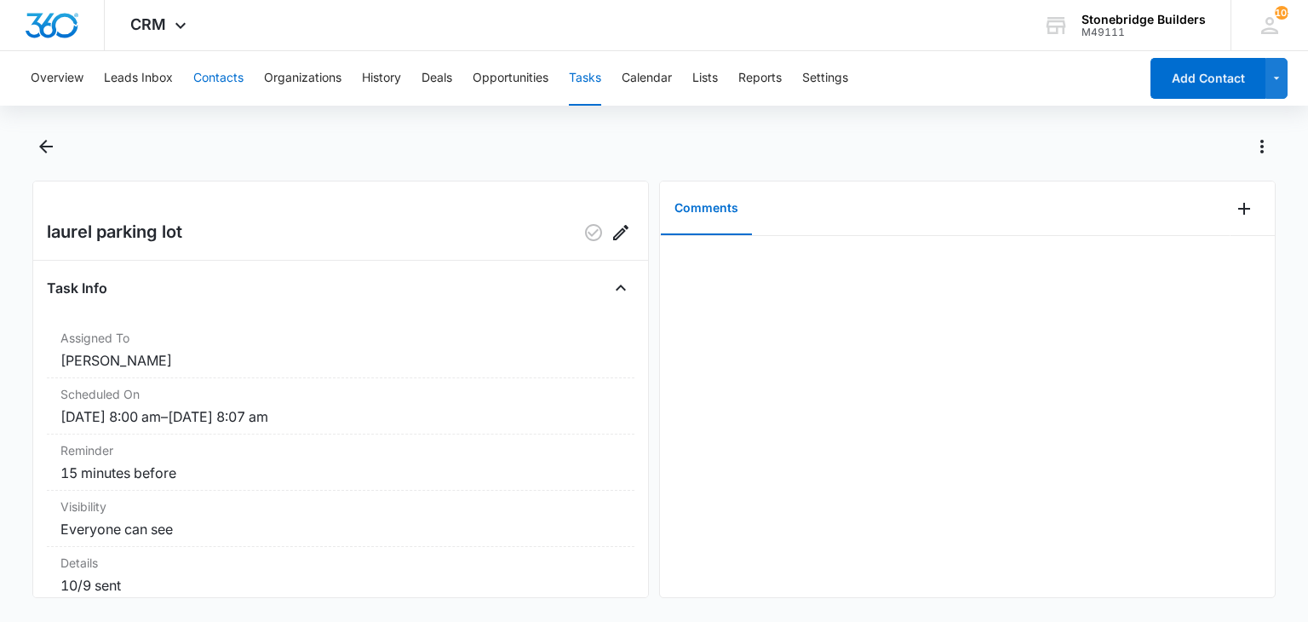
click at [239, 76] on button "Contacts" at bounding box center [218, 78] width 50 height 55
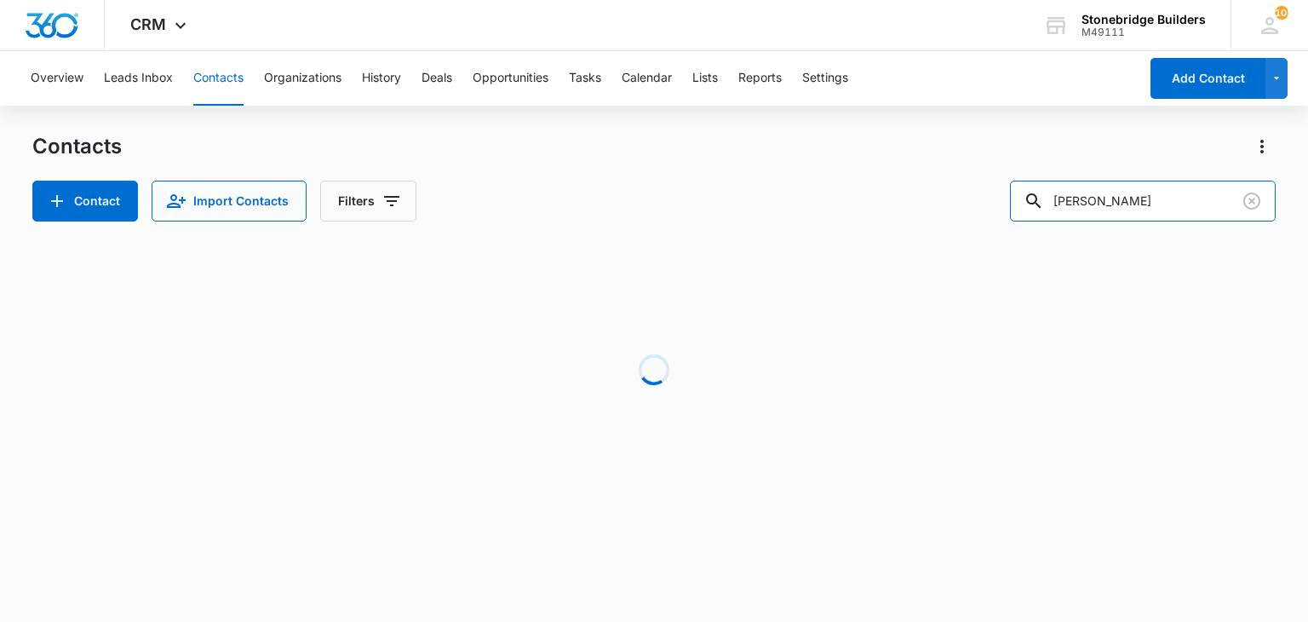
drag, startPoint x: 1112, startPoint y: 200, endPoint x: 985, endPoint y: 194, distance: 127.1
click at [985, 194] on div "Contact Import Contacts Filters ginny" at bounding box center [653, 201] width 1243 height 41
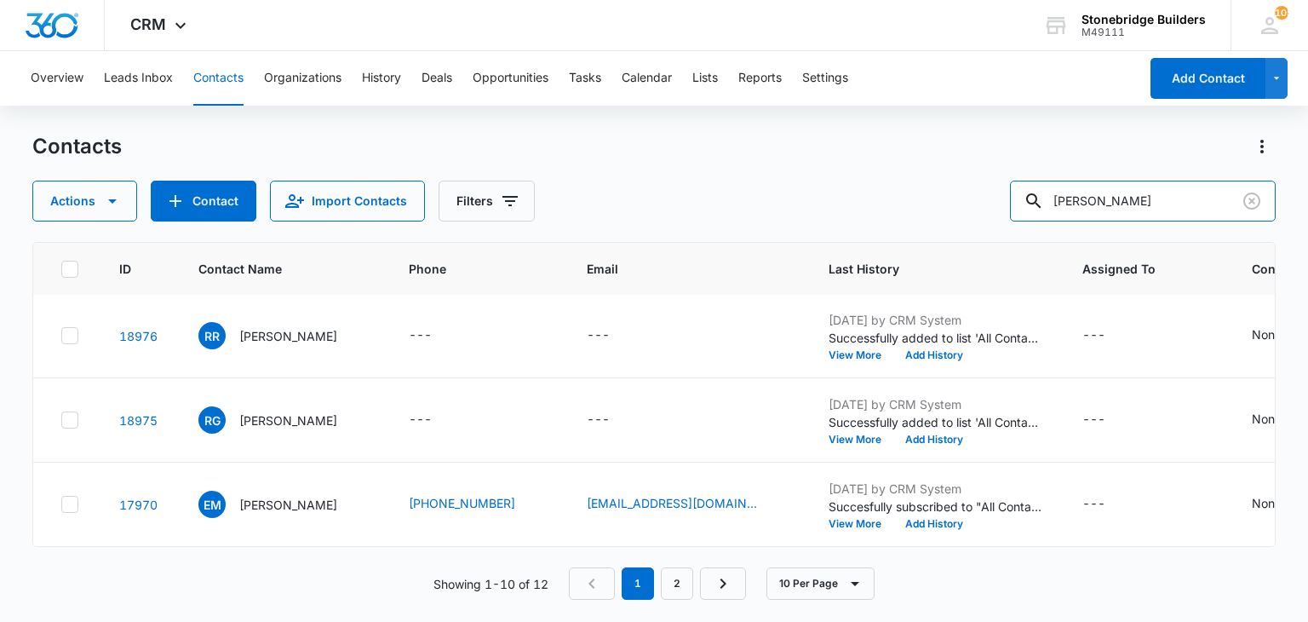
scroll to position [603, 0]
drag, startPoint x: 1131, startPoint y: 208, endPoint x: 1014, endPoint y: 198, distance: 117.9
click at [1014, 198] on div "Actions Contact Import Contacts Filters hart" at bounding box center [653, 201] width 1243 height 41
type input "lenny"
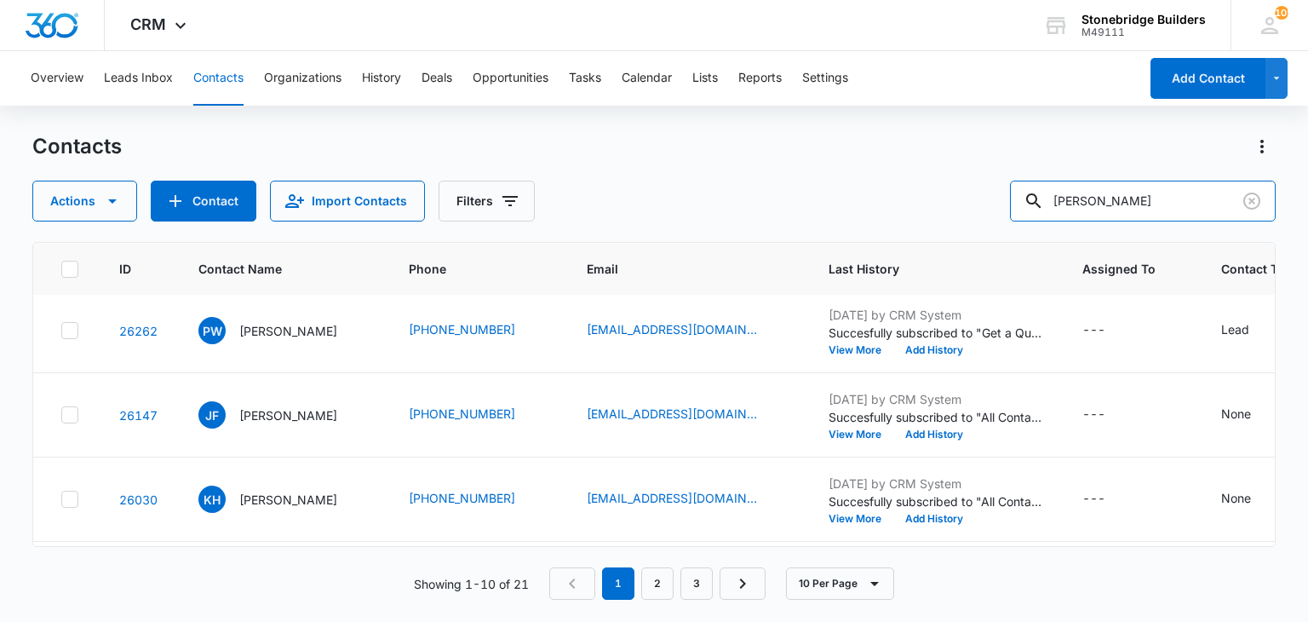
scroll to position [0, 0]
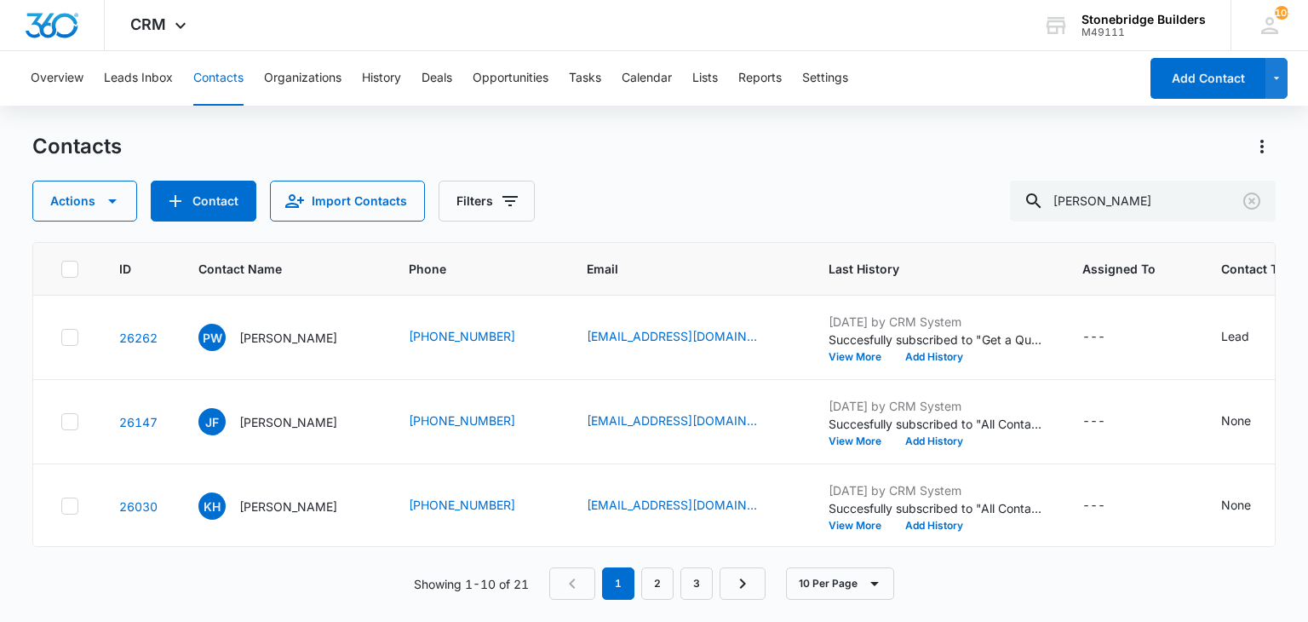
click at [329, 152] on div "Contacts" at bounding box center [653, 146] width 1243 height 27
click at [556, 63] on div "Overview Leads Inbox Contacts Organizations History Deals Opportunities Tasks C…" at bounding box center [579, 78] width 1118 height 55
click at [532, 74] on button "Opportunities" at bounding box center [511, 78] width 76 height 55
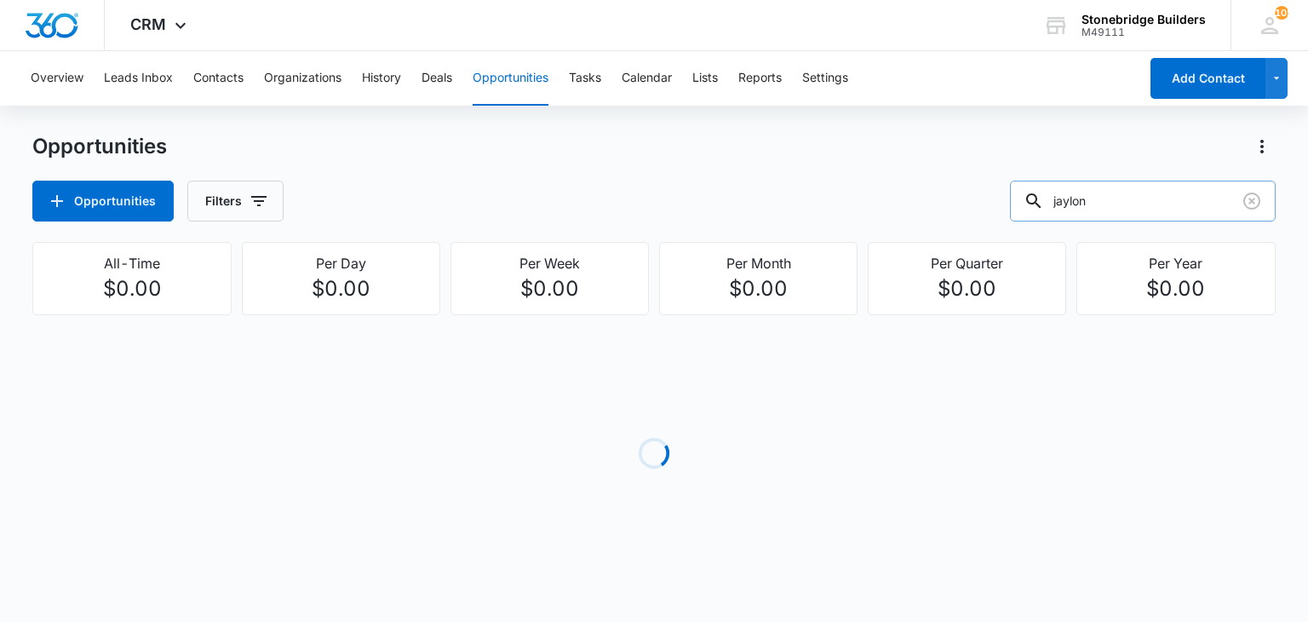
click at [1122, 203] on input "jaylon" at bounding box center [1143, 201] width 266 height 41
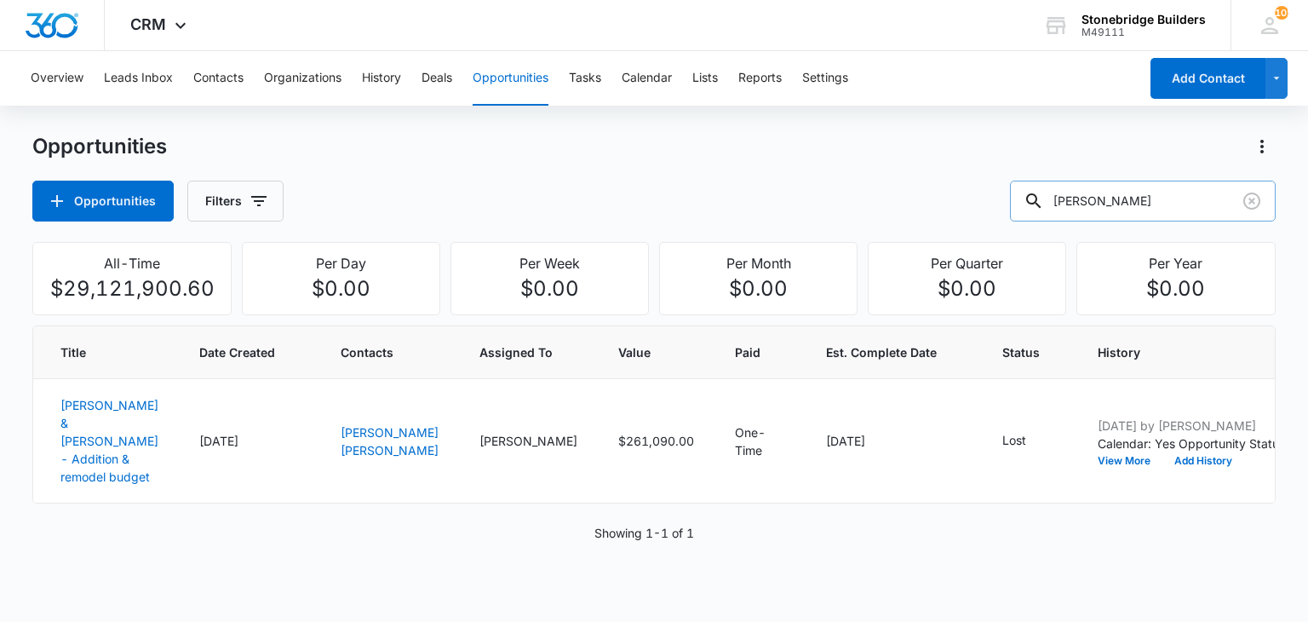
type input "hart"
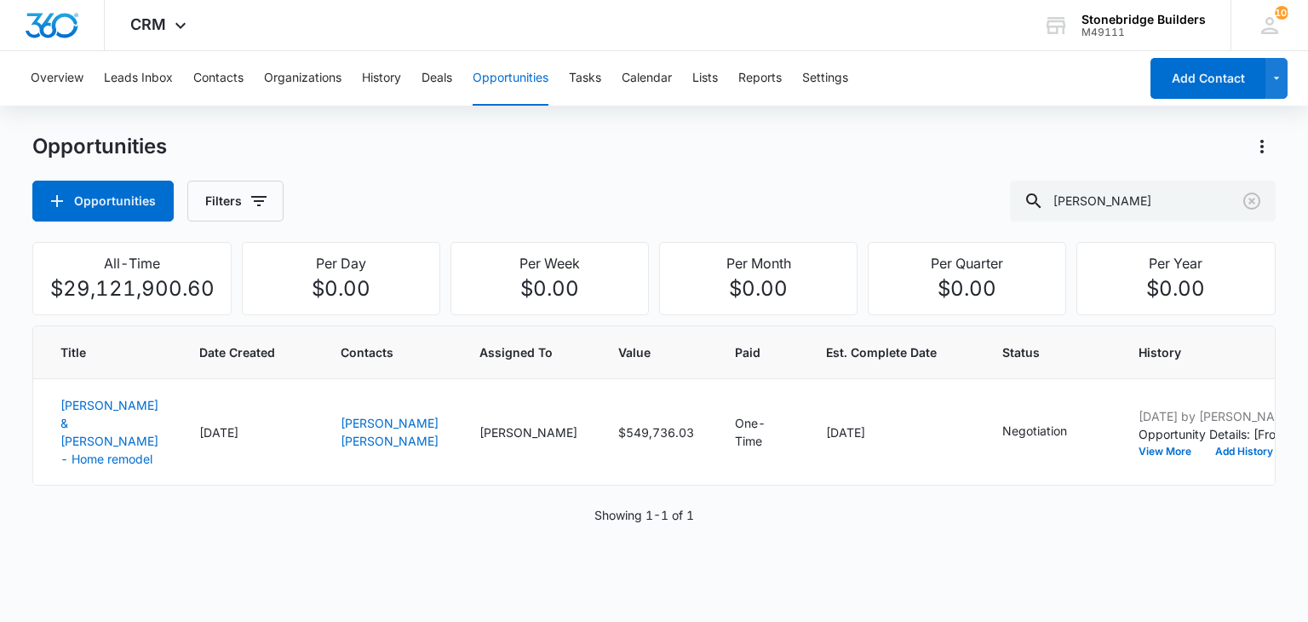
click at [460, 178] on div "Opportunities Opportunities Filters hart" at bounding box center [653, 177] width 1243 height 89
click at [226, 76] on button "Contacts" at bounding box center [218, 78] width 50 height 55
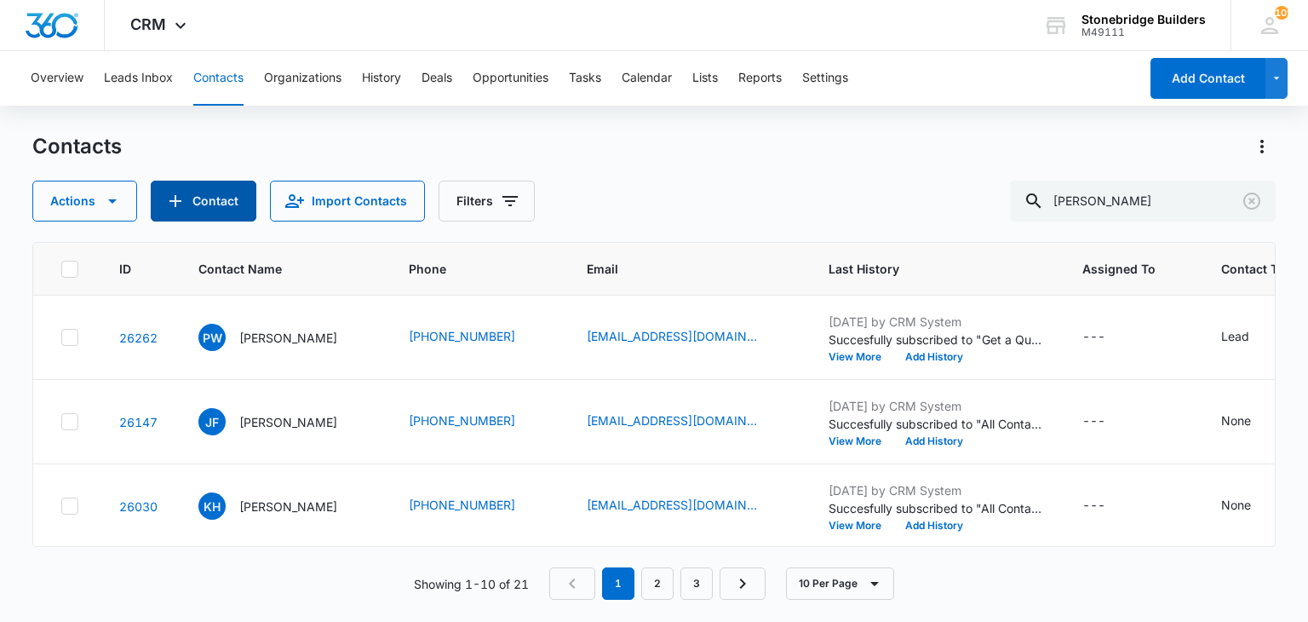
click at [216, 197] on button "Contact" at bounding box center [204, 201] width 106 height 41
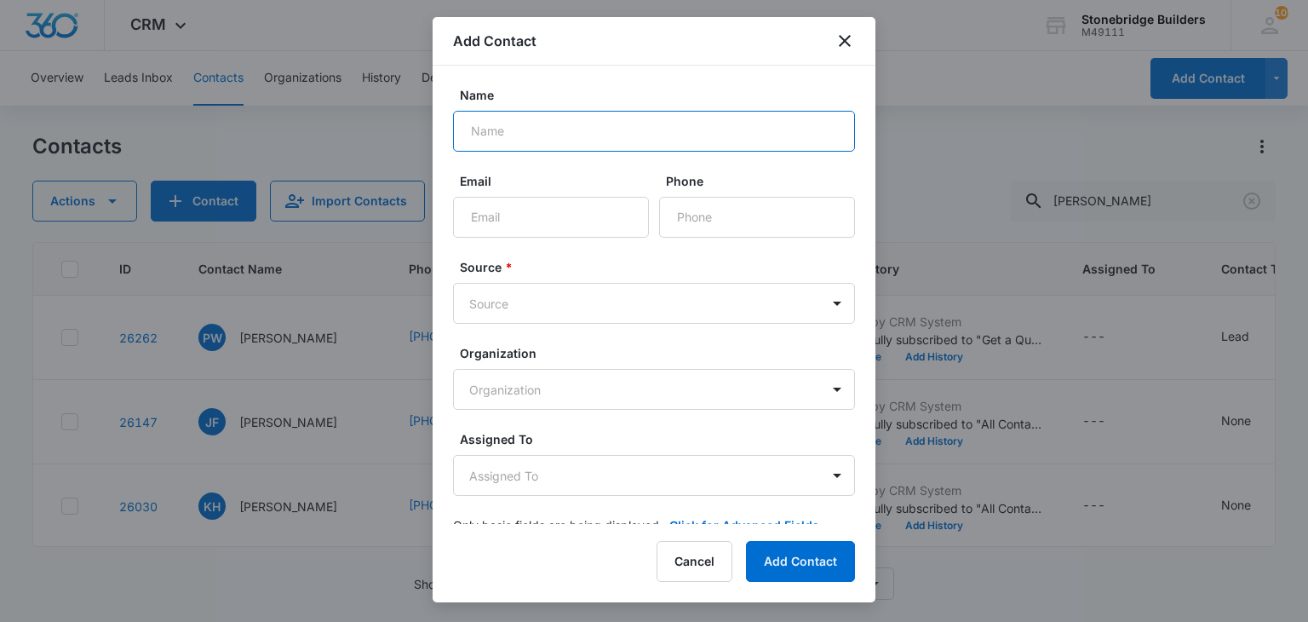
click at [521, 134] on input "Name" at bounding box center [654, 131] width 402 height 41
type input "Lenny Hart"
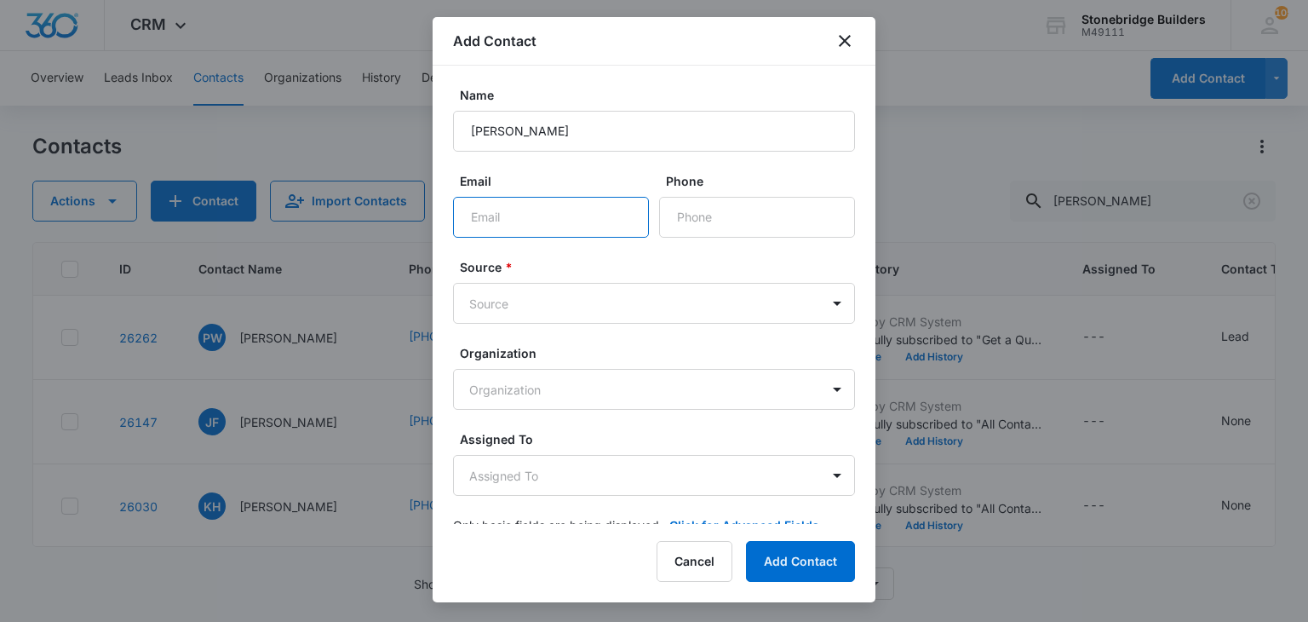
click at [536, 217] on input "Email" at bounding box center [551, 217] width 196 height 41
paste input "300to800@gmail.com>"
type input "300to800@gmail.com"
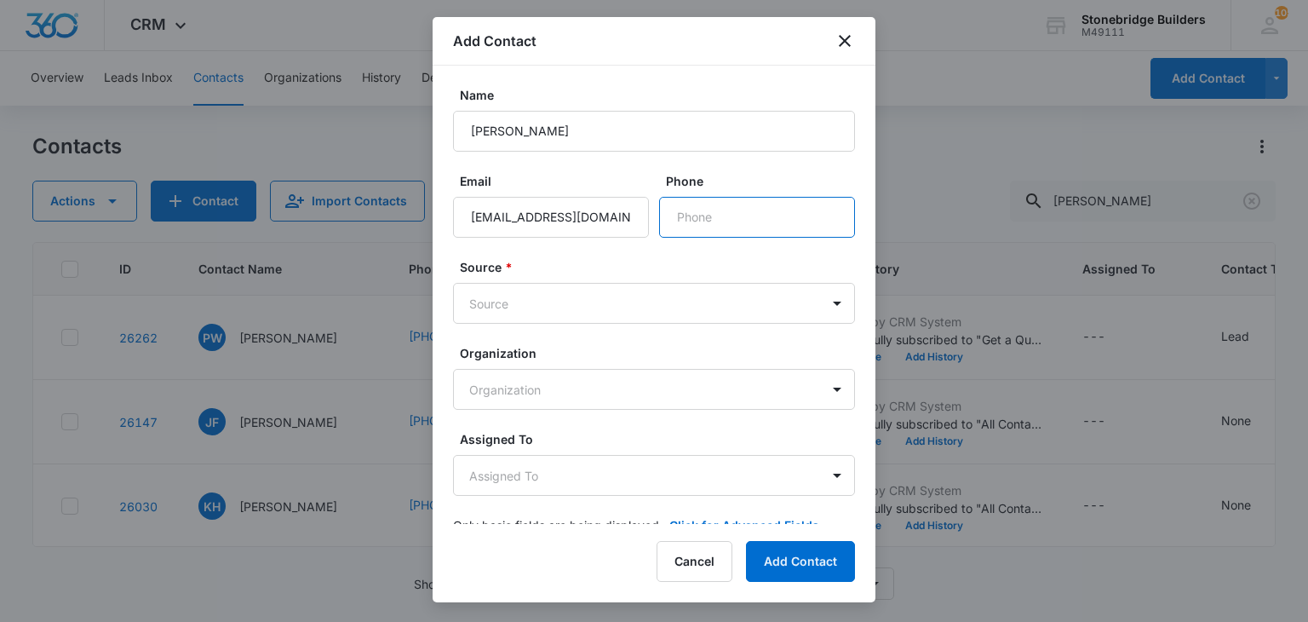
click at [679, 205] on input "Phone" at bounding box center [757, 217] width 196 height 41
type input "(303) 877-8685"
click at [606, 308] on body "CRM Apps Reputation Websites Forms CRM Email Social Content Ads Intelligence Fi…" at bounding box center [654, 311] width 1308 height 622
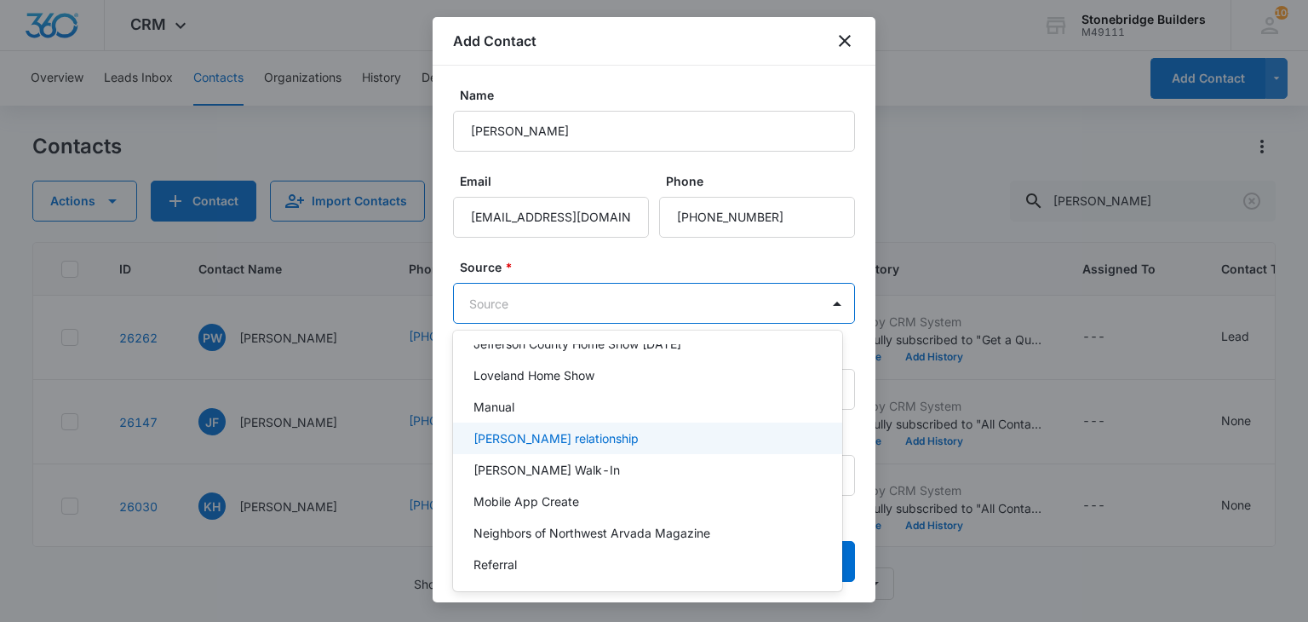
scroll to position [497, 0]
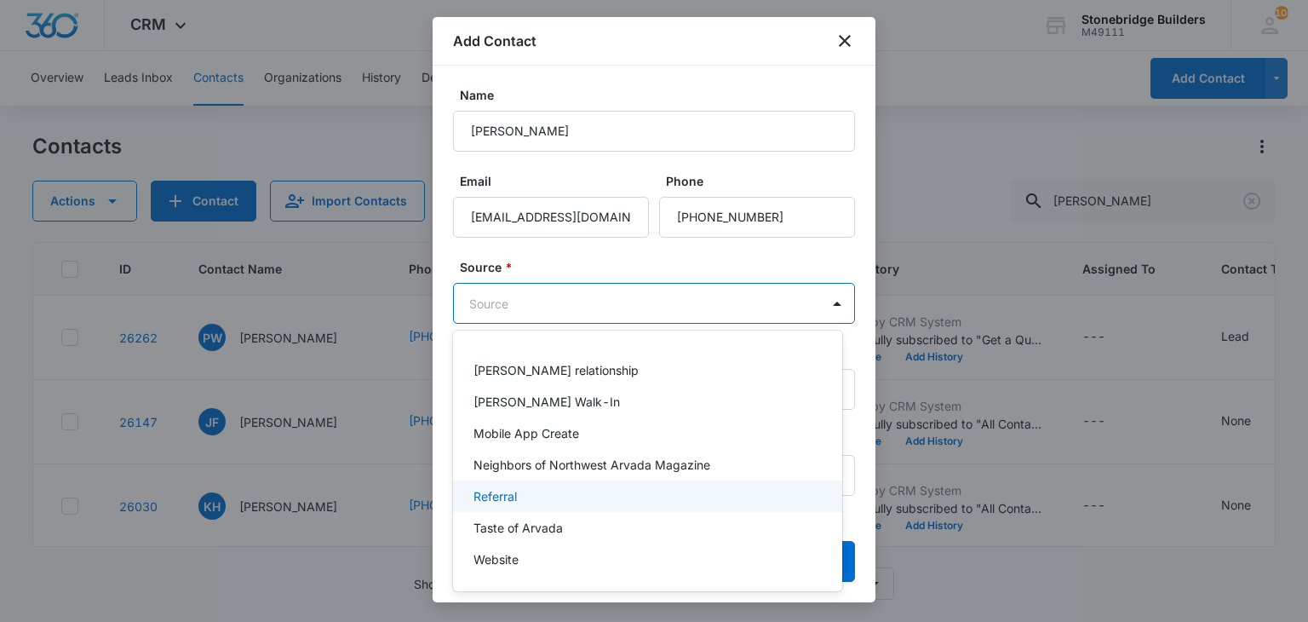
click at [525, 498] on div "Referral" at bounding box center [646, 496] width 345 height 18
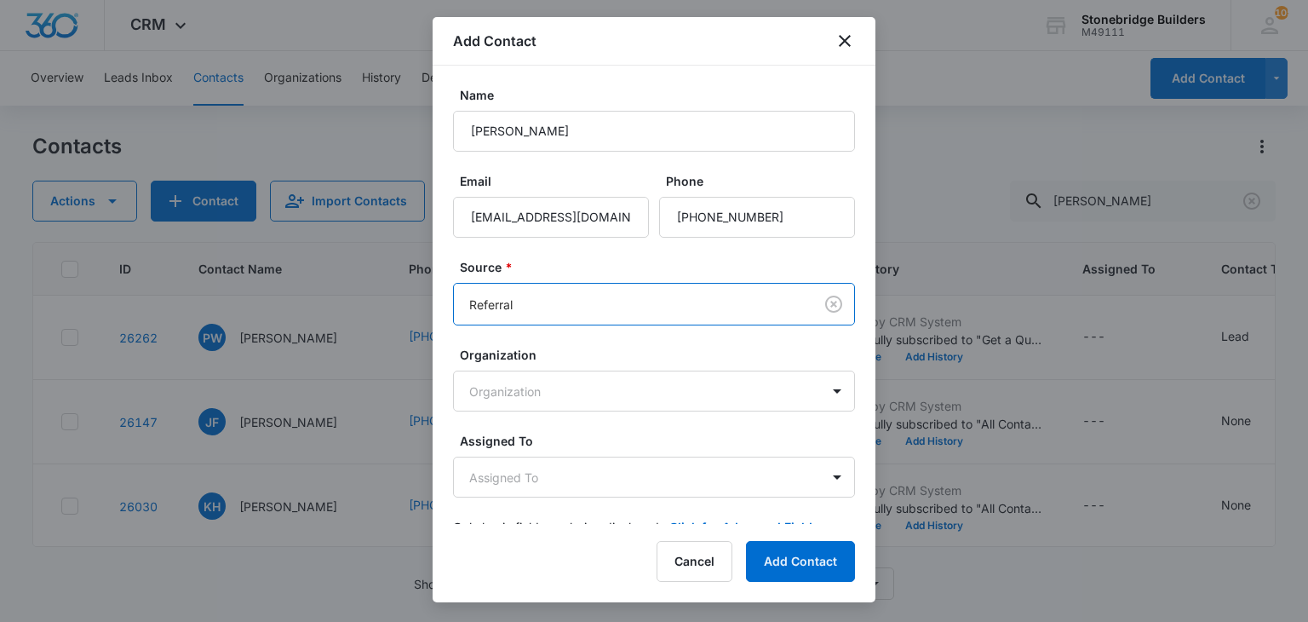
click at [582, 254] on form "Name Lenny Hart Email 300to800@gmail.com Phone Source * option Referral, select…" at bounding box center [654, 321] width 402 height 470
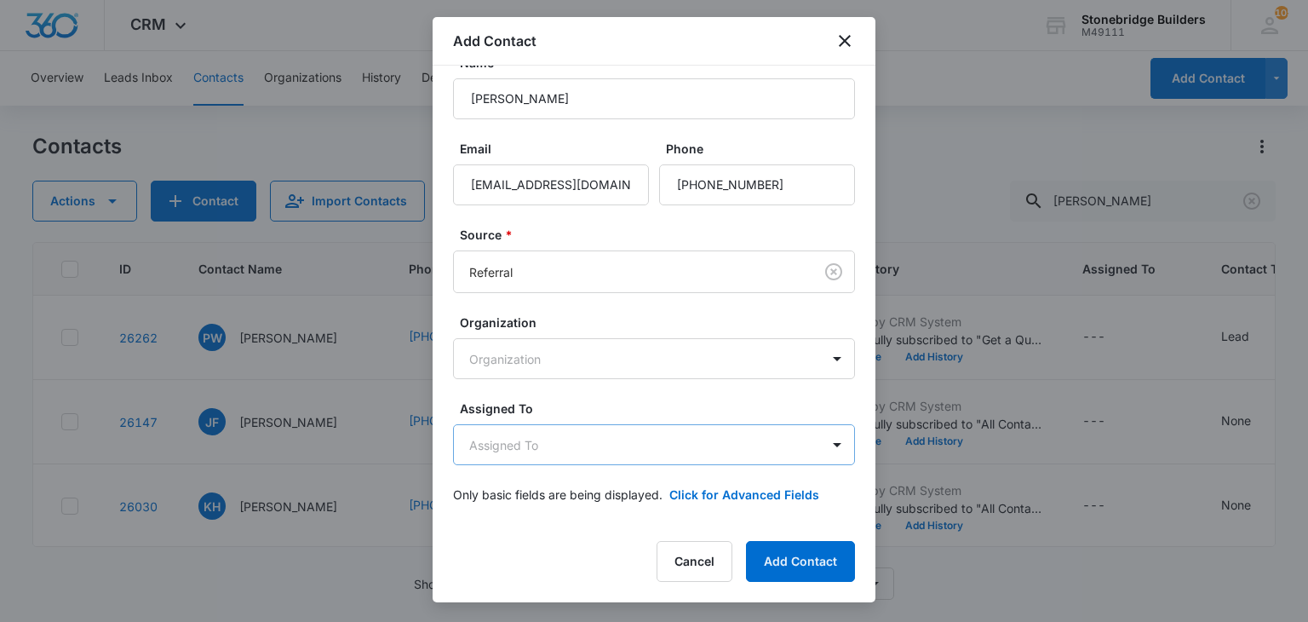
click at [547, 445] on body "CRM Apps Reputation Websites Forms CRM Email Social Content Ads Intelligence Fi…" at bounding box center [654, 311] width 1308 height 622
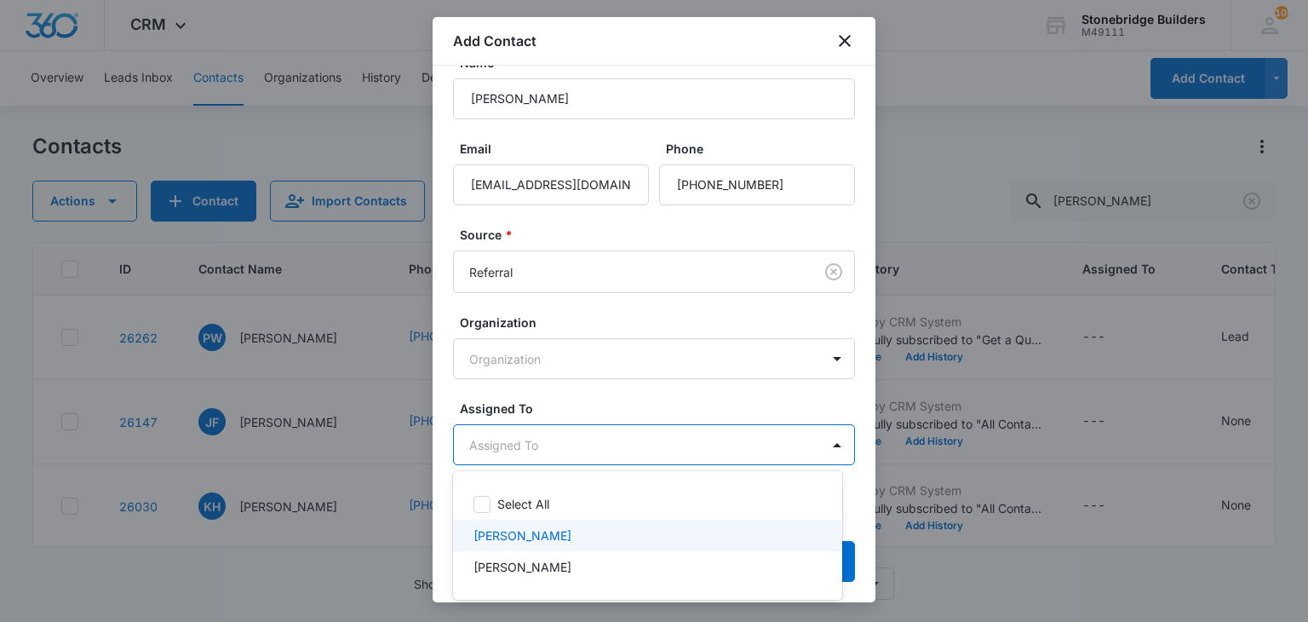
drag, startPoint x: 552, startPoint y: 526, endPoint x: 588, endPoint y: 427, distance: 105.9
click at [551, 526] on p "[PERSON_NAME]" at bounding box center [523, 535] width 98 height 18
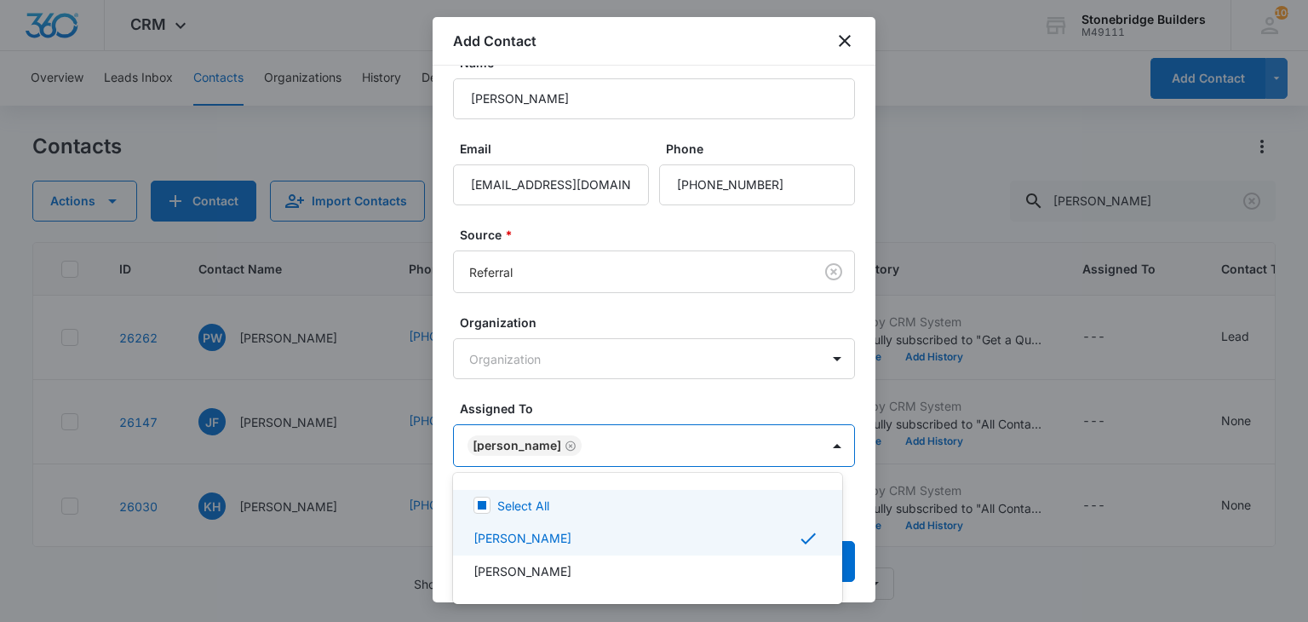
click at [599, 407] on div at bounding box center [654, 311] width 1308 height 622
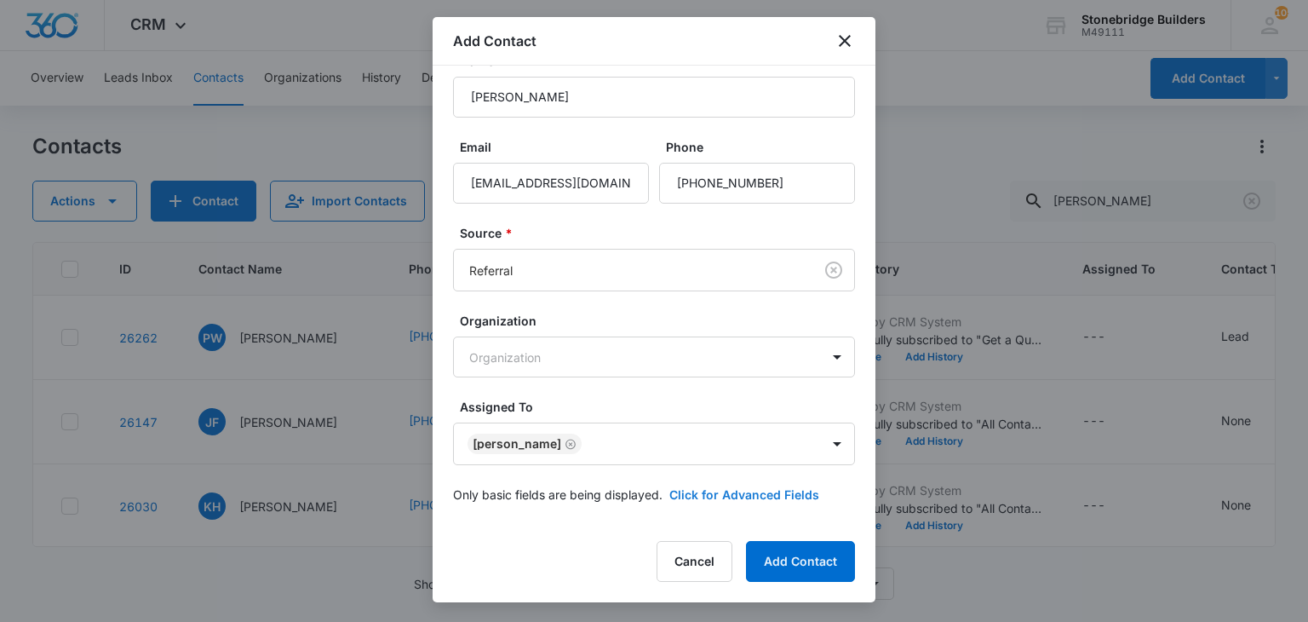
click at [697, 488] on button "Click for Advanced Fields" at bounding box center [745, 495] width 150 height 18
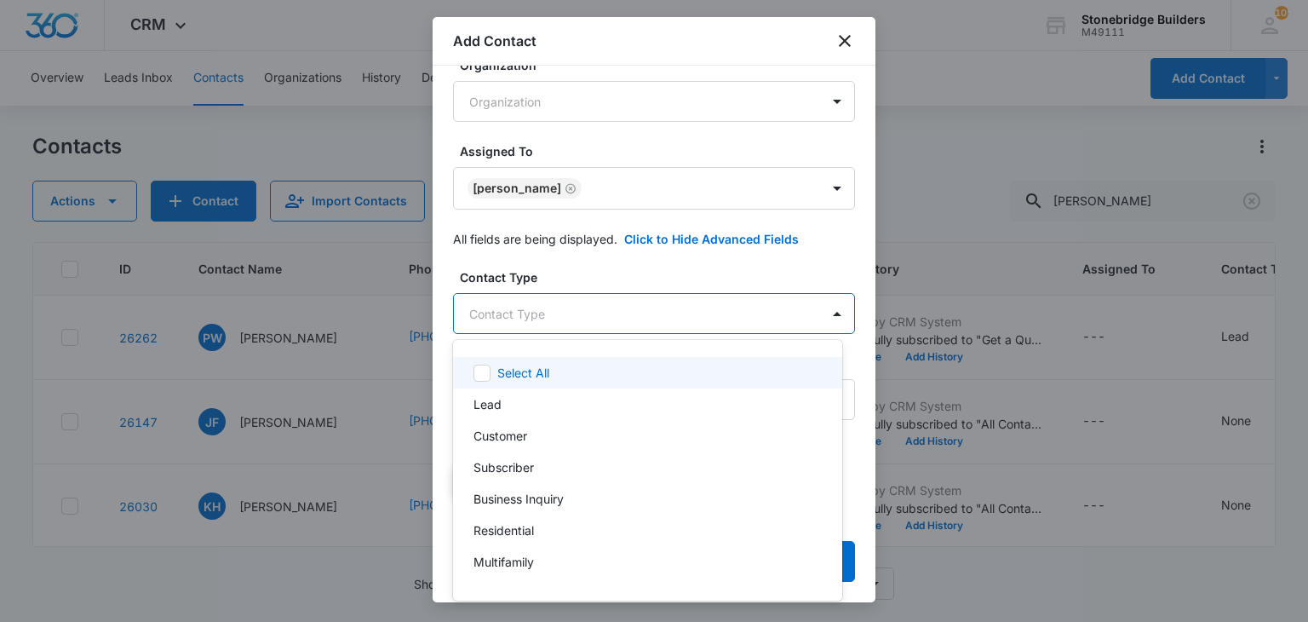
click at [515, 318] on body "CRM Apps Reputation Websites Forms CRM Email Social Content Ads Intelligence Fi…" at bounding box center [654, 311] width 1308 height 622
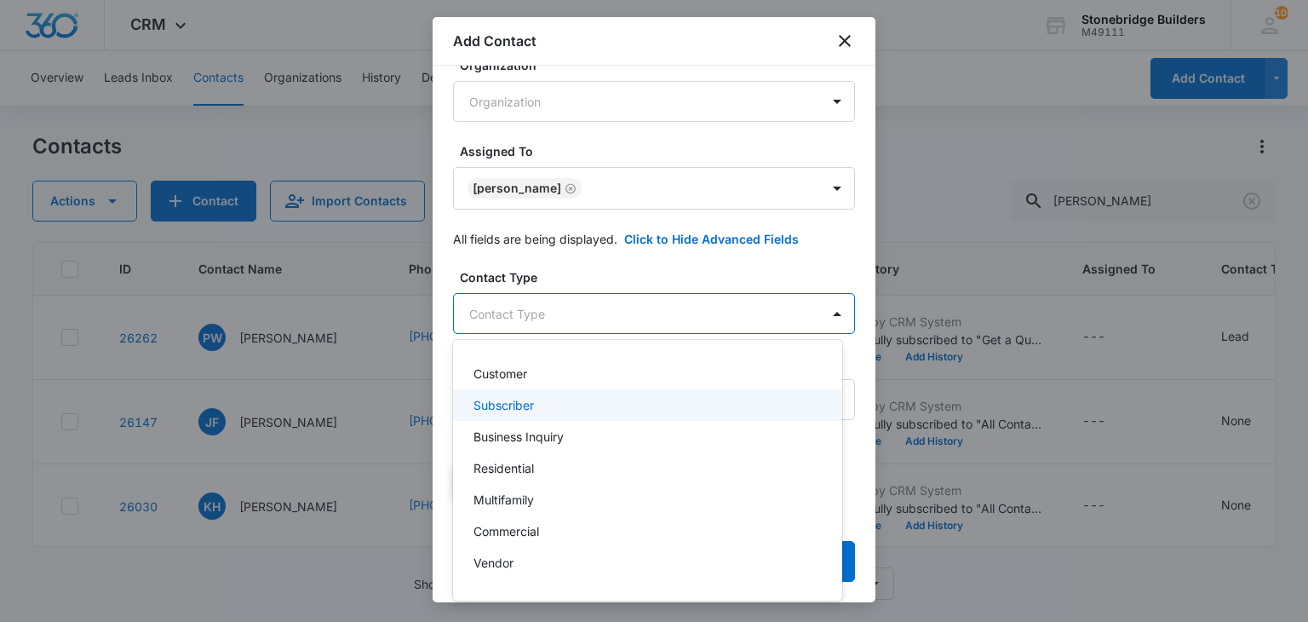
scroll to position [85, 0]
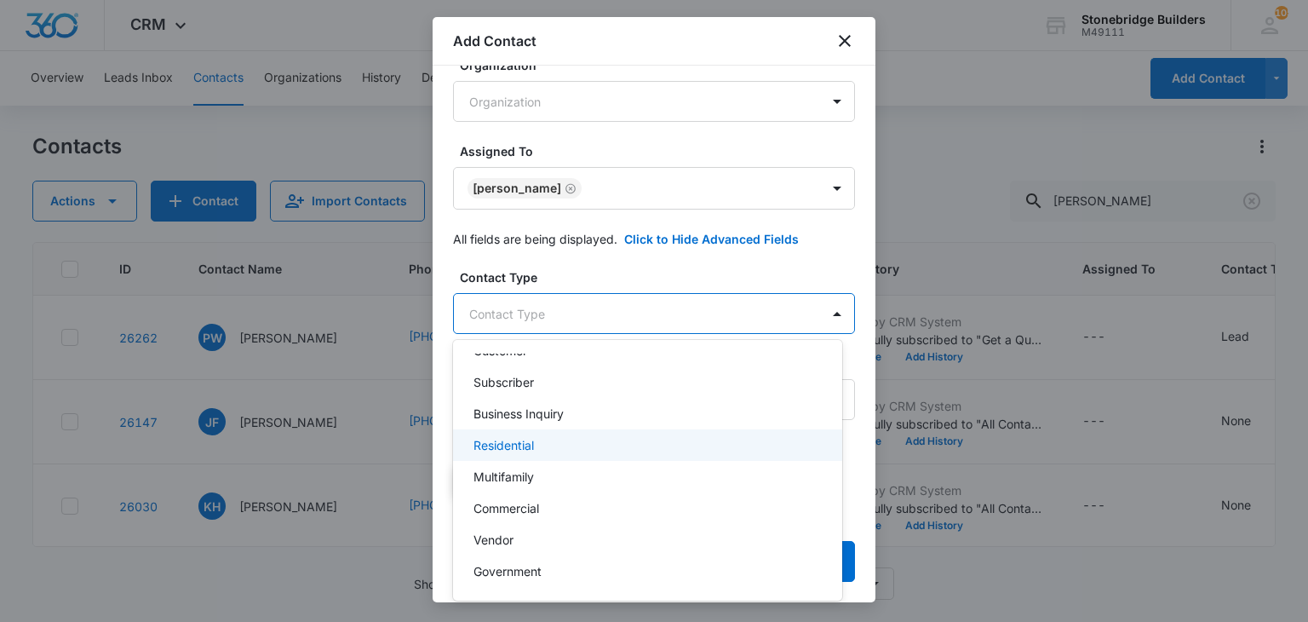
click at [531, 445] on p "Residential" at bounding box center [504, 445] width 60 height 18
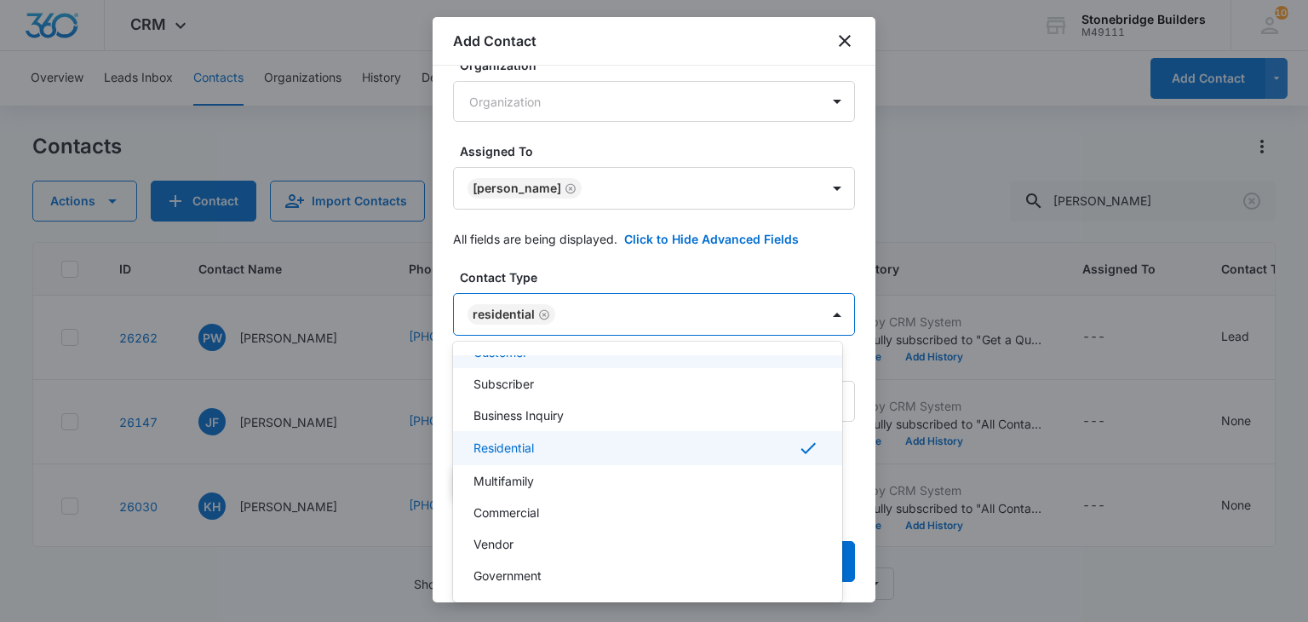
click at [589, 260] on div at bounding box center [654, 311] width 1308 height 622
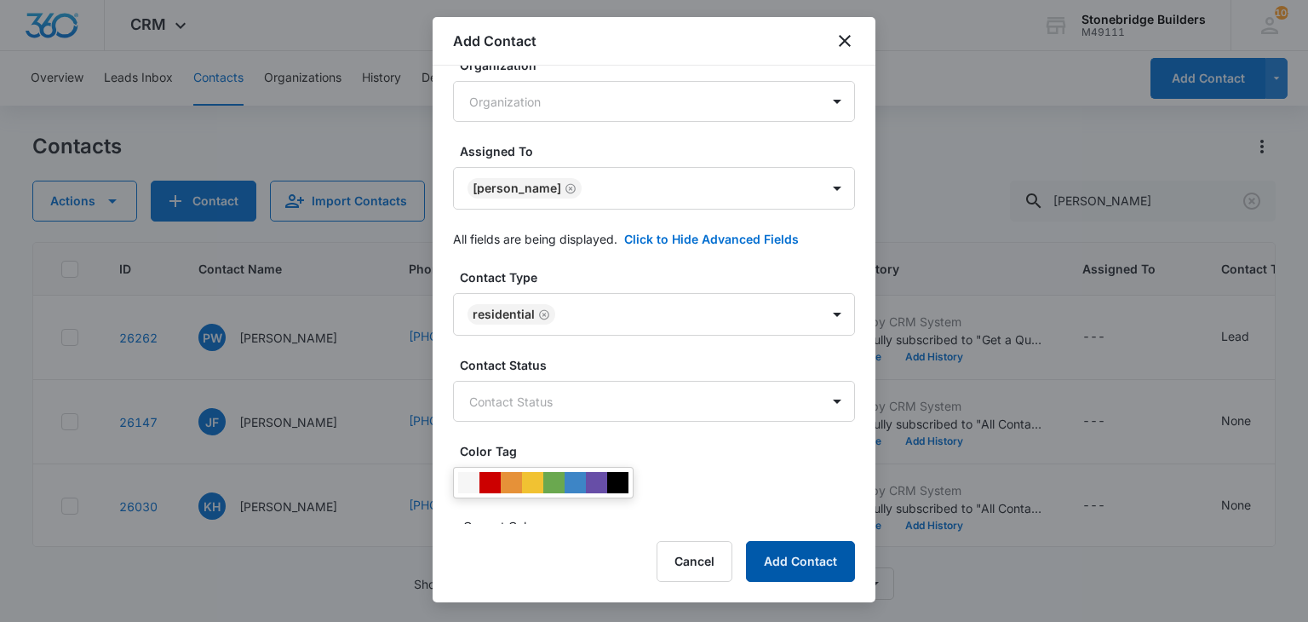
click at [771, 549] on button "Add Contact" at bounding box center [800, 561] width 109 height 41
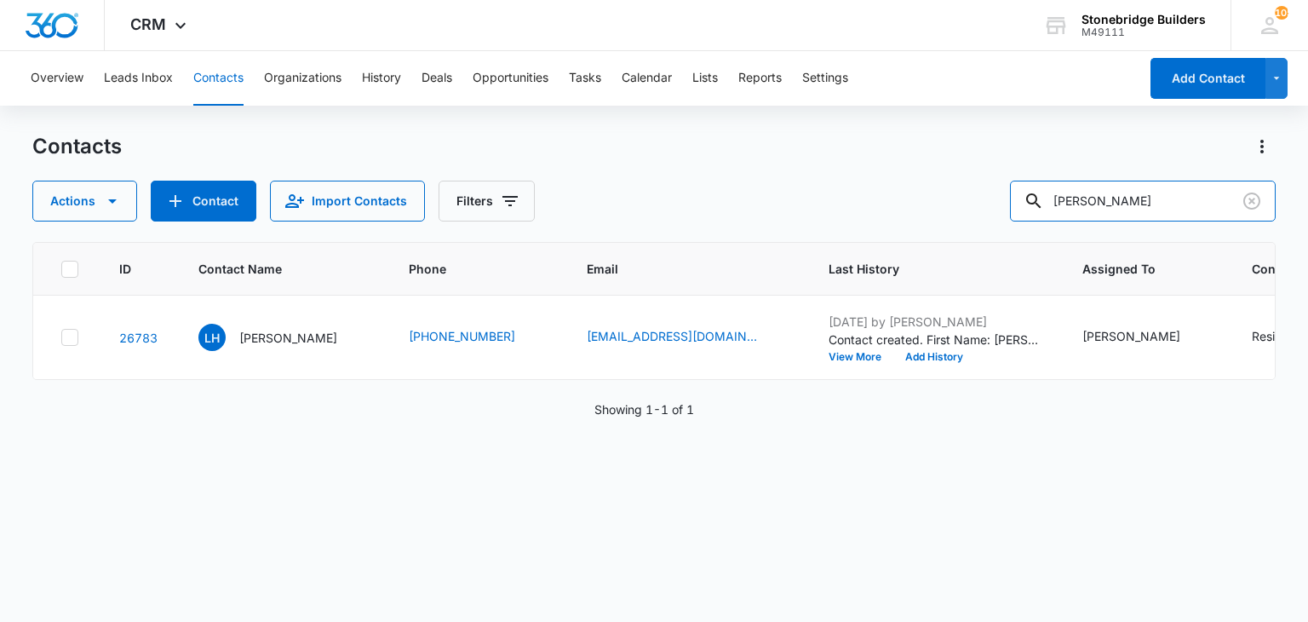
drag, startPoint x: 1103, startPoint y: 203, endPoint x: 1012, endPoint y: 183, distance: 93.2
click at [1005, 193] on div "Actions Contact Import Contacts Filters lenny" at bounding box center [653, 201] width 1243 height 41
type input "sherill"
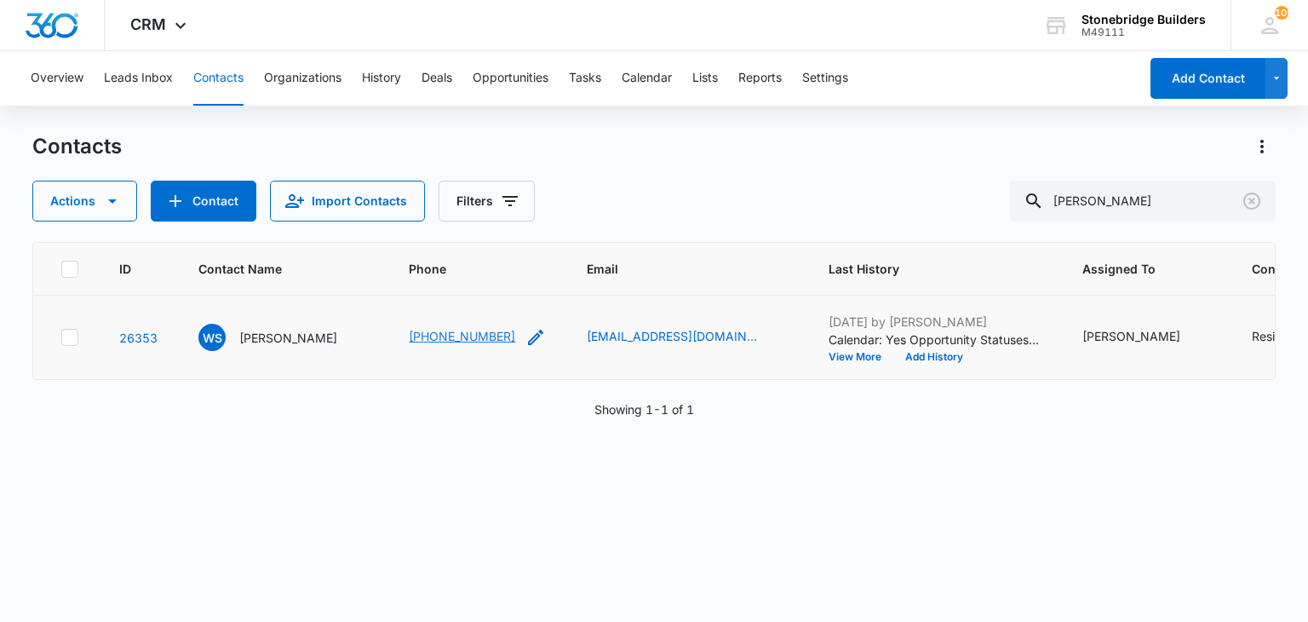
drag, startPoint x: 451, startPoint y: 325, endPoint x: 438, endPoint y: 331, distance: 14.9
drag, startPoint x: 438, startPoint y: 331, endPoint x: 392, endPoint y: 488, distance: 163.4
click at [392, 488] on div "ID Contact Name Phone Email Last History Assigned To Contact Type Contact Statu…" at bounding box center [653, 421] width 1243 height 358
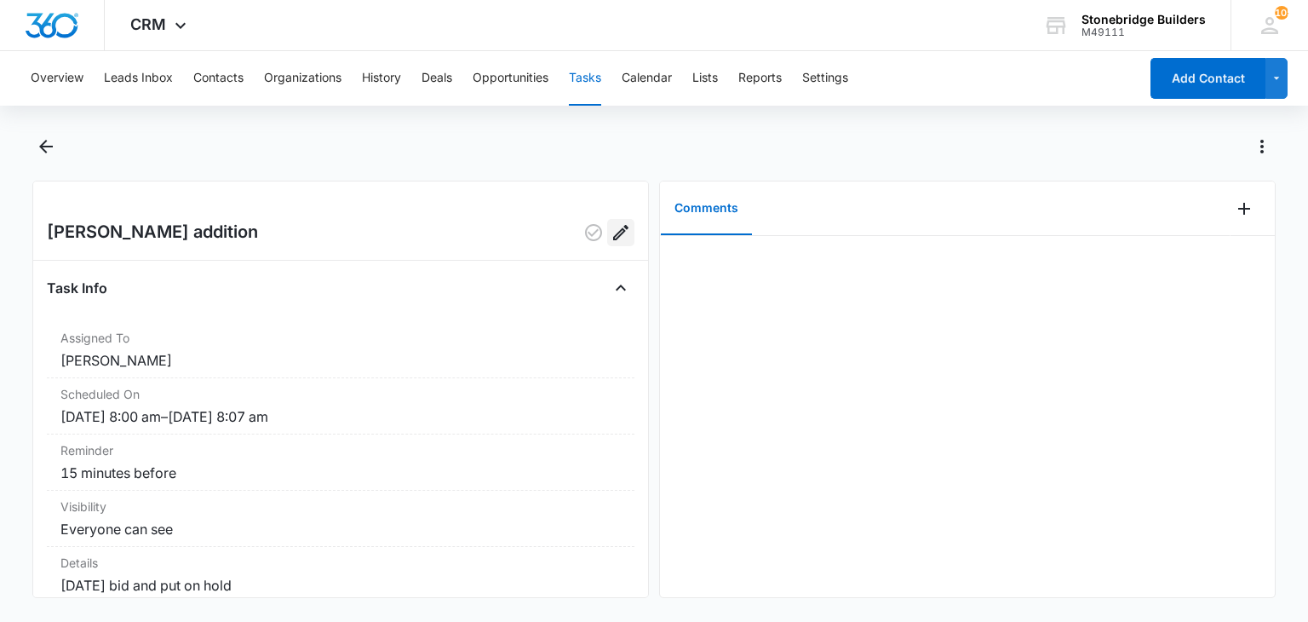
click at [611, 235] on icon "Edit" at bounding box center [621, 232] width 20 height 20
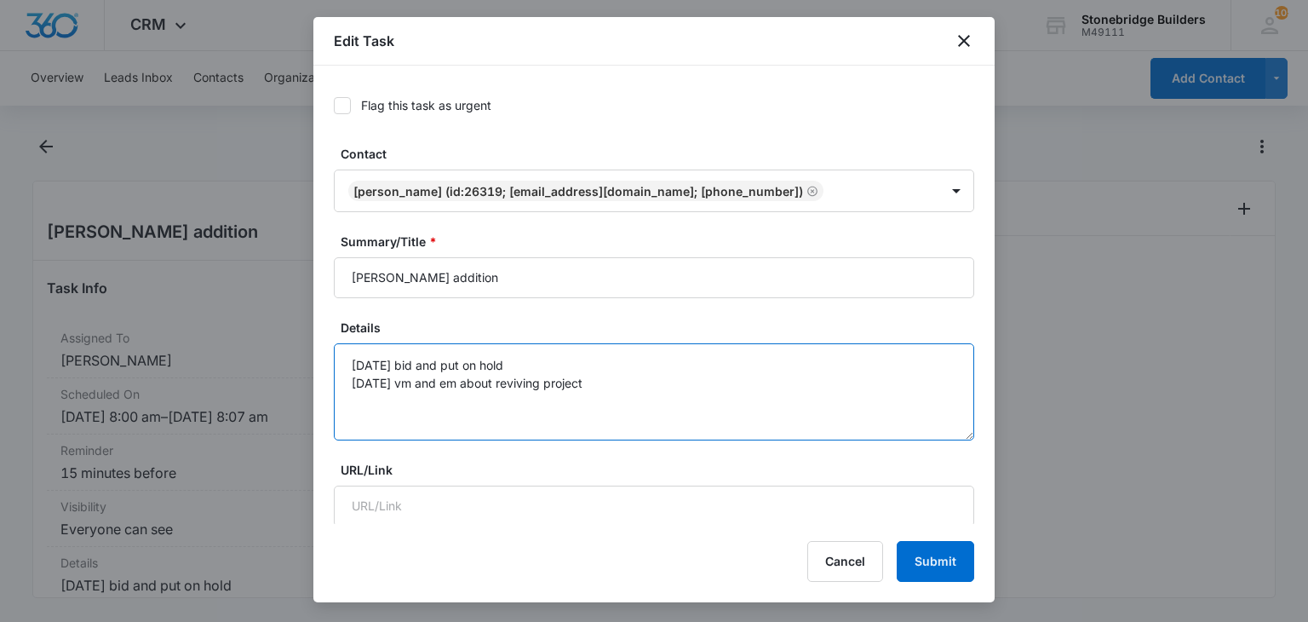
click at [630, 381] on textarea "[DATE] bid and put on hold [DATE] vm and em about reviving project" at bounding box center [654, 391] width 641 height 97
type textarea "[DATE] bid and put on hold [DATE] vm and em about reviving project 10/14 em & vm"
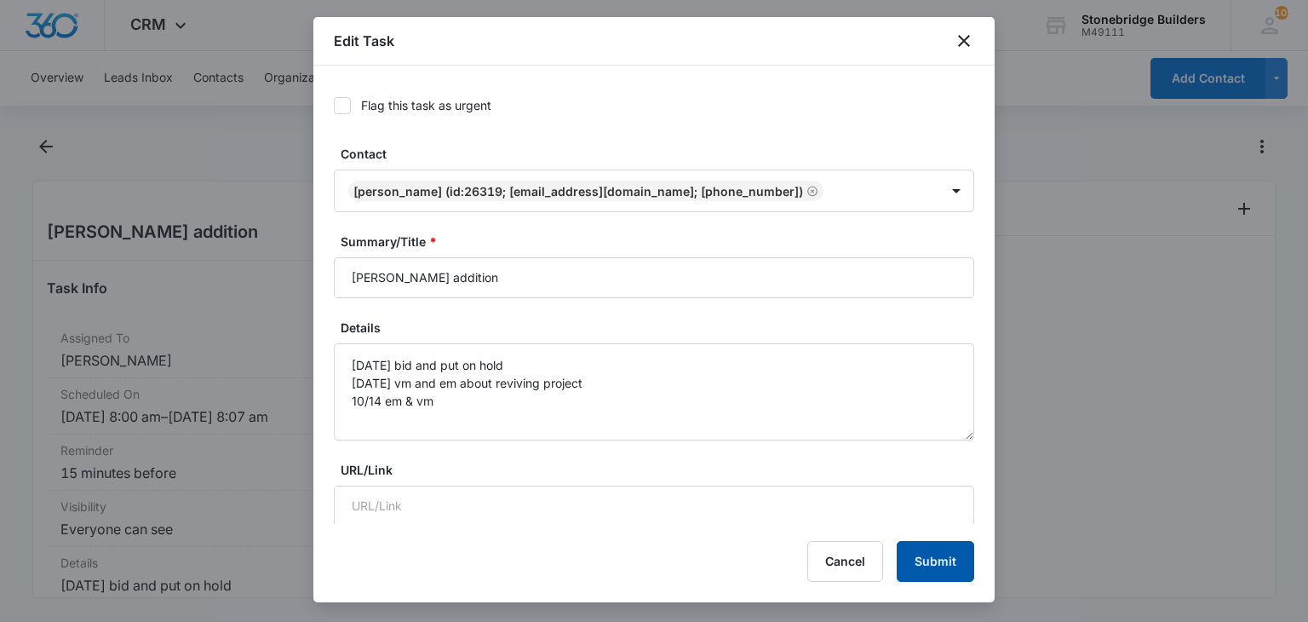
click at [915, 543] on button "Submit" at bounding box center [936, 561] width 78 height 41
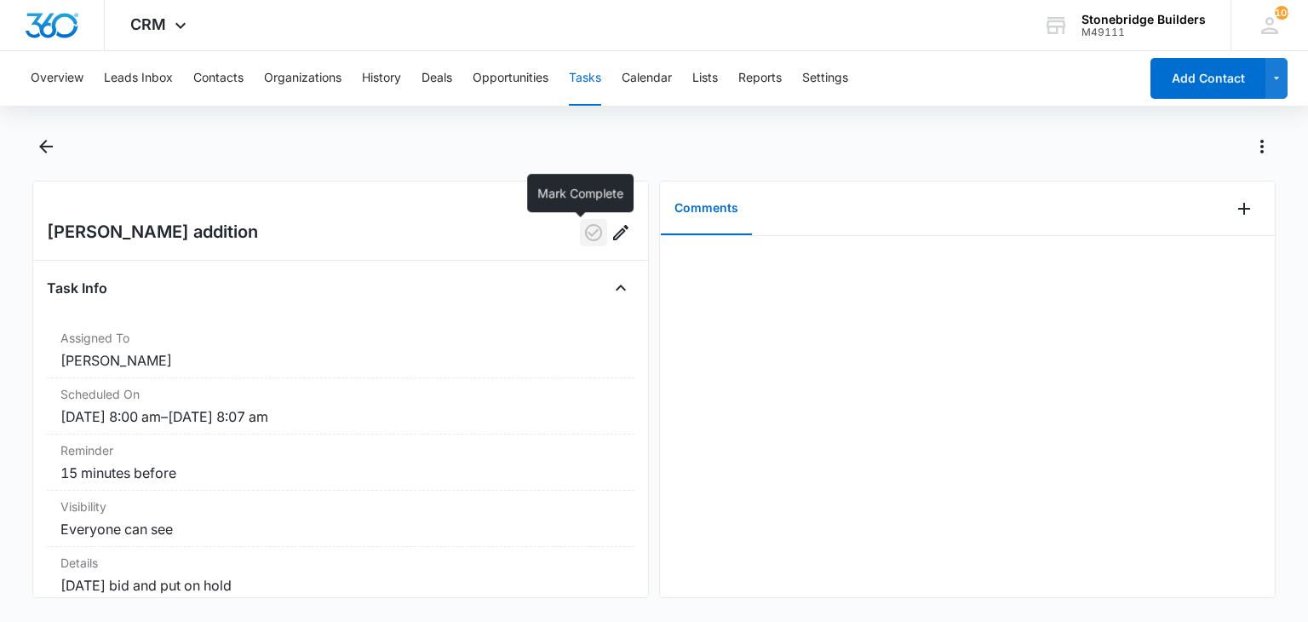
click at [584, 226] on icon "button" at bounding box center [594, 232] width 20 height 20
click at [411, 164] on div at bounding box center [653, 157] width 1243 height 48
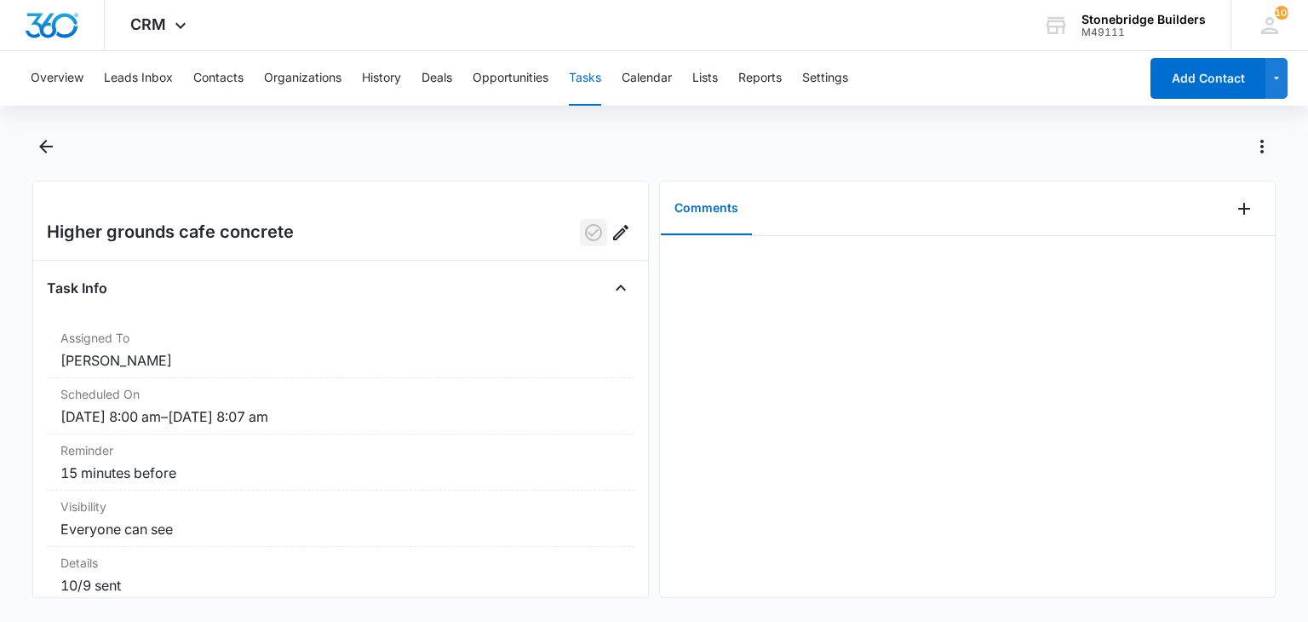
click at [584, 231] on icon "button" at bounding box center [594, 232] width 20 height 20
click at [611, 233] on icon "Edit" at bounding box center [621, 232] width 20 height 20
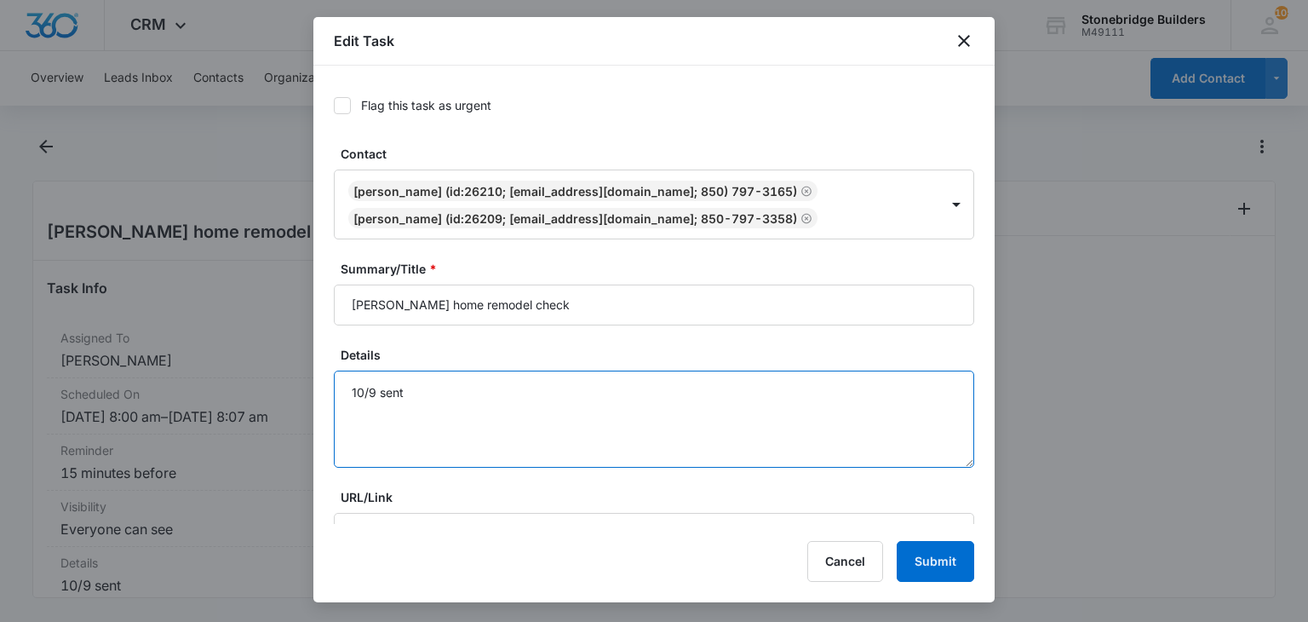
click at [419, 388] on textarea "10/9 sent" at bounding box center [654, 419] width 641 height 97
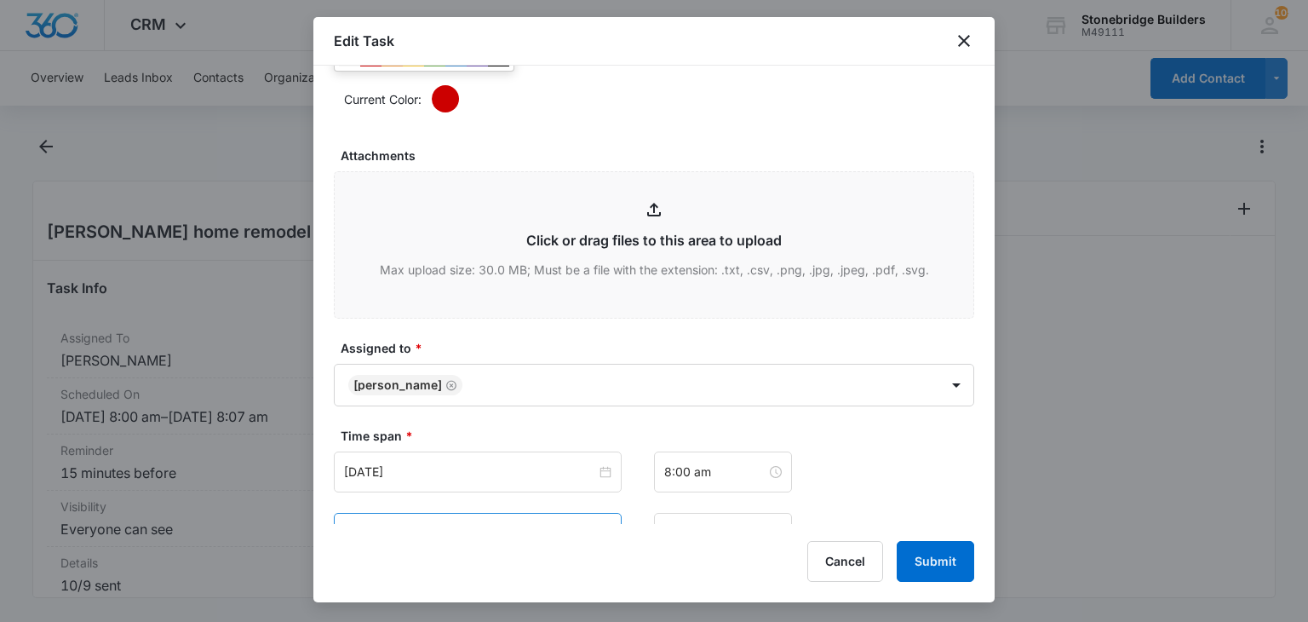
scroll to position [1022, 0]
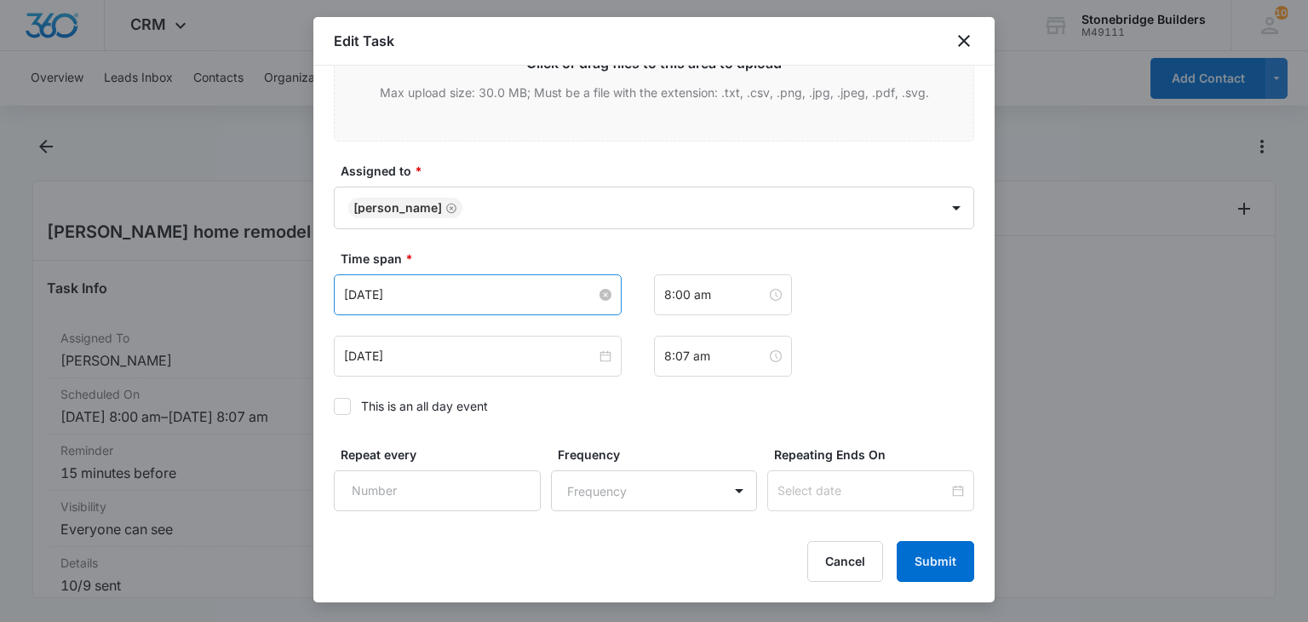
type textarea "10/9 sent 10/14 vm left for check"
click at [382, 285] on input "[DATE]" at bounding box center [470, 294] width 252 height 19
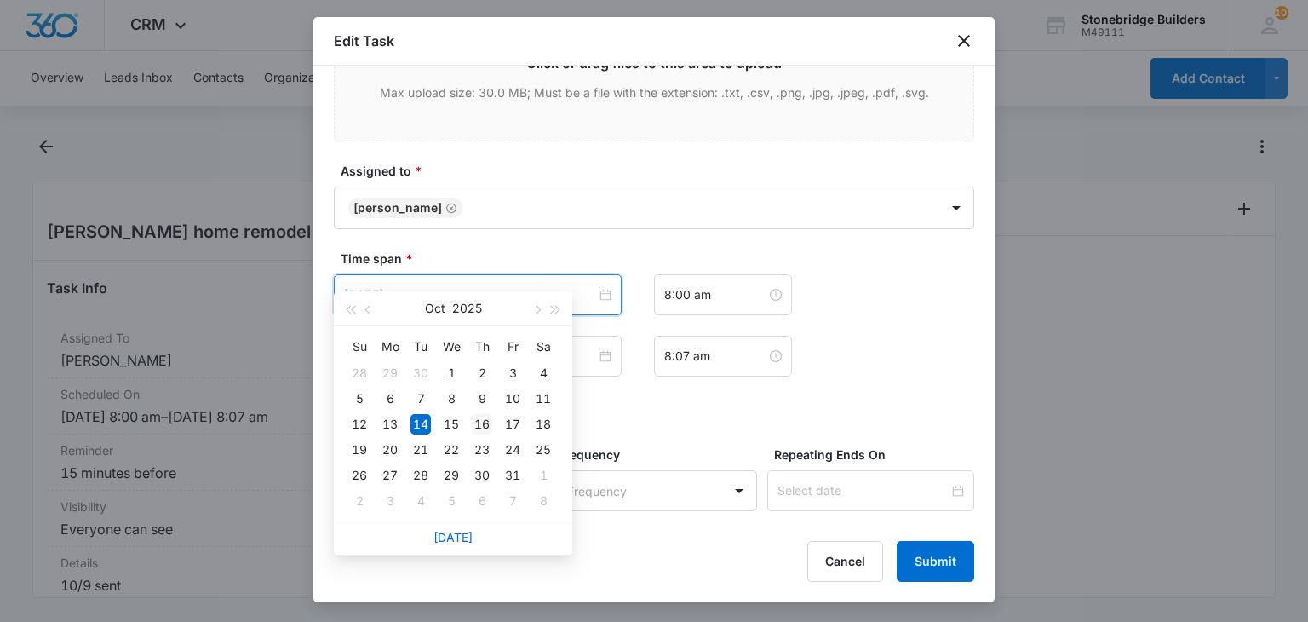
type input "[DATE]"
click at [490, 423] on div "16" at bounding box center [482, 424] width 20 height 20
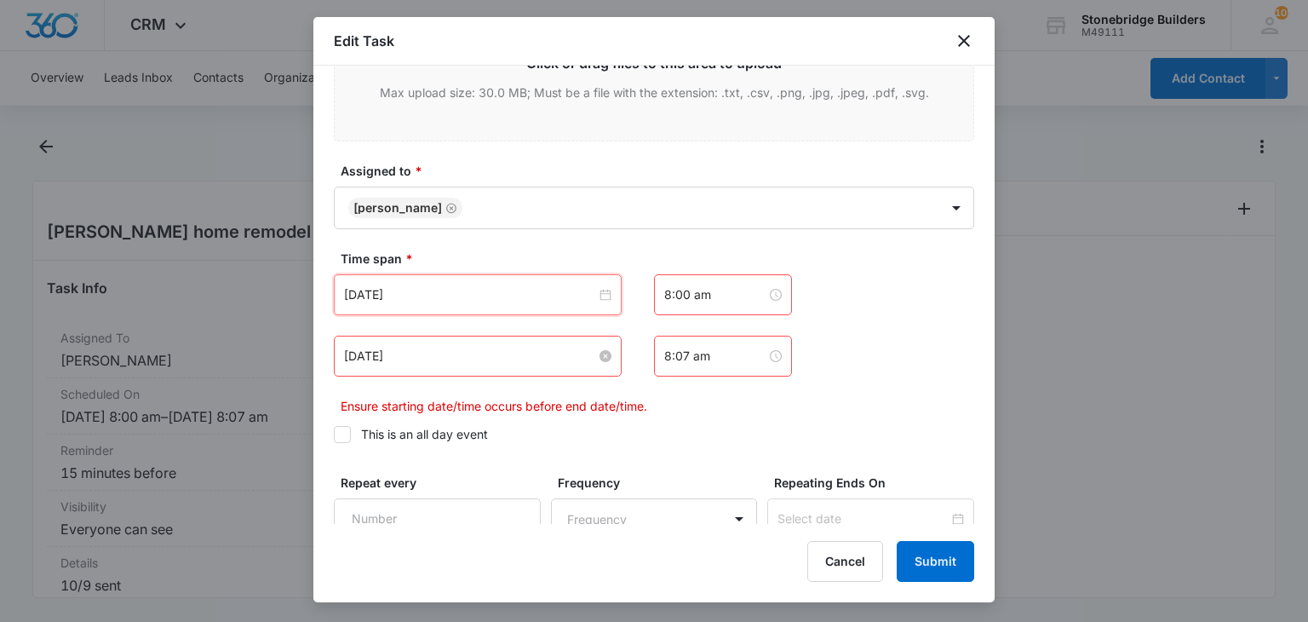
click at [376, 347] on input "Oct 14, 2025" at bounding box center [470, 356] width 252 height 19
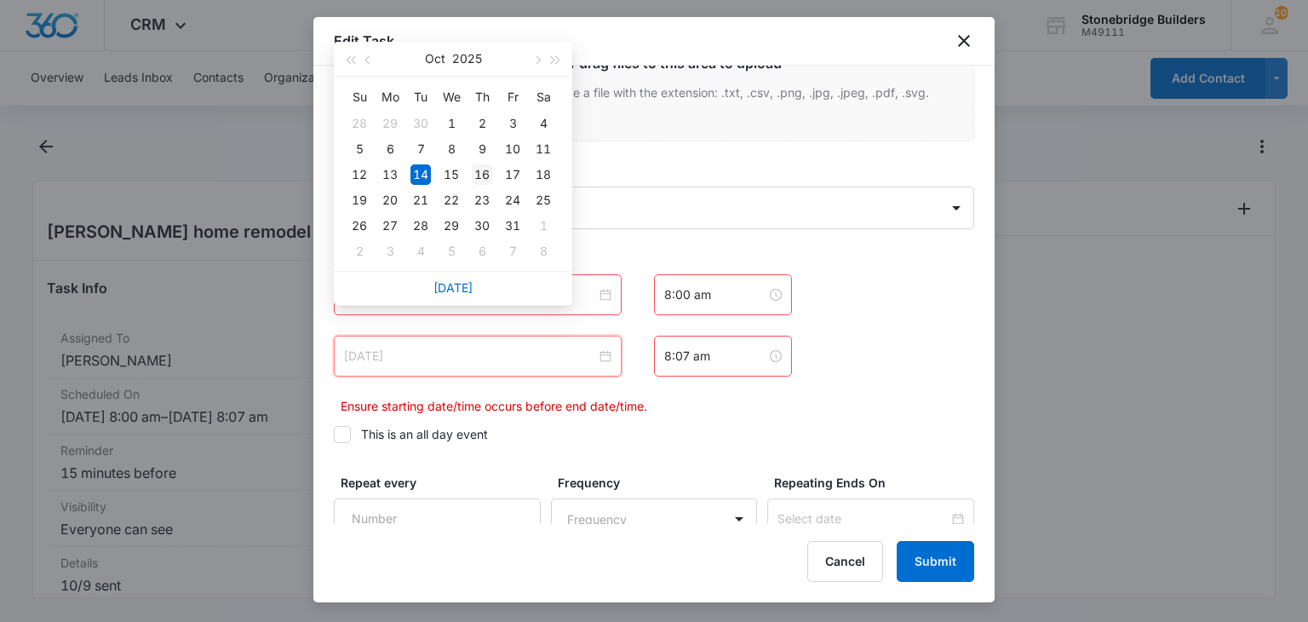
type input "Oct 16, 2025"
click at [480, 171] on div "16" at bounding box center [482, 174] width 20 height 20
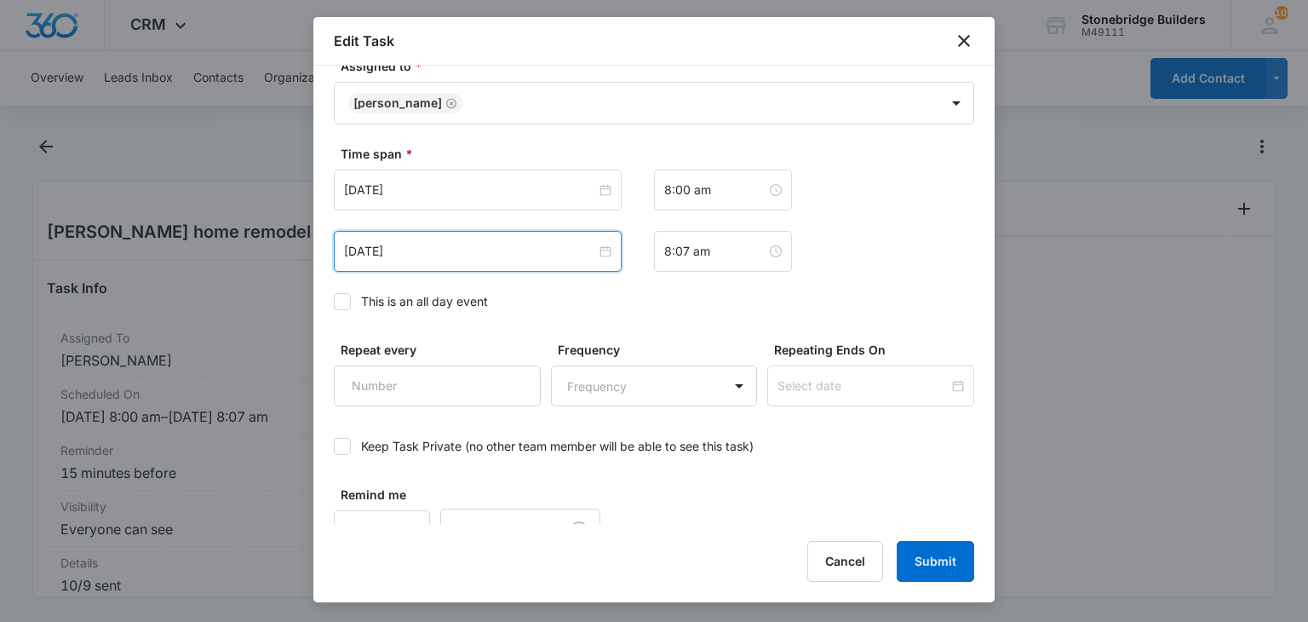
scroll to position [1128, 0]
click at [911, 548] on button "Submit" at bounding box center [936, 561] width 78 height 41
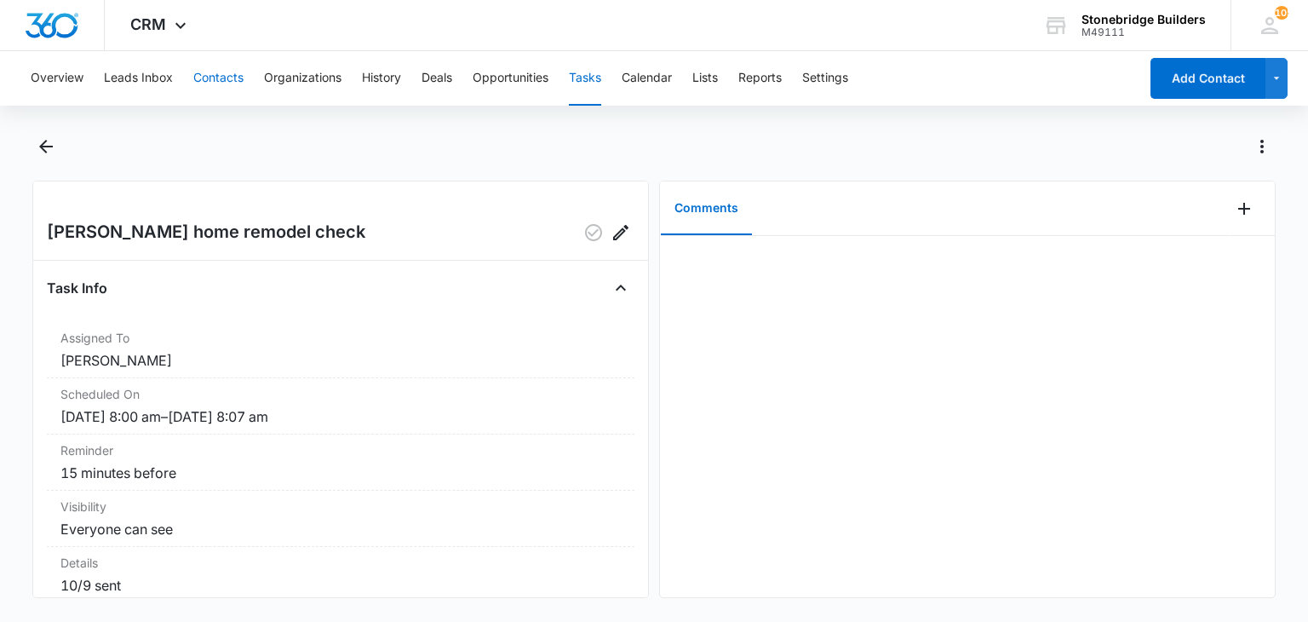
click at [213, 72] on button "Contacts" at bounding box center [218, 78] width 50 height 55
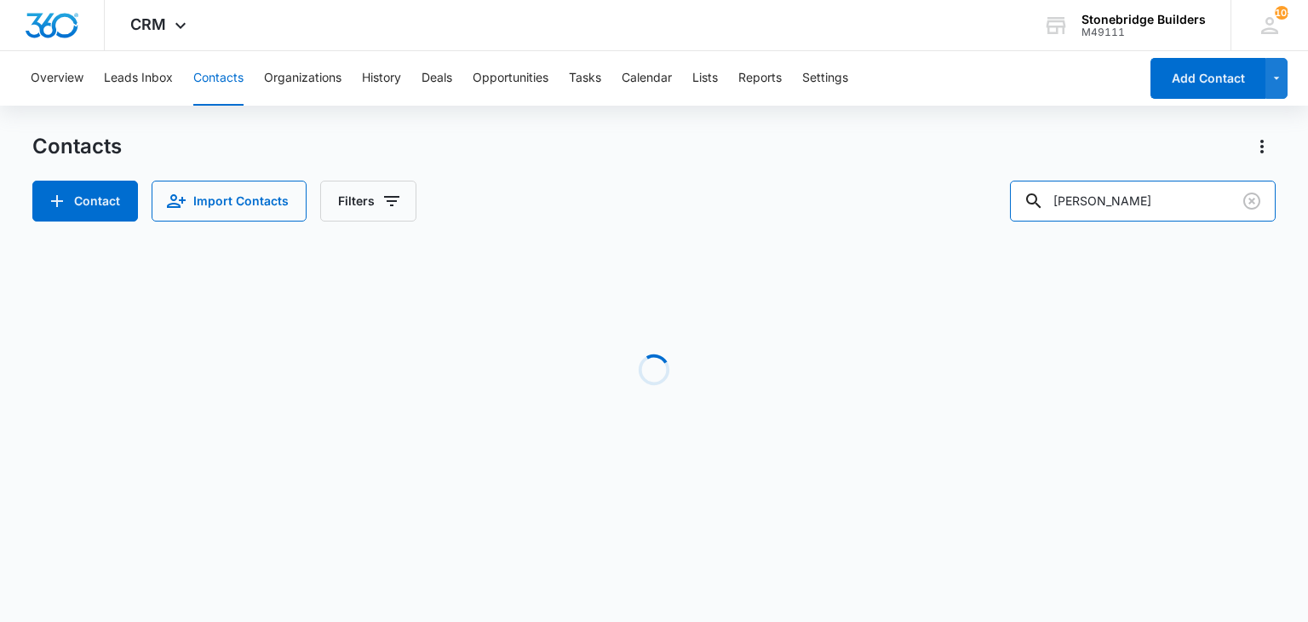
drag, startPoint x: 1145, startPoint y: 202, endPoint x: 1021, endPoint y: 195, distance: 123.7
click at [1021, 195] on div "Contact Import Contacts Filters acuna" at bounding box center [653, 201] width 1243 height 41
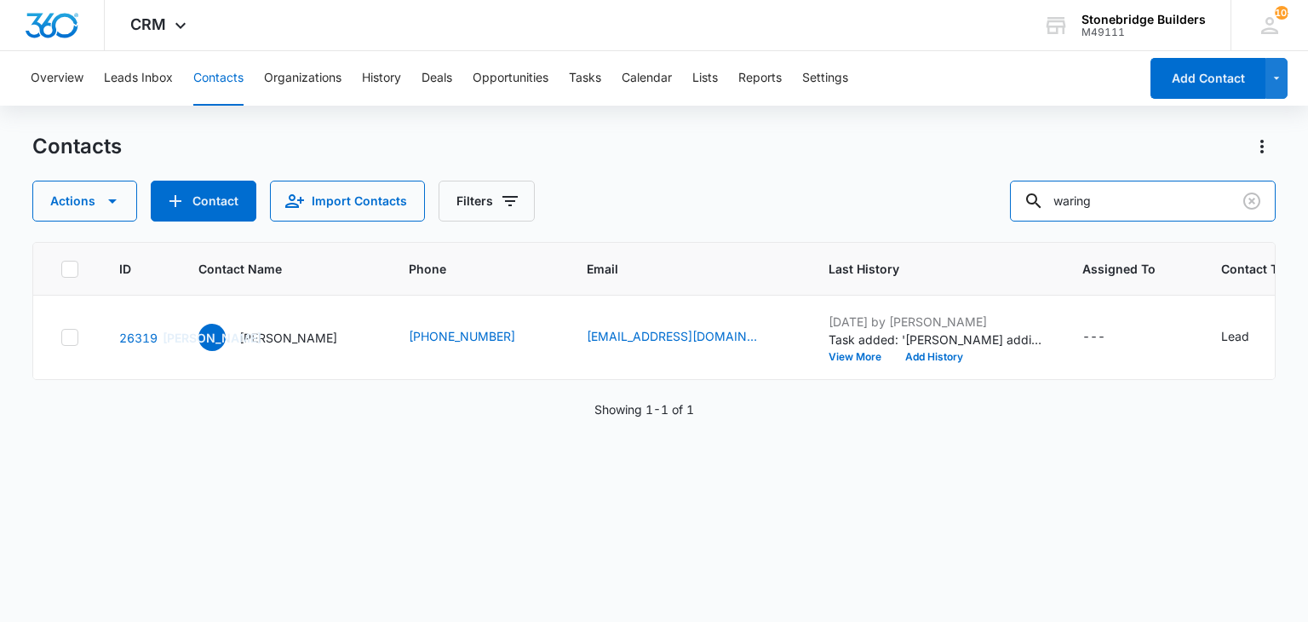
type input "waring"
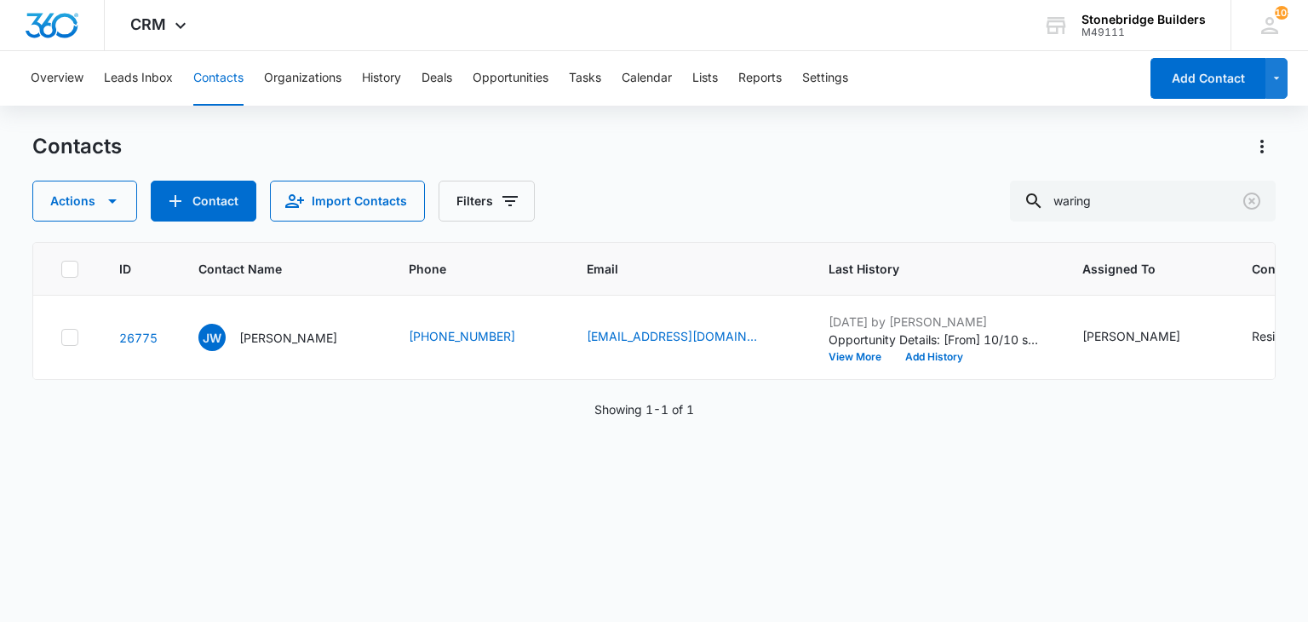
click at [1178, 512] on div "ID Contact Name Phone Email Last History Assigned To Contact Type Contact Statu…" at bounding box center [653, 421] width 1243 height 358
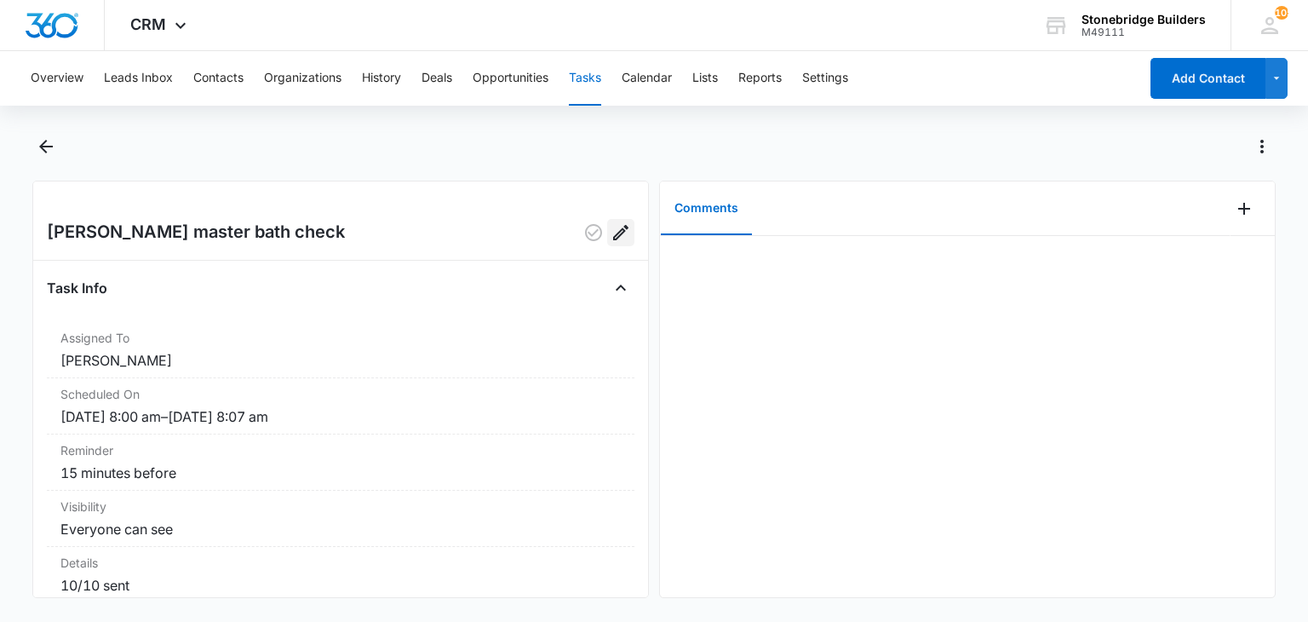
click at [611, 236] on icon "Edit" at bounding box center [621, 232] width 20 height 20
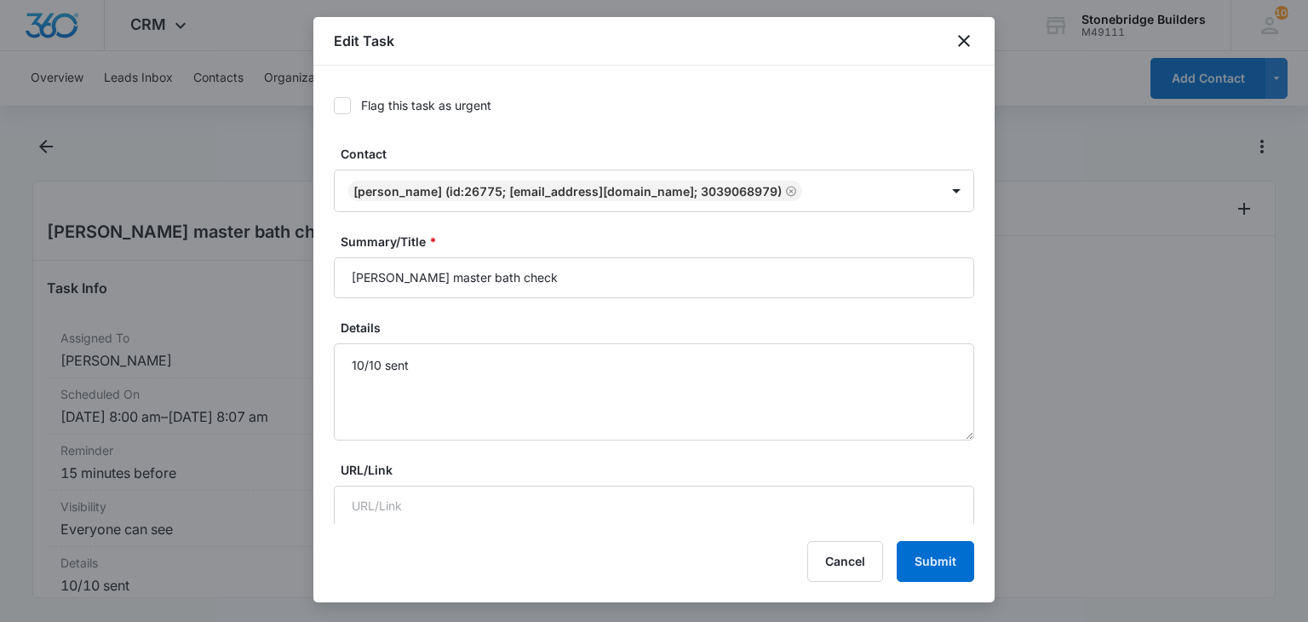
type input "[DATE]"
type input "8:00 am"
type input "[DATE]"
type input "8:07 am"
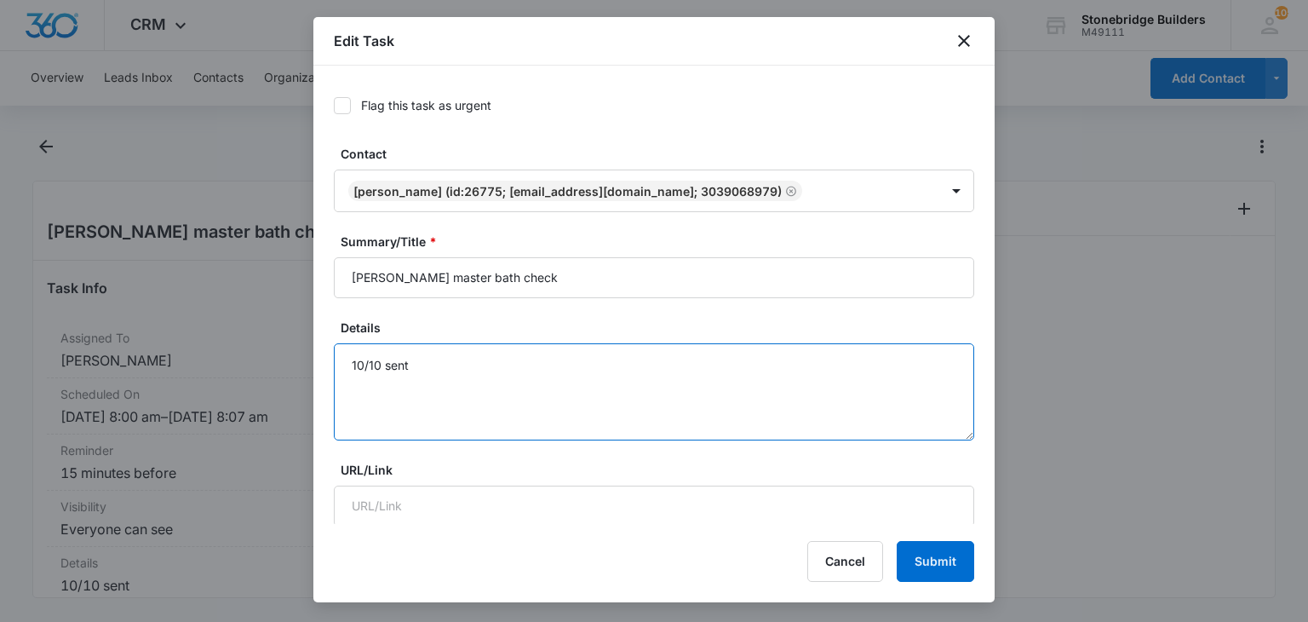
click at [480, 350] on textarea "10/10 sent" at bounding box center [654, 391] width 641 height 97
click at [495, 385] on textarea "10/10 sent 10/14 talked, meeting [DATE] to discuss bid" at bounding box center [654, 391] width 641 height 97
click at [612, 382] on textarea "10/10 sent 10/14 talked, meeting [DATE] to discuss bid" at bounding box center [654, 391] width 641 height 97
click at [477, 382] on textarea "10/10 sent 10/14 talked, meeting [DATE] to discuss bid" at bounding box center [654, 391] width 641 height 97
click at [658, 388] on textarea "10/10 sent 10/14 talked, meeting [DATE] to discuss bid" at bounding box center [654, 391] width 641 height 97
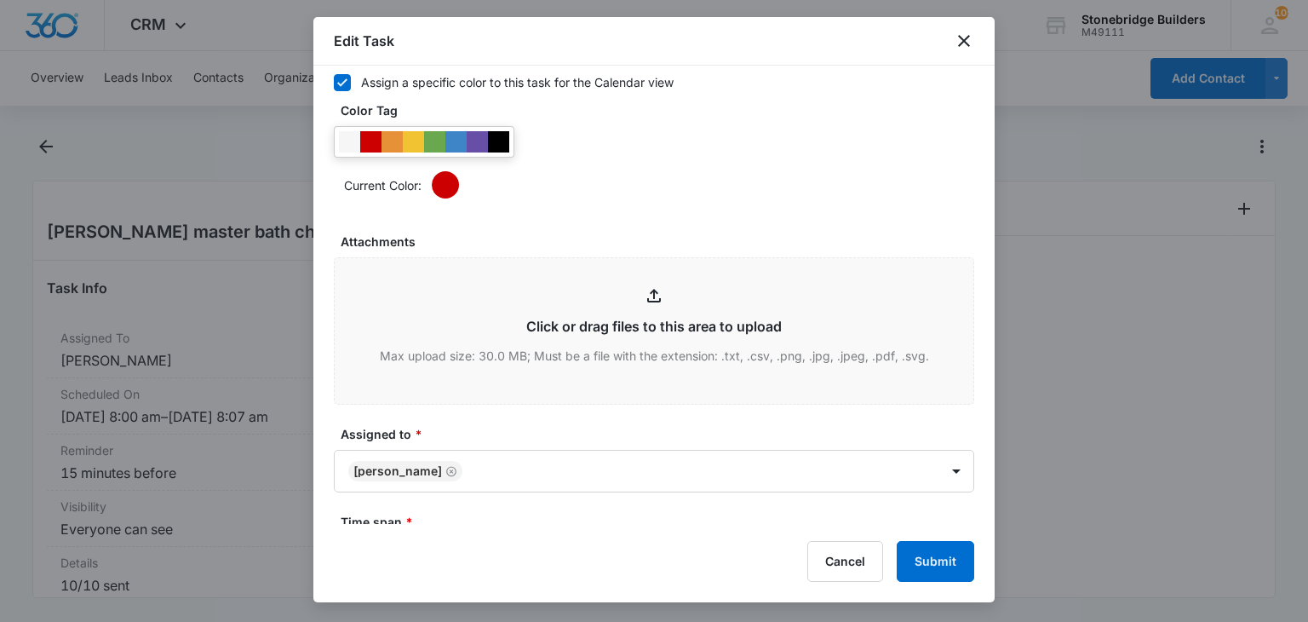
scroll to position [852, 0]
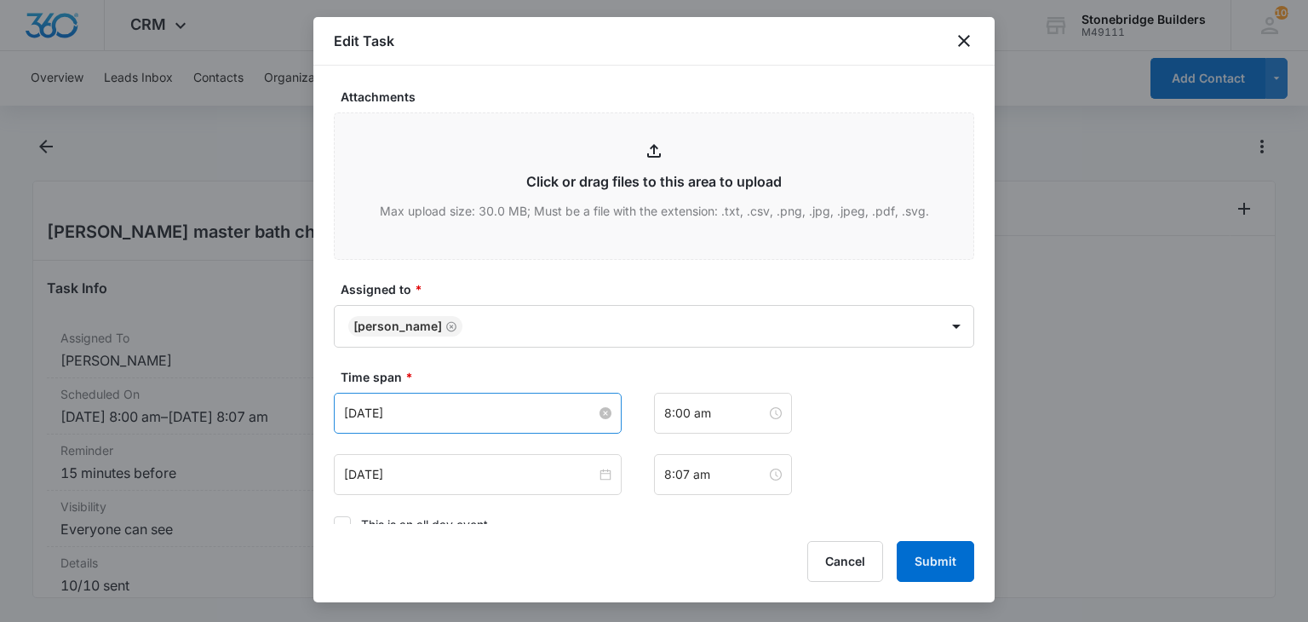
type textarea "10/10 sent 10/14 talked, meeting [DATE] to discuss bid"
click at [370, 414] on input "[DATE]" at bounding box center [470, 413] width 252 height 19
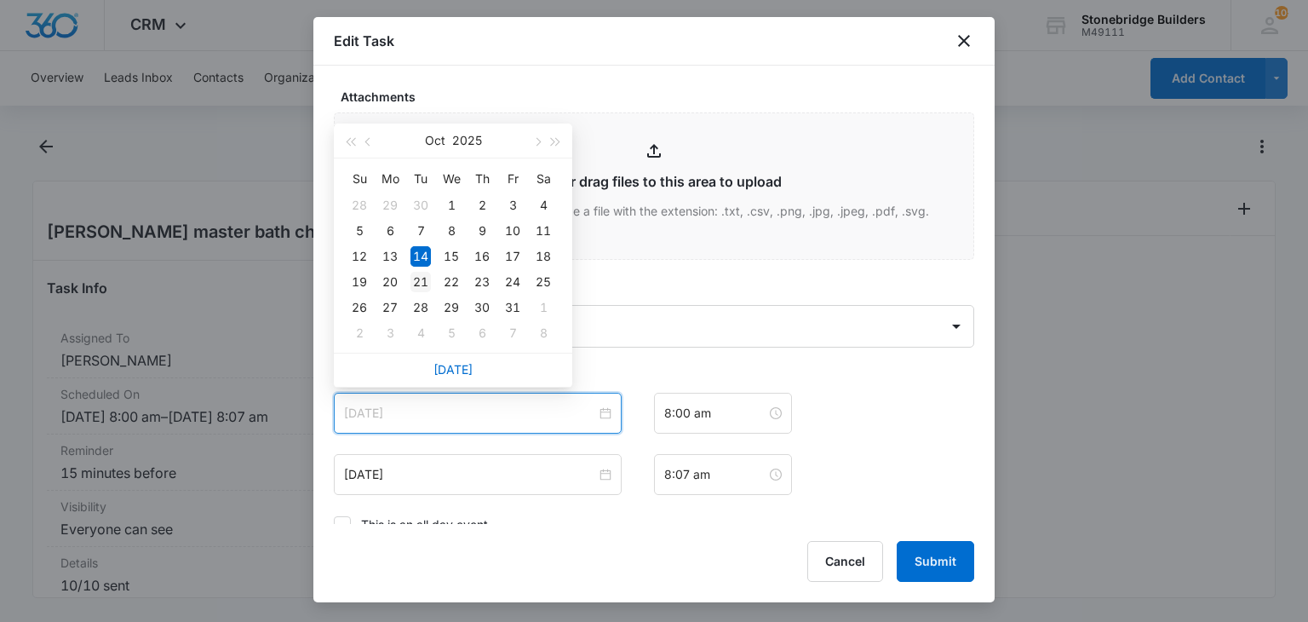
type input "[DATE]"
click at [409, 279] on td "21" at bounding box center [420, 282] width 31 height 26
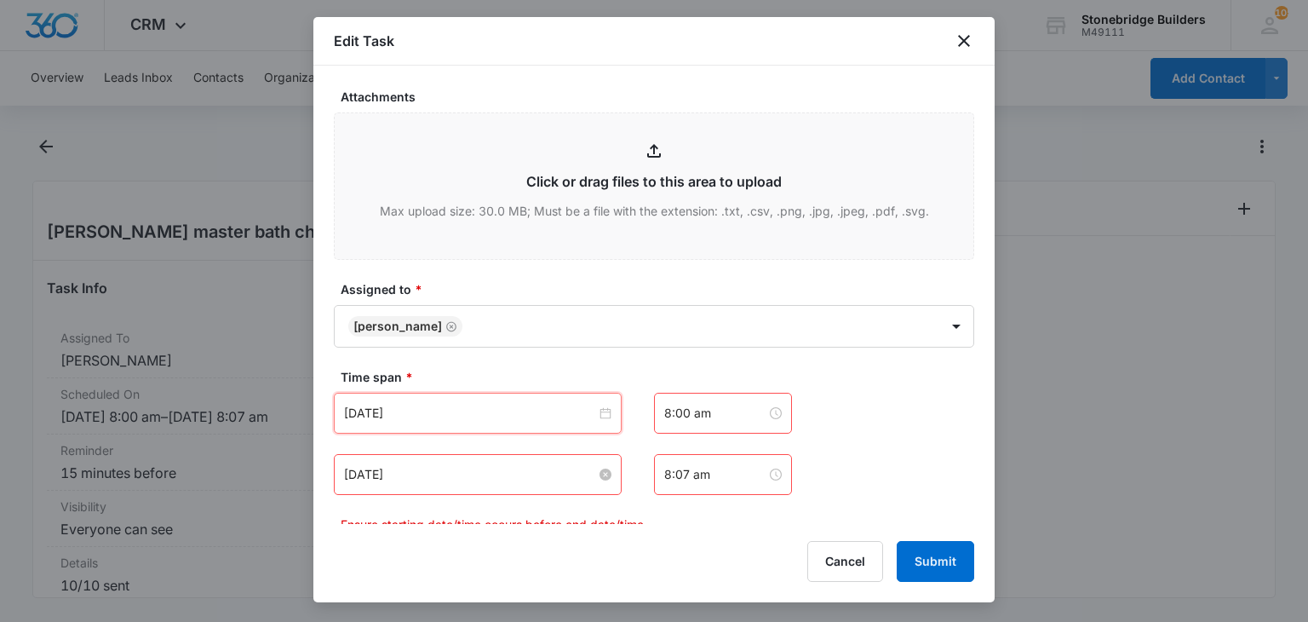
click at [375, 474] on input "[DATE]" at bounding box center [470, 474] width 252 height 19
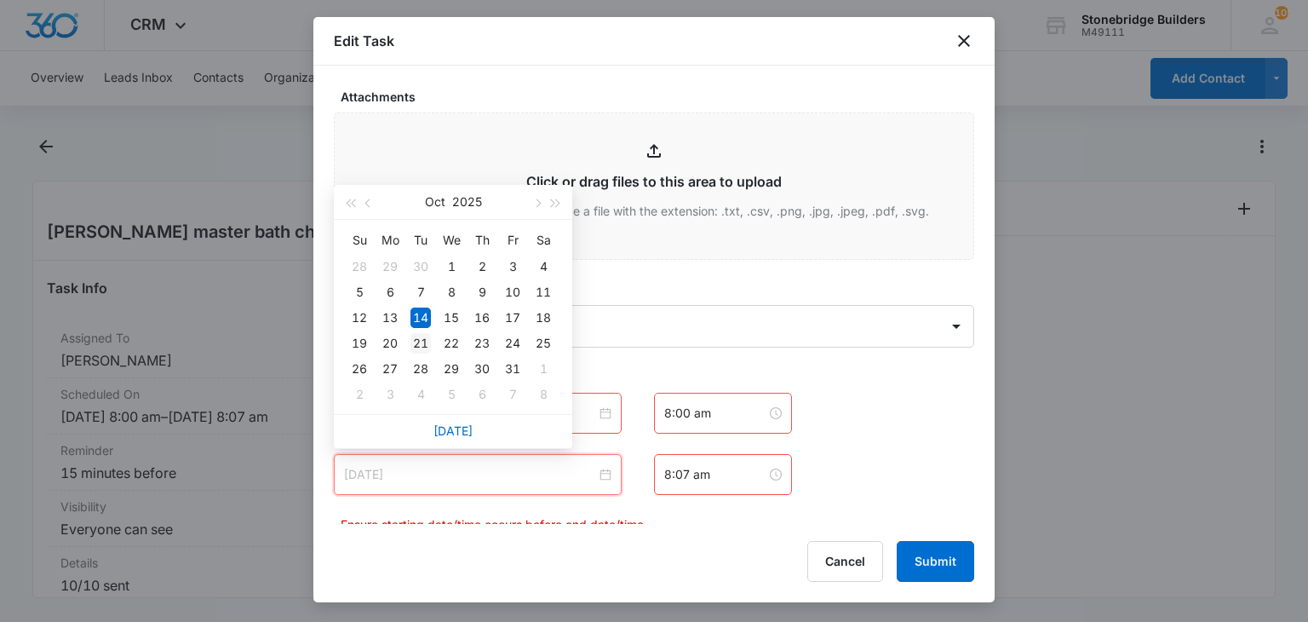
type input "[DATE]"
click at [411, 340] on div "21" at bounding box center [421, 343] width 20 height 20
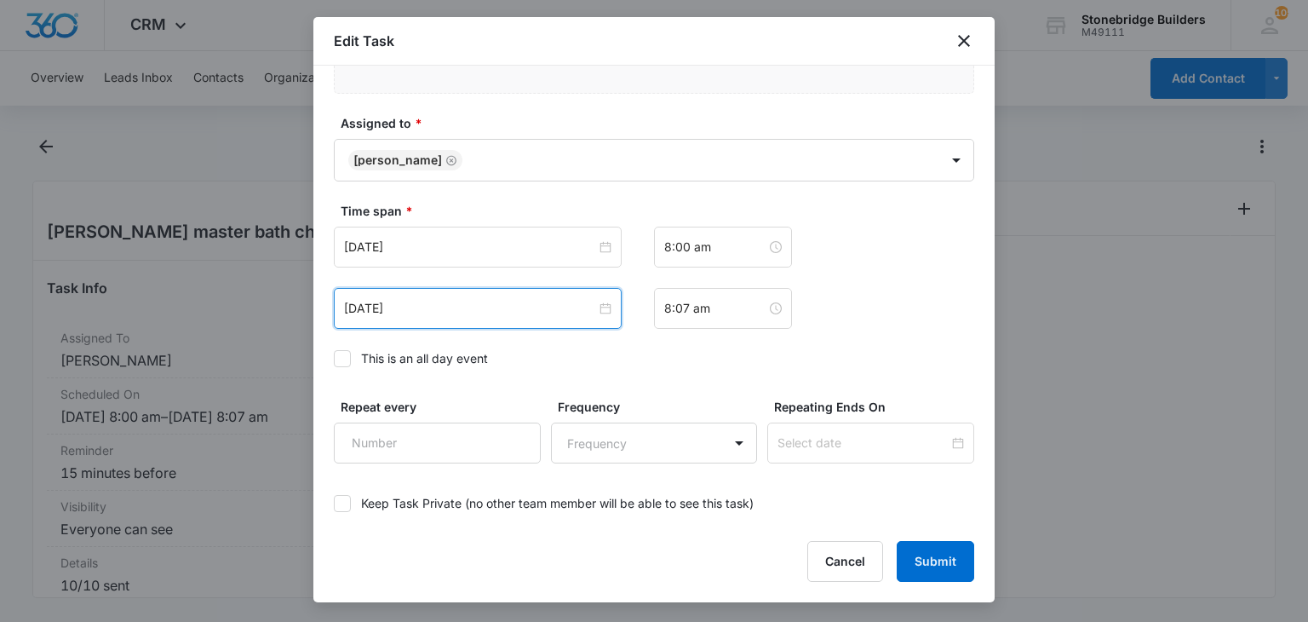
scroll to position [1022, 0]
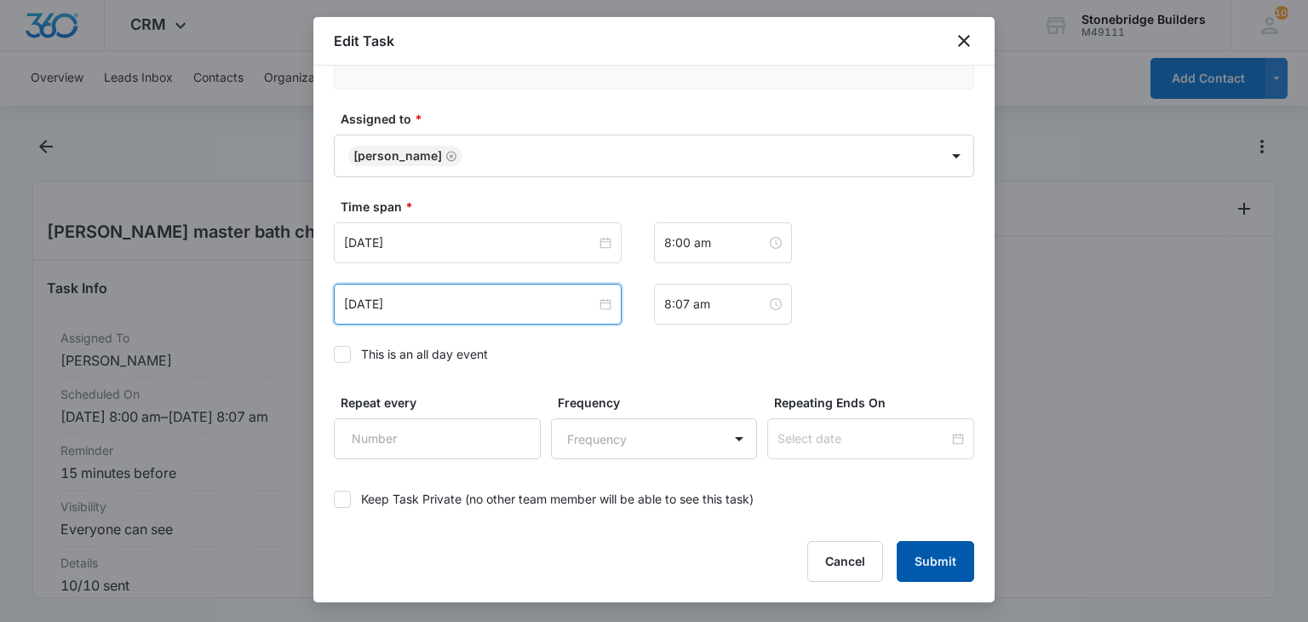
click at [911, 563] on button "Submit" at bounding box center [936, 561] width 78 height 41
